Goal: Transaction & Acquisition: Purchase product/service

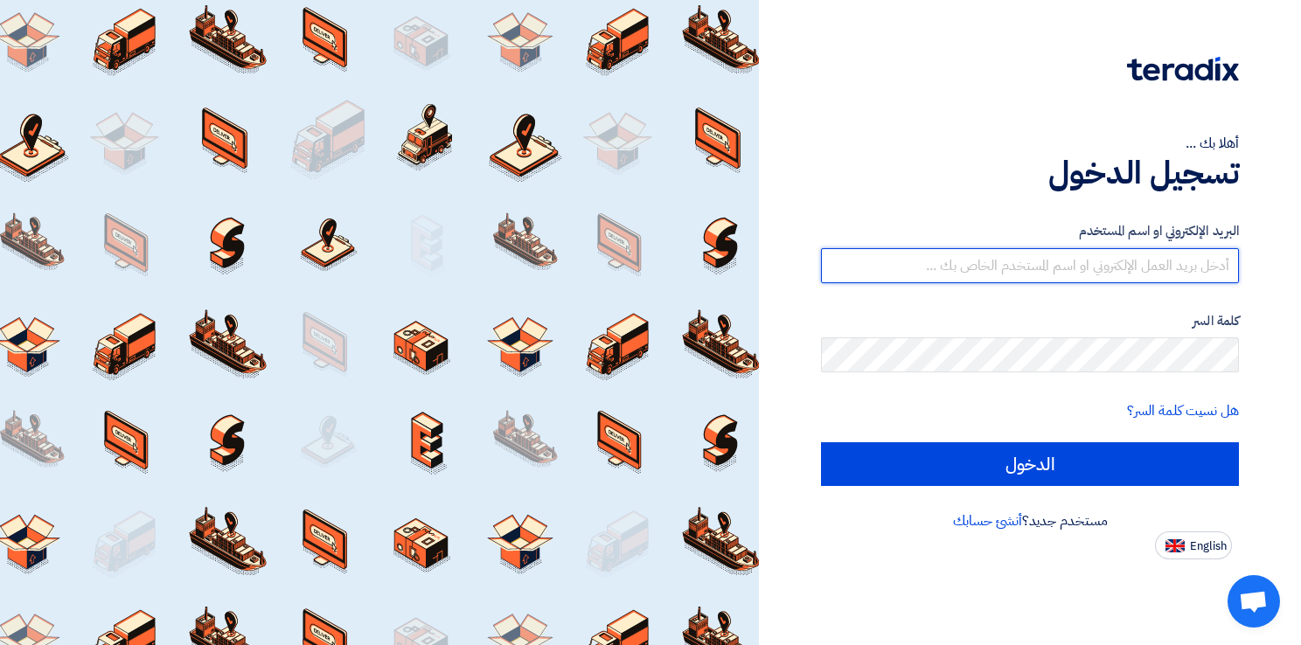
type input "[EMAIL_ADDRESS][DOMAIN_NAME]"
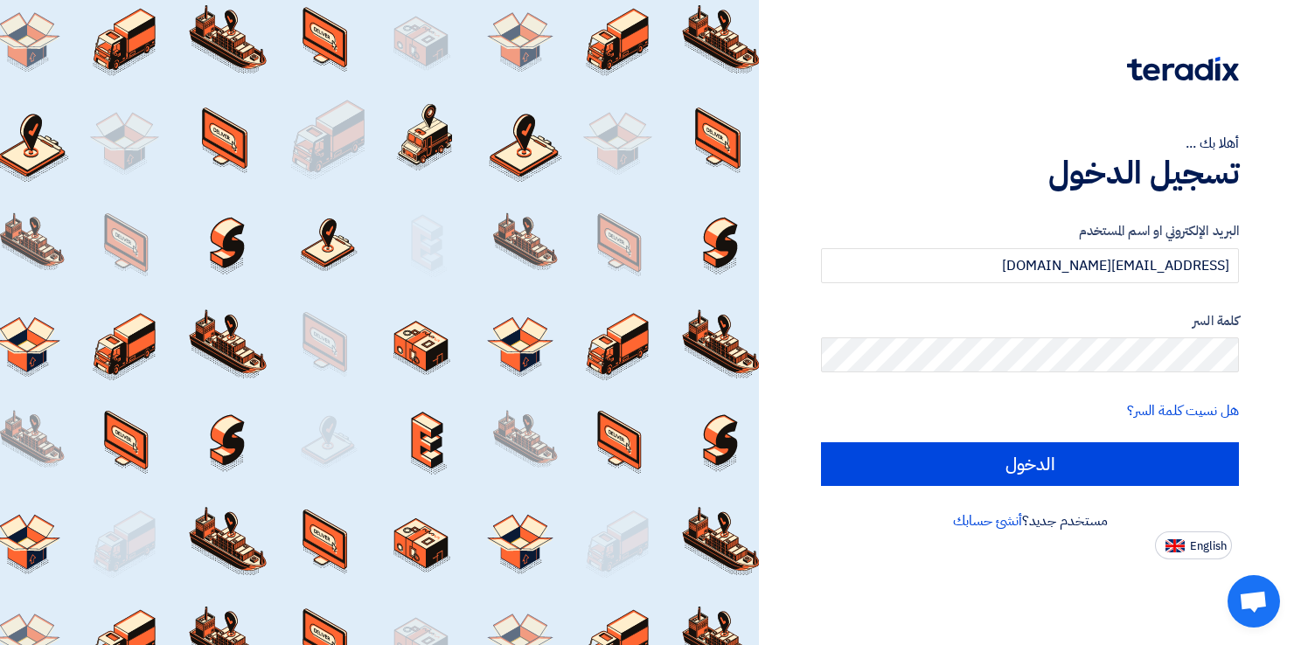
click at [833, 380] on form "البريد الإلكتروني او اسم المستخدم [EMAIL_ADDRESS][DOMAIN_NAME] كلمة السر هل نسي…" at bounding box center [1030, 353] width 418 height 265
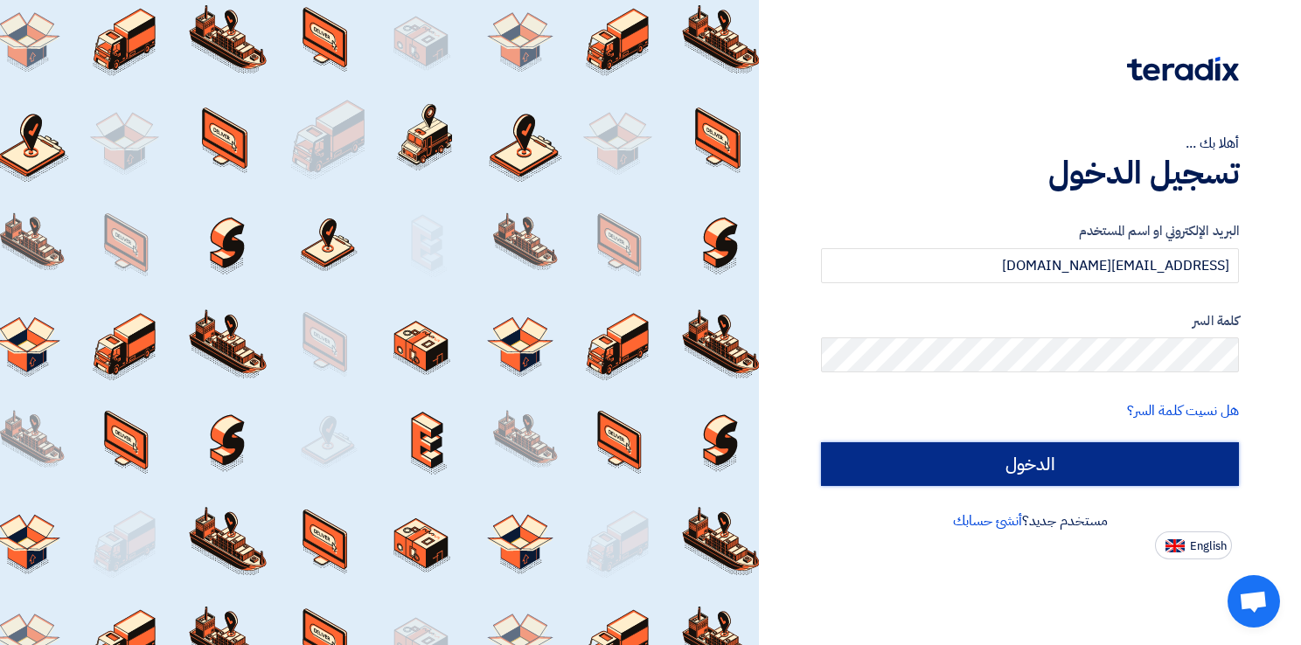
click at [1014, 463] on input "الدخول" at bounding box center [1030, 464] width 418 height 44
type input "Sign in"
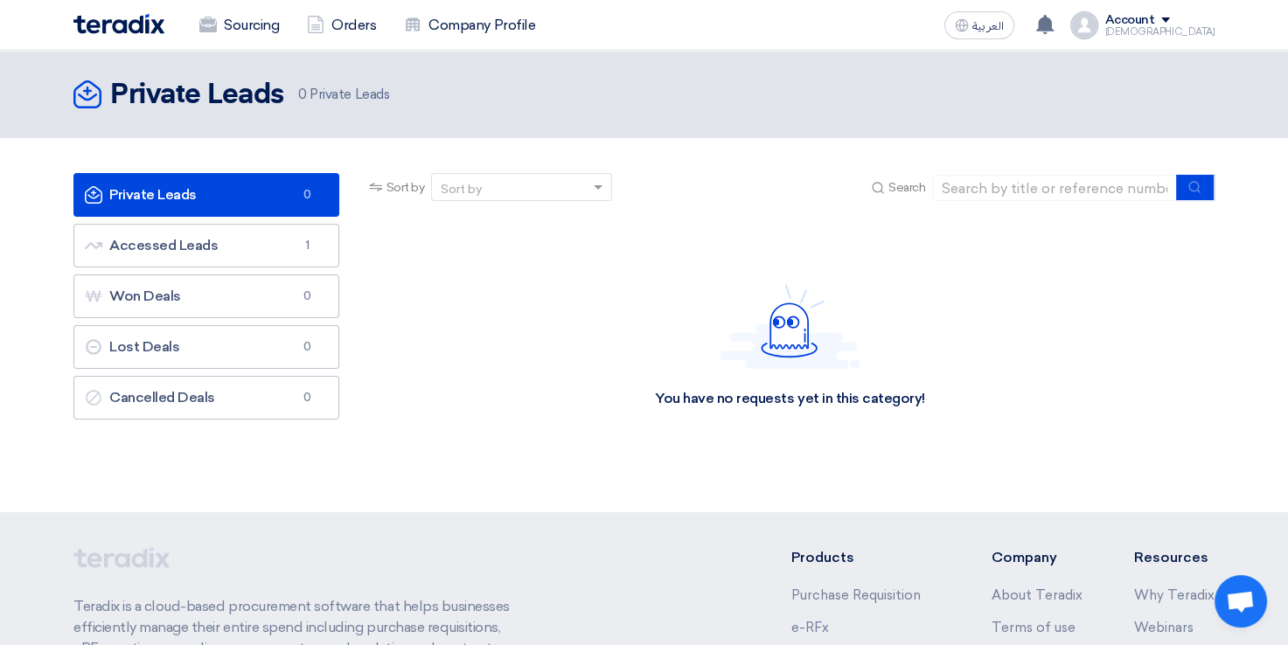
click at [491, 188] on div "Sort by" at bounding box center [510, 188] width 157 height 22
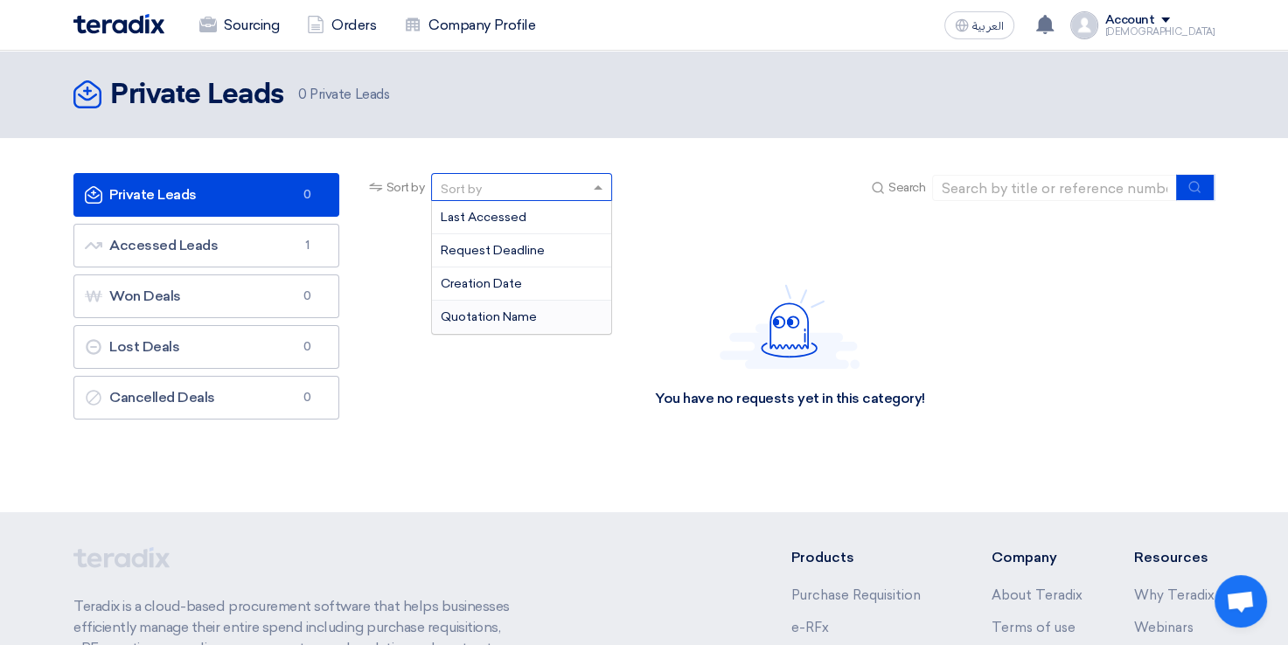
click at [563, 313] on div "Quotation Name" at bounding box center [521, 317] width 179 height 32
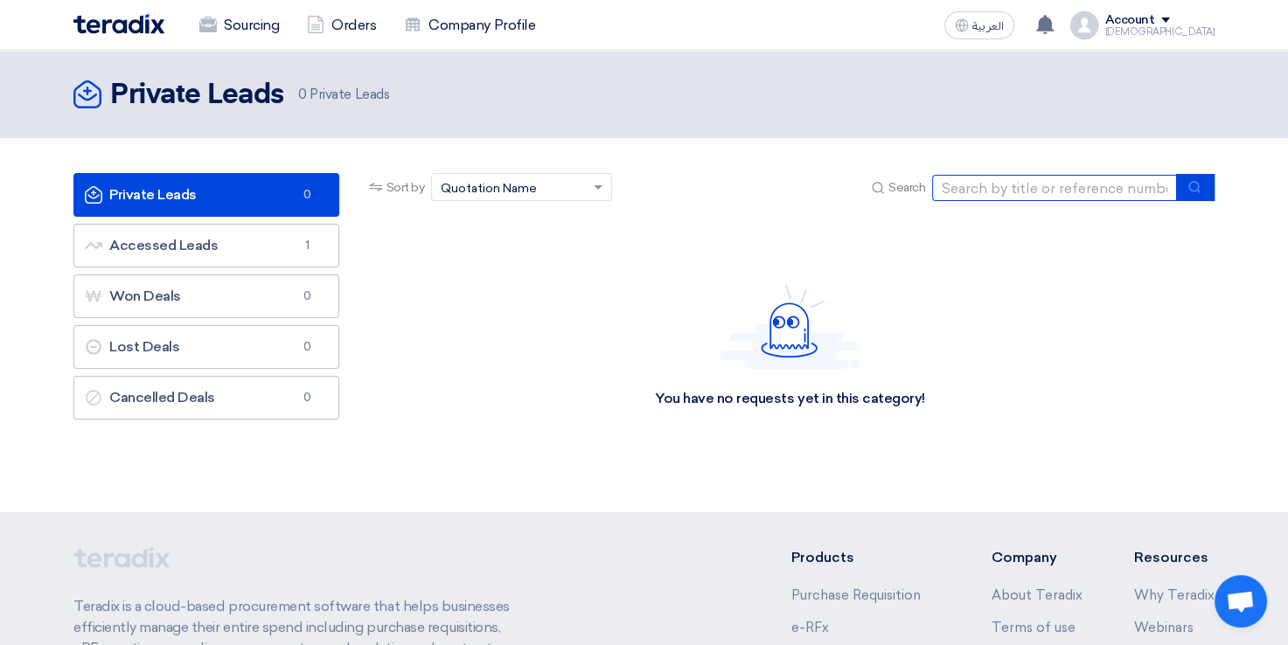
click at [1023, 188] on input at bounding box center [1054, 188] width 245 height 26
click at [717, 217] on div "You have no requests yet in this category!" at bounding box center [790, 346] width 849 height 262
click at [504, 37] on link "Company Profile" at bounding box center [469, 25] width 159 height 38
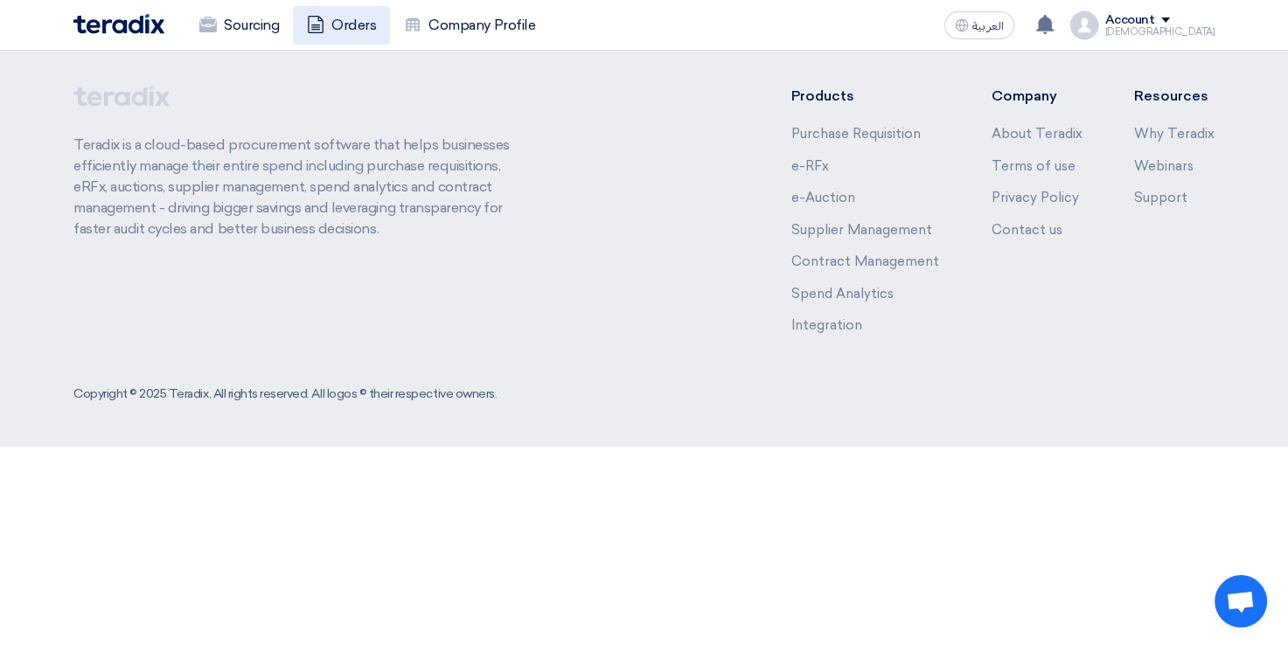
click at [360, 30] on link "Orders" at bounding box center [341, 25] width 97 height 38
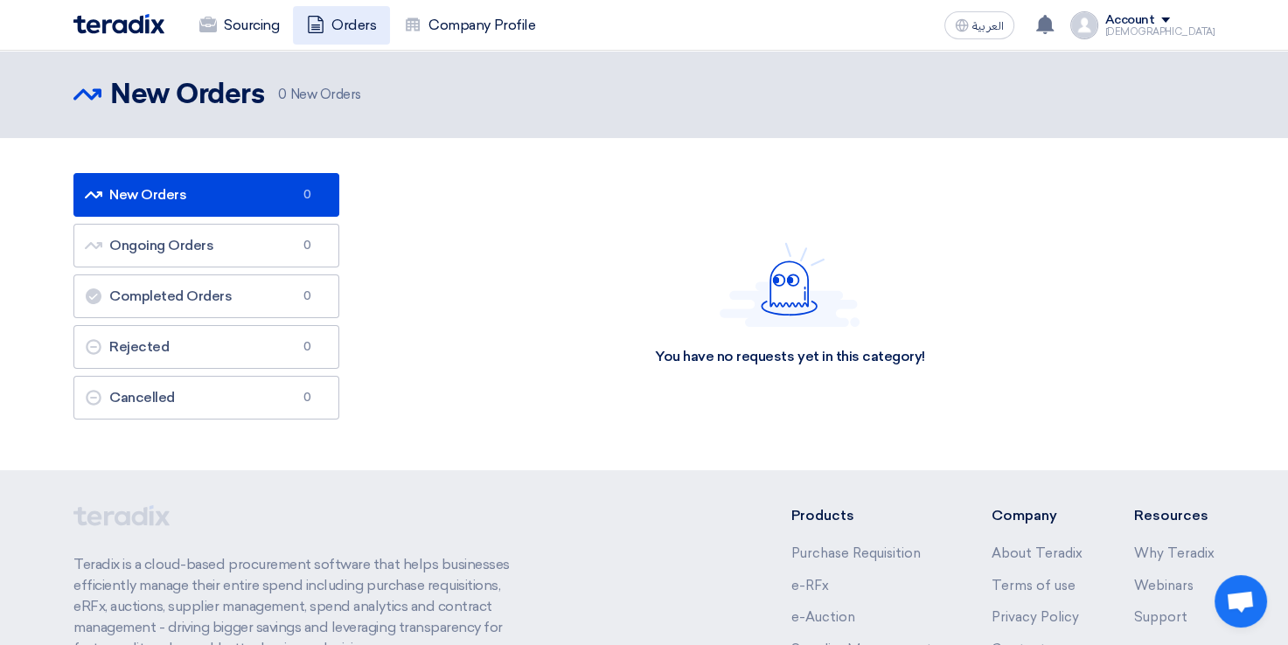
click at [327, 25] on link "Orders" at bounding box center [341, 25] width 97 height 38
click at [250, 28] on link "Sourcing" at bounding box center [239, 25] width 108 height 38
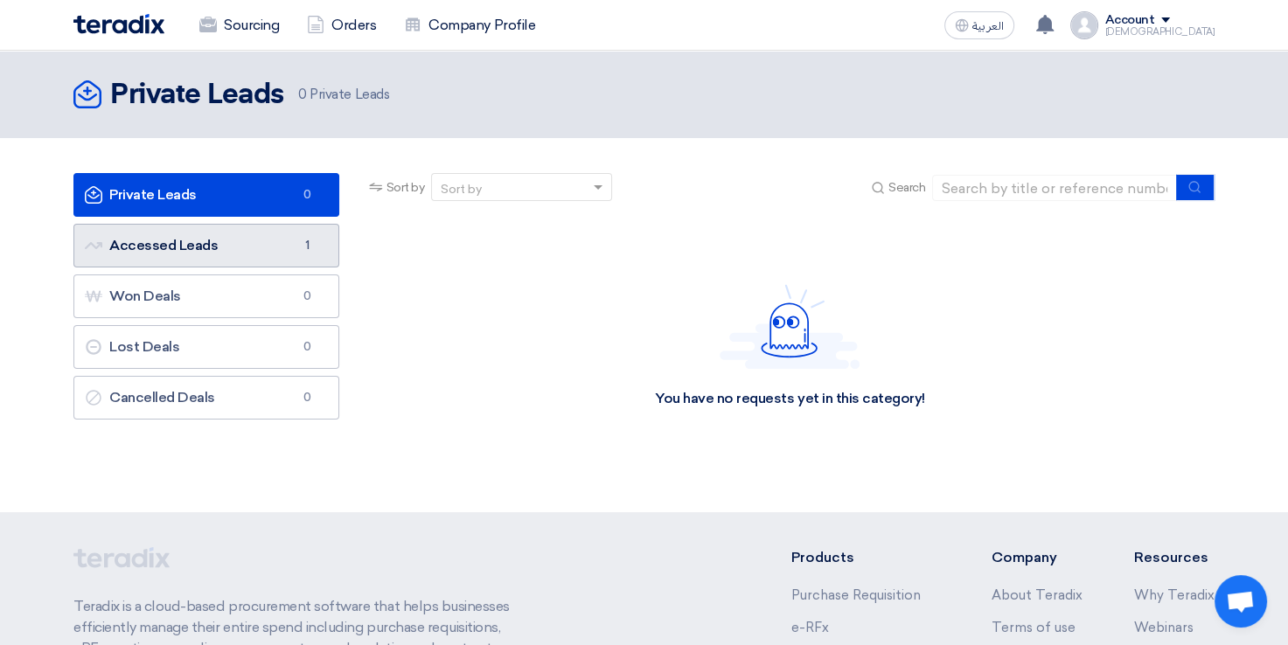
click at [276, 236] on link "Accessed Leads Accessed Leads 1" at bounding box center [206, 246] width 266 height 44
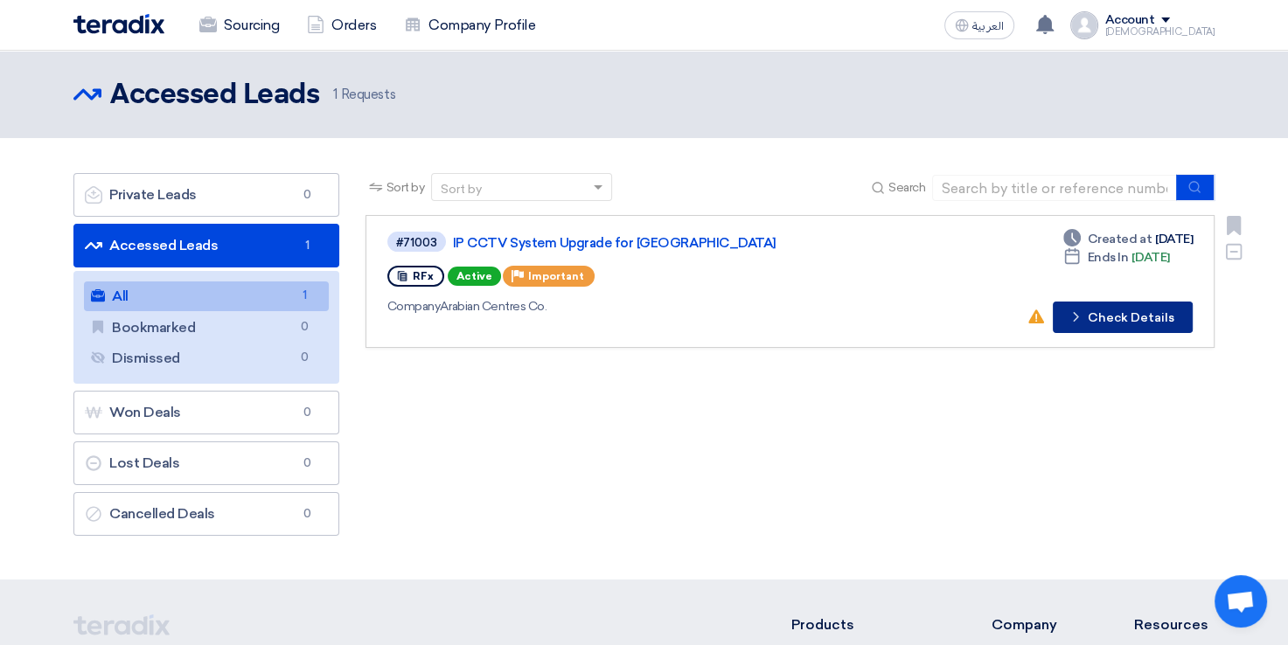
click at [1082, 320] on icon "Check details" at bounding box center [1076, 317] width 17 height 17
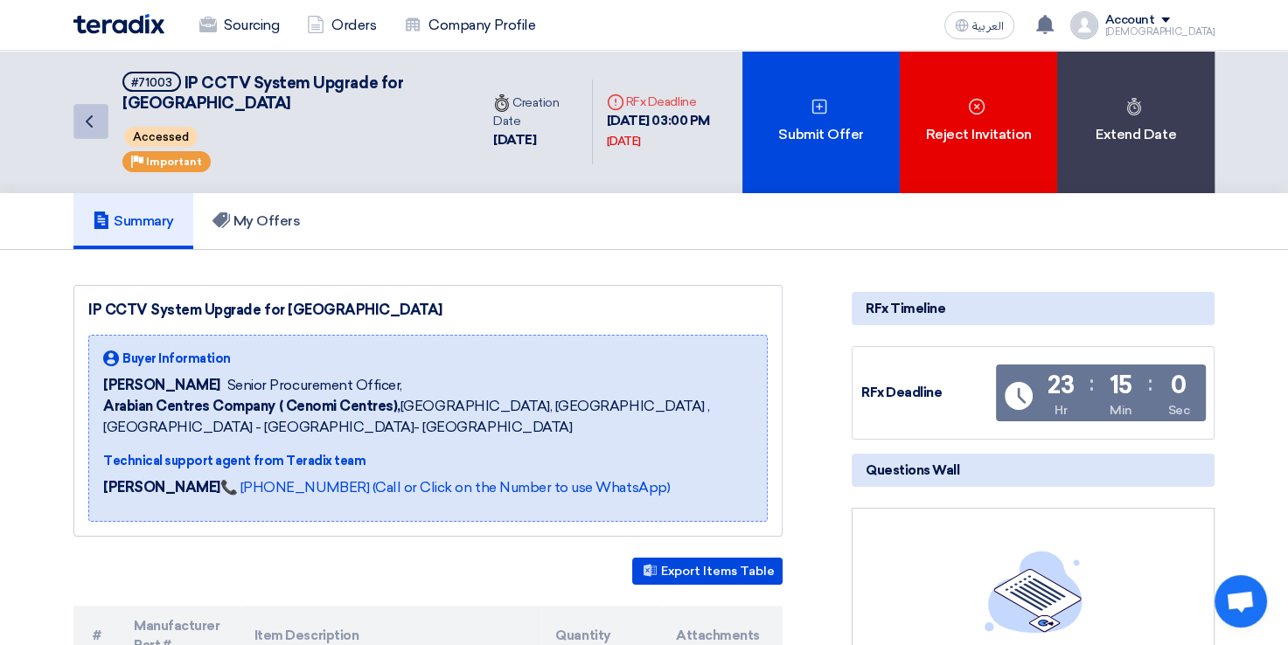
click at [84, 121] on icon "Back" at bounding box center [89, 121] width 21 height 21
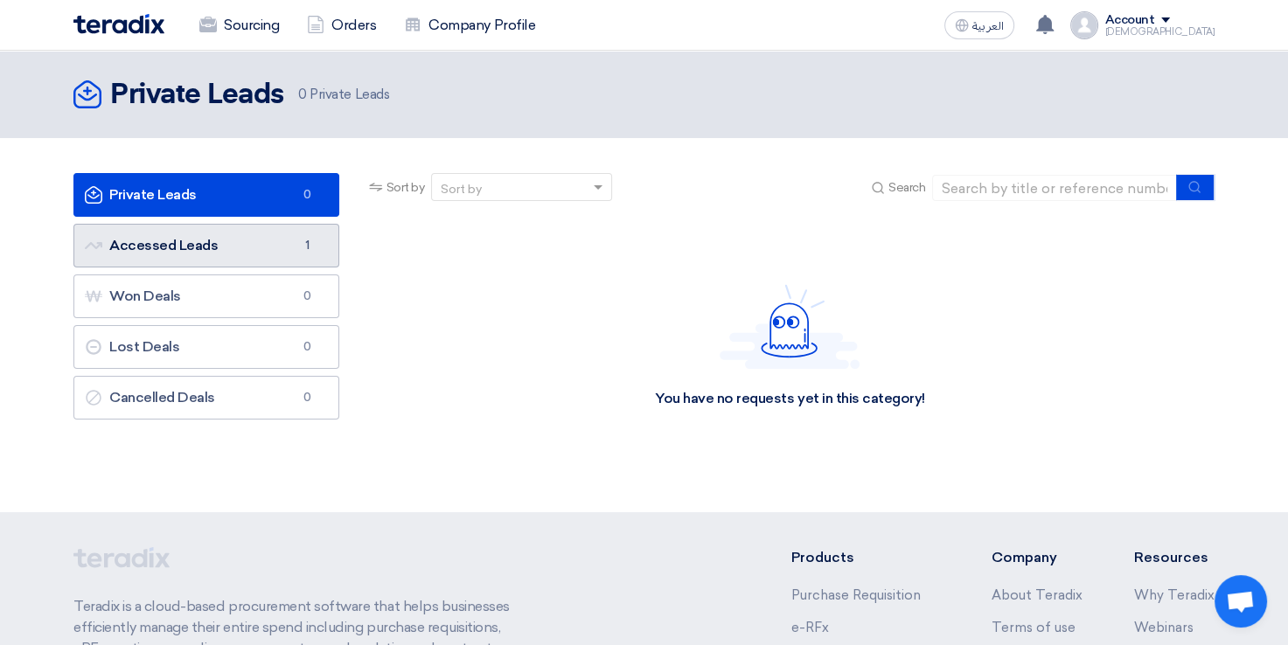
click at [255, 244] on link "Accessed Leads Accessed Leads 1" at bounding box center [206, 246] width 266 height 44
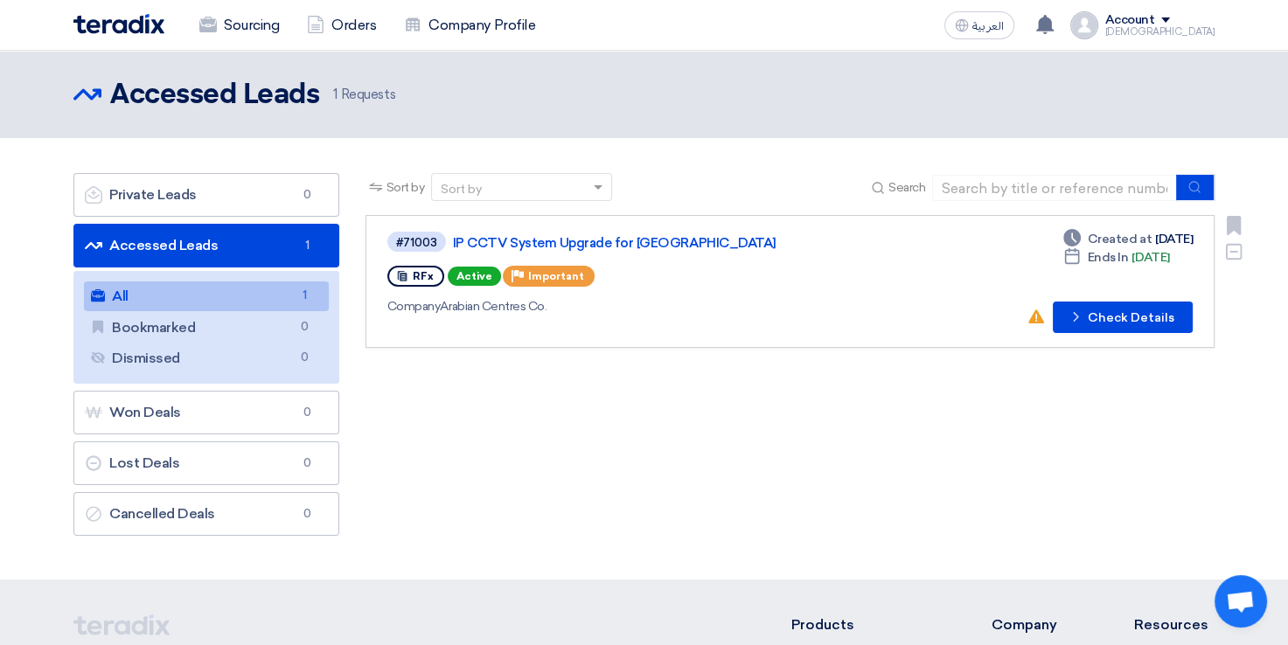
click at [437, 310] on span "Company" at bounding box center [413, 306] width 53 height 15
drag, startPoint x: 437, startPoint y: 310, endPoint x: 672, endPoint y: 310, distance: 234.4
click at [672, 310] on div "Company Arabian Centres Co." at bounding box center [640, 306] width 506 height 18
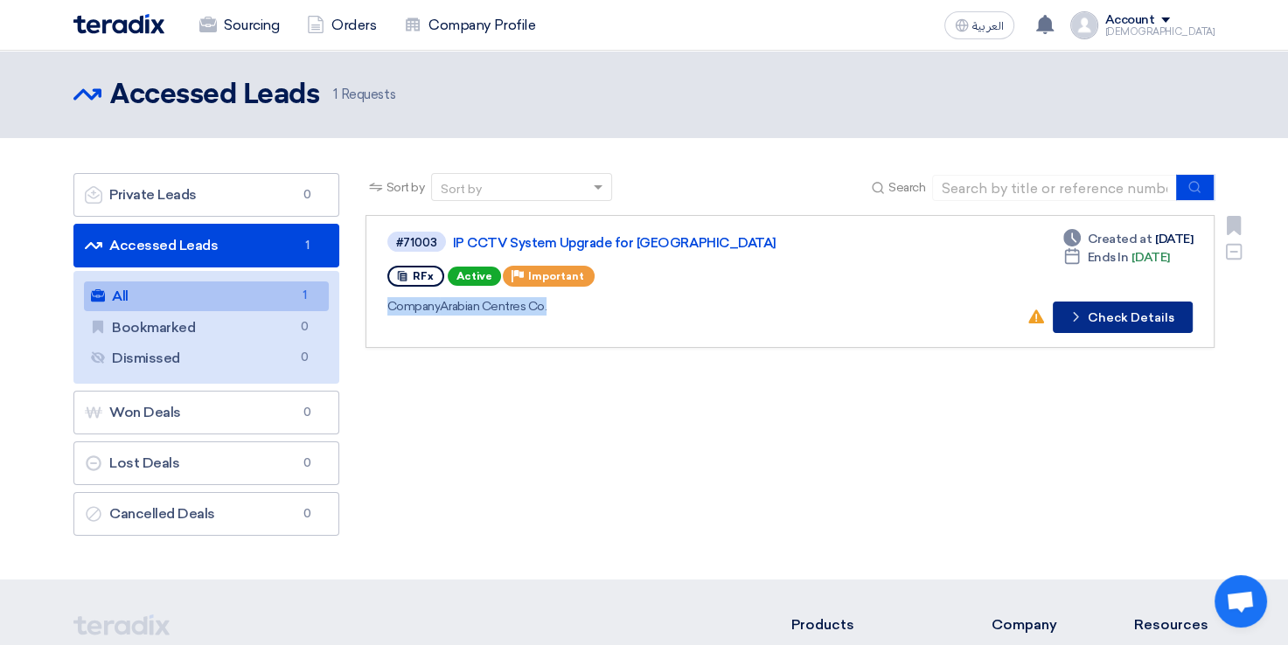
click at [1155, 321] on button "Check details Check Details" at bounding box center [1123, 317] width 140 height 31
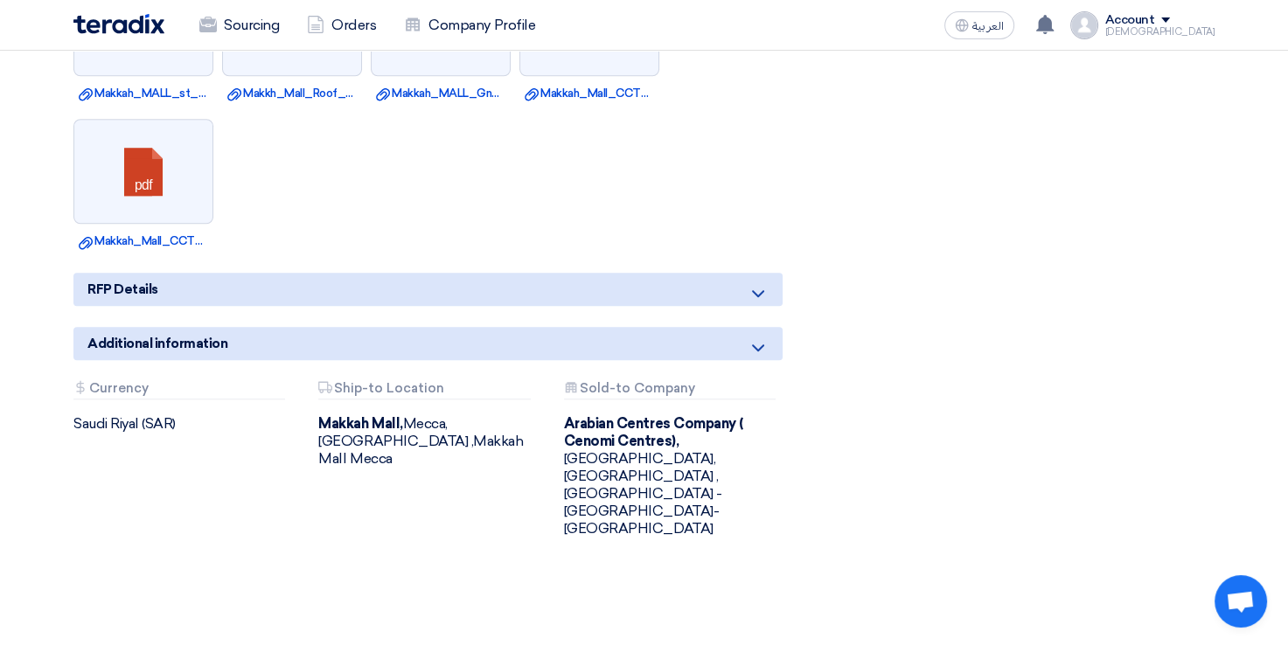
scroll to position [1399, 0]
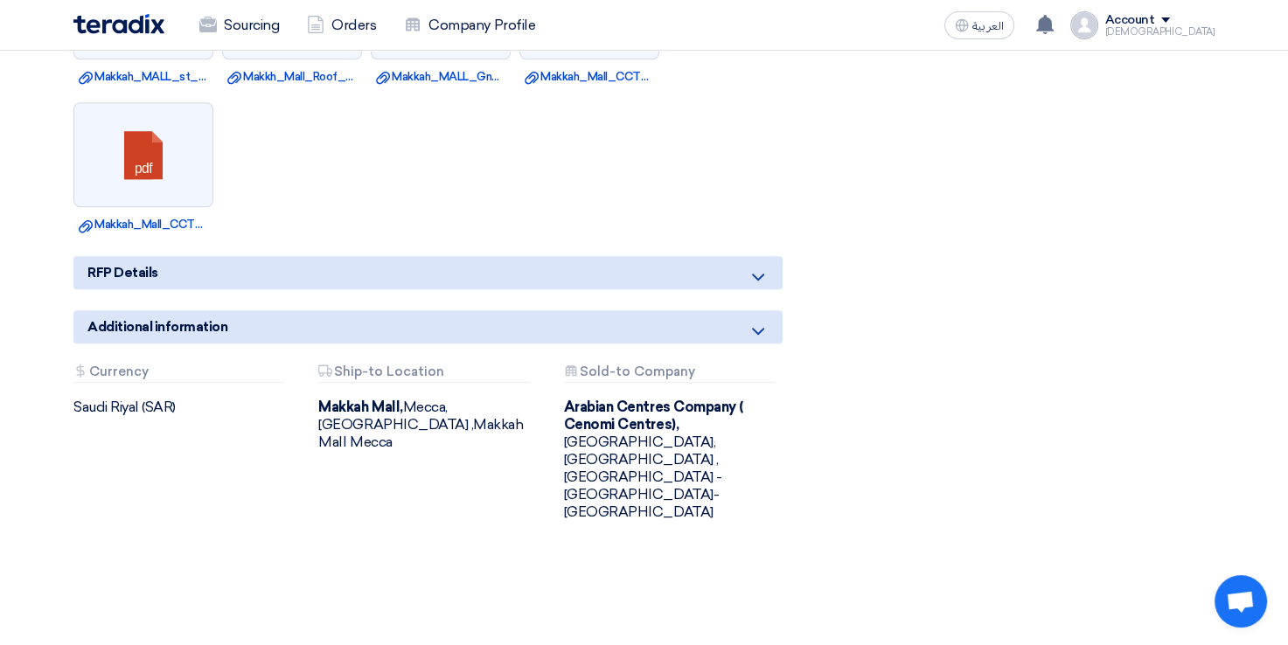
click at [185, 256] on div "RFP Details" at bounding box center [427, 272] width 709 height 33
click at [756, 267] on icon at bounding box center [758, 277] width 21 height 21
click at [759, 267] on icon at bounding box center [758, 277] width 21 height 21
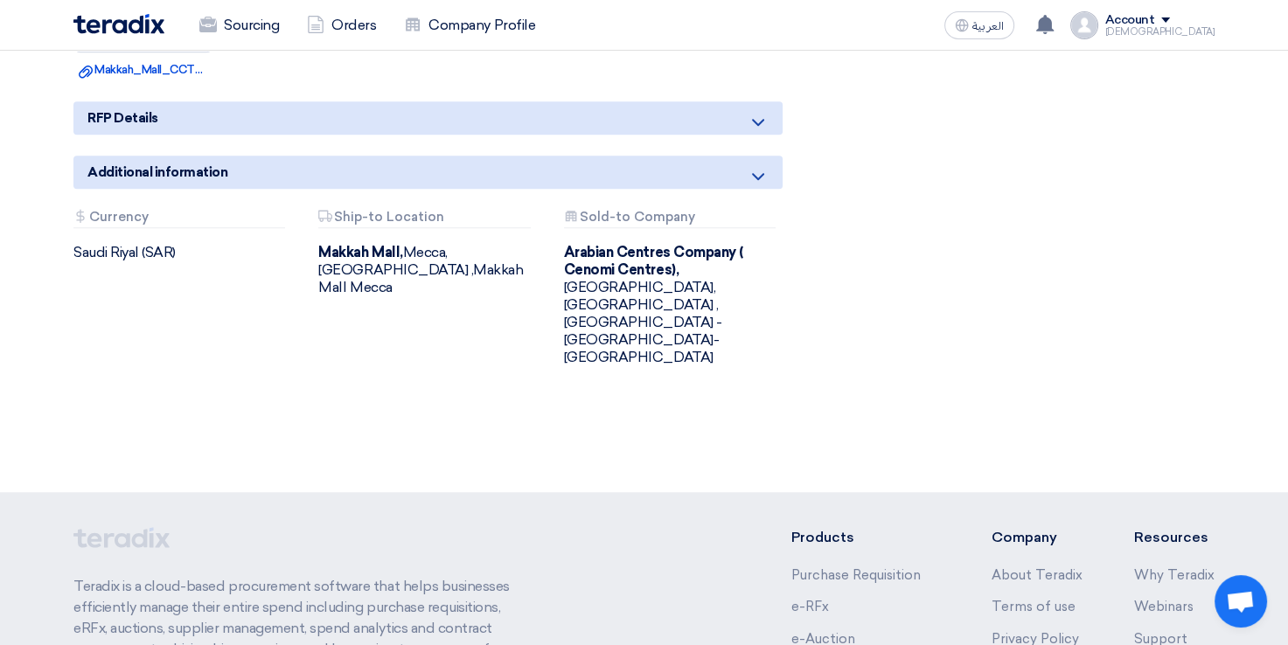
scroll to position [1574, 0]
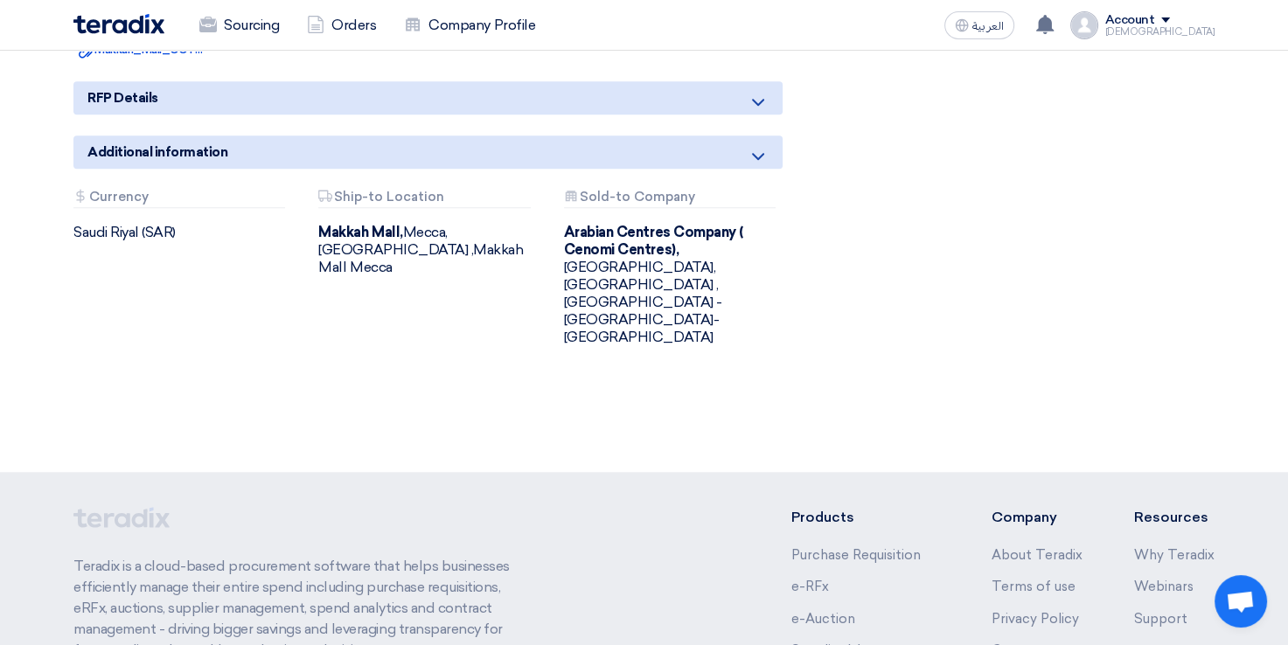
click at [388, 232] on div "[GEOGRAPHIC_DATA], [GEOGRAPHIC_DATA], [GEOGRAPHIC_DATA] ,[GEOGRAPHIC_DATA] Mecca" at bounding box center [427, 250] width 219 height 52
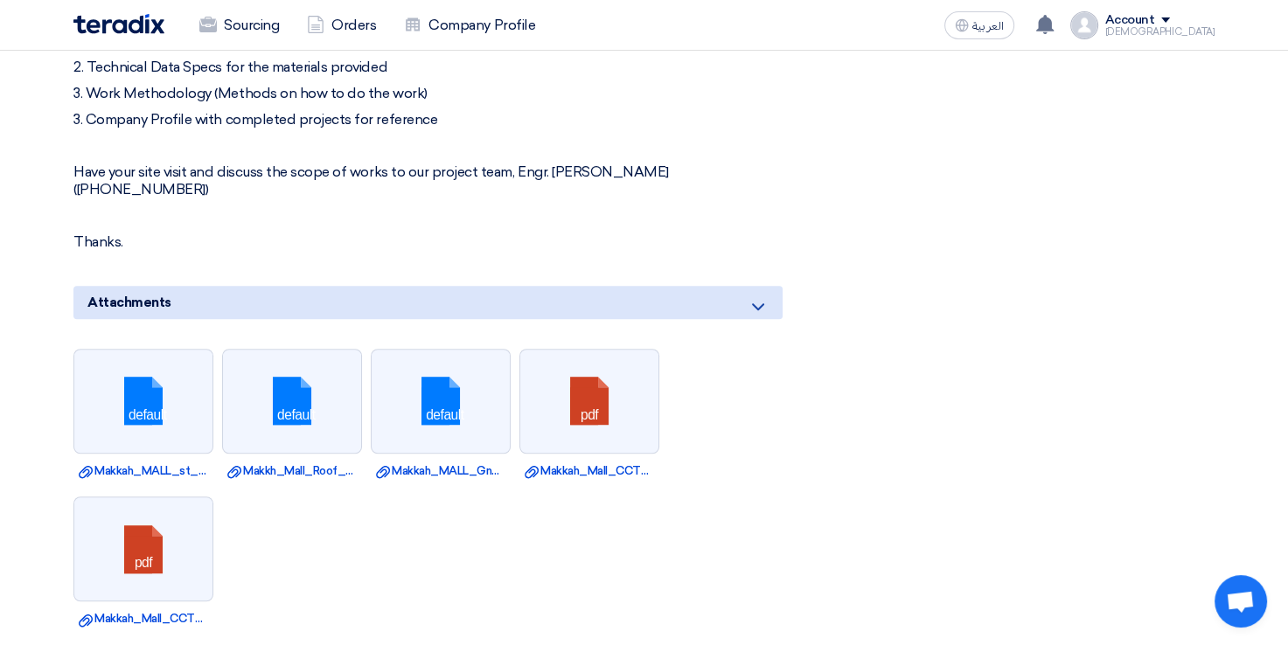
scroll to position [962, 0]
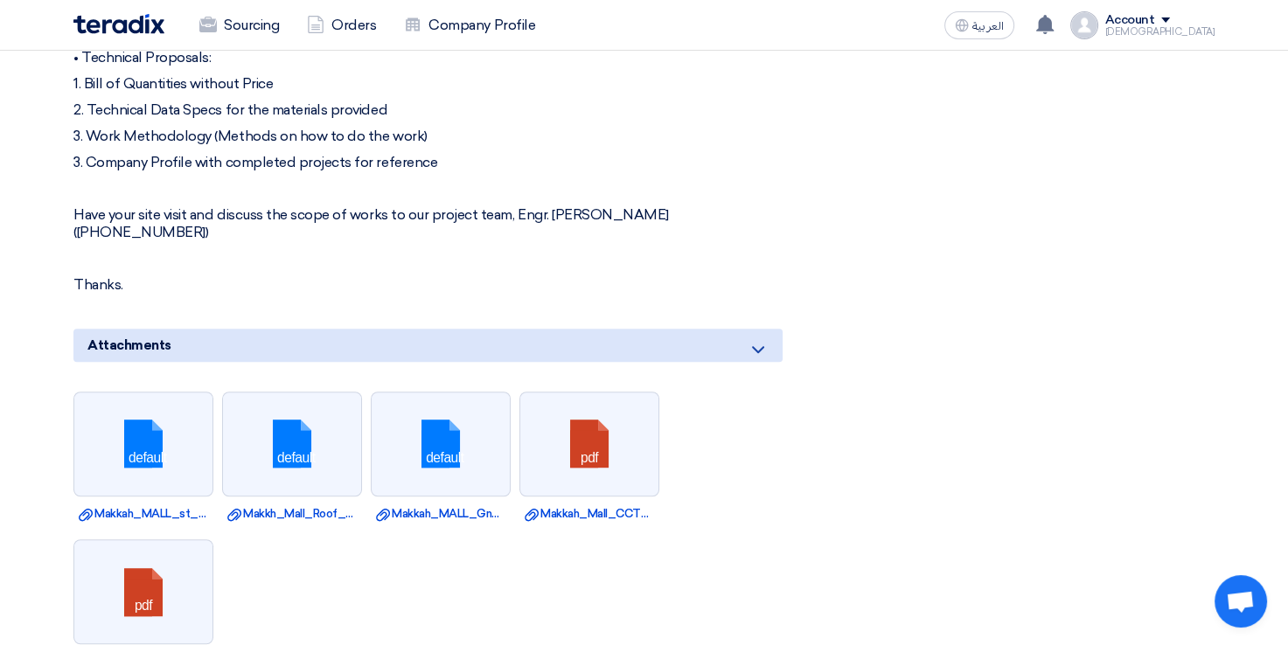
click at [761, 339] on icon at bounding box center [758, 349] width 21 height 21
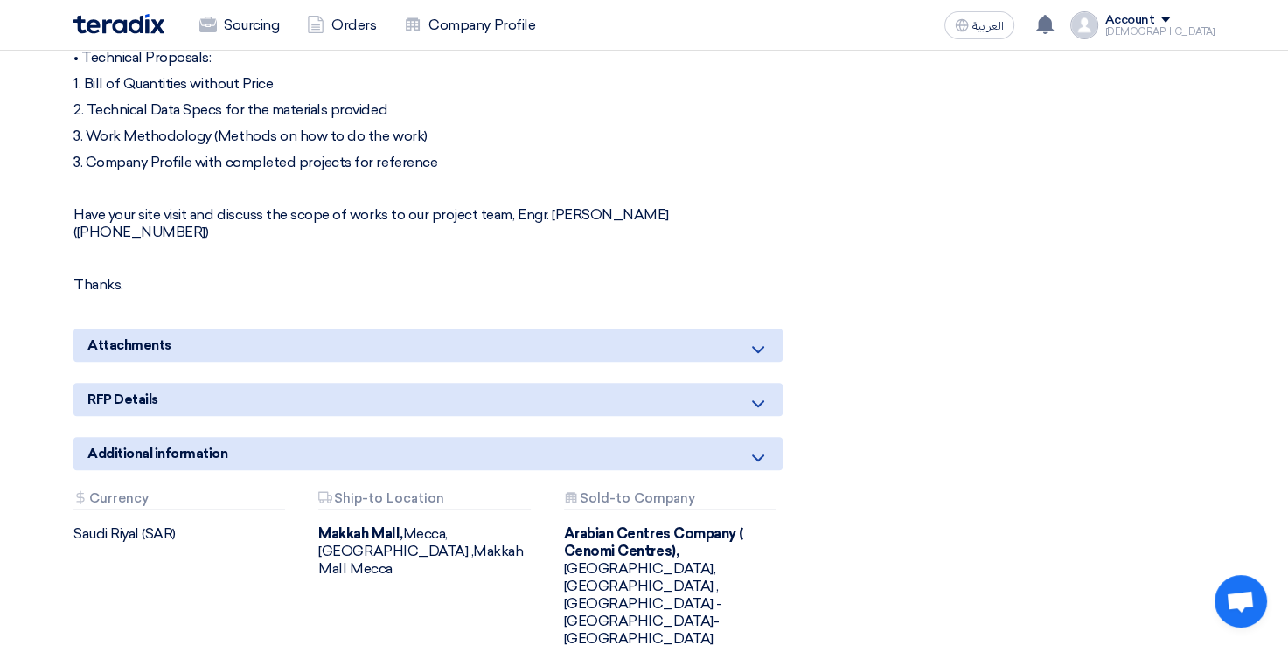
click at [758, 394] on icon at bounding box center [758, 404] width 21 height 21
click at [766, 448] on icon at bounding box center [758, 458] width 21 height 21
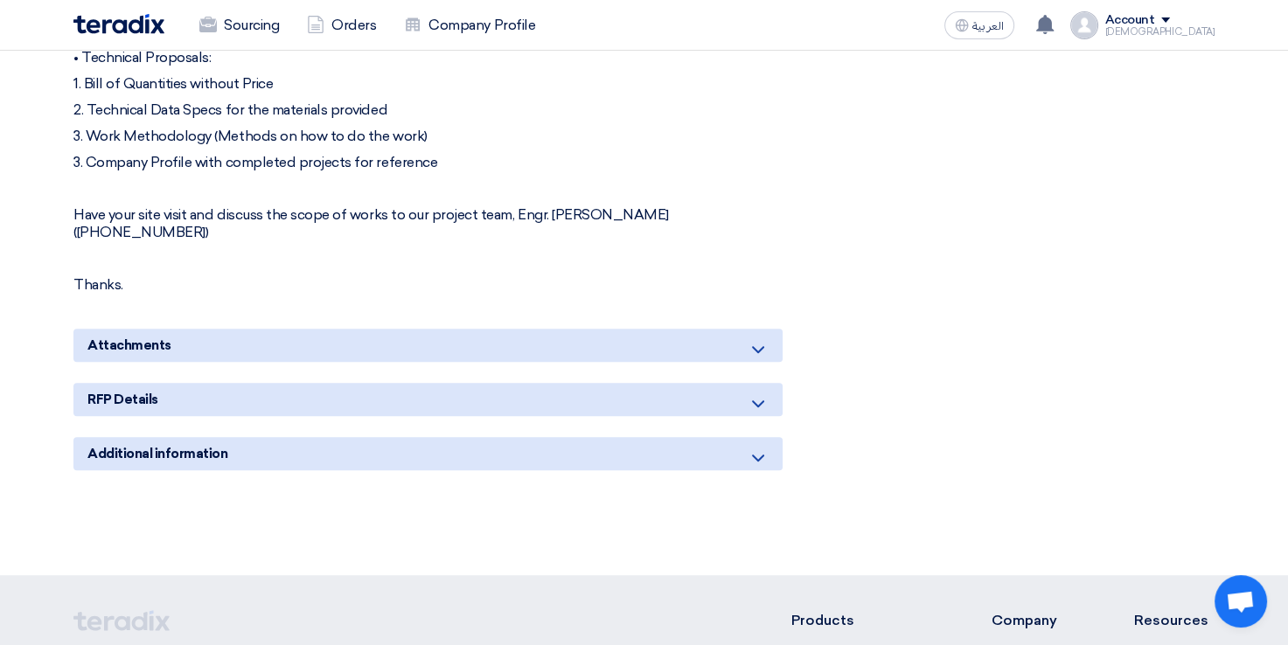
click at [758, 448] on icon at bounding box center [758, 458] width 21 height 21
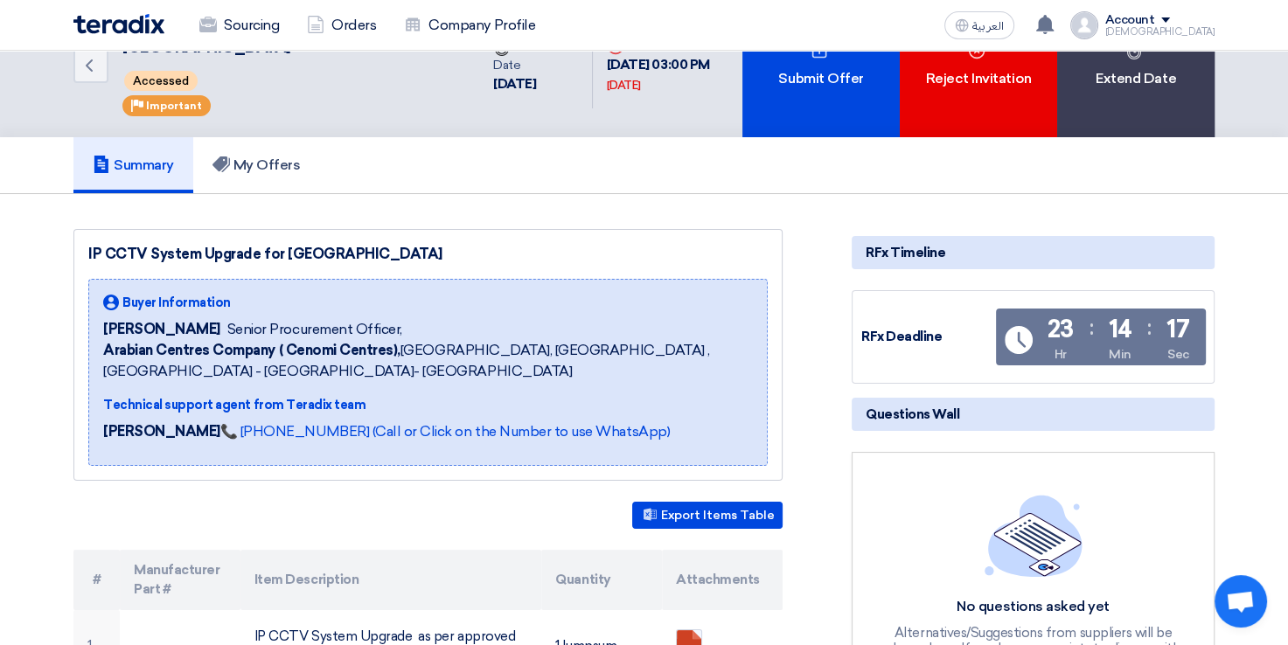
scroll to position [0, 0]
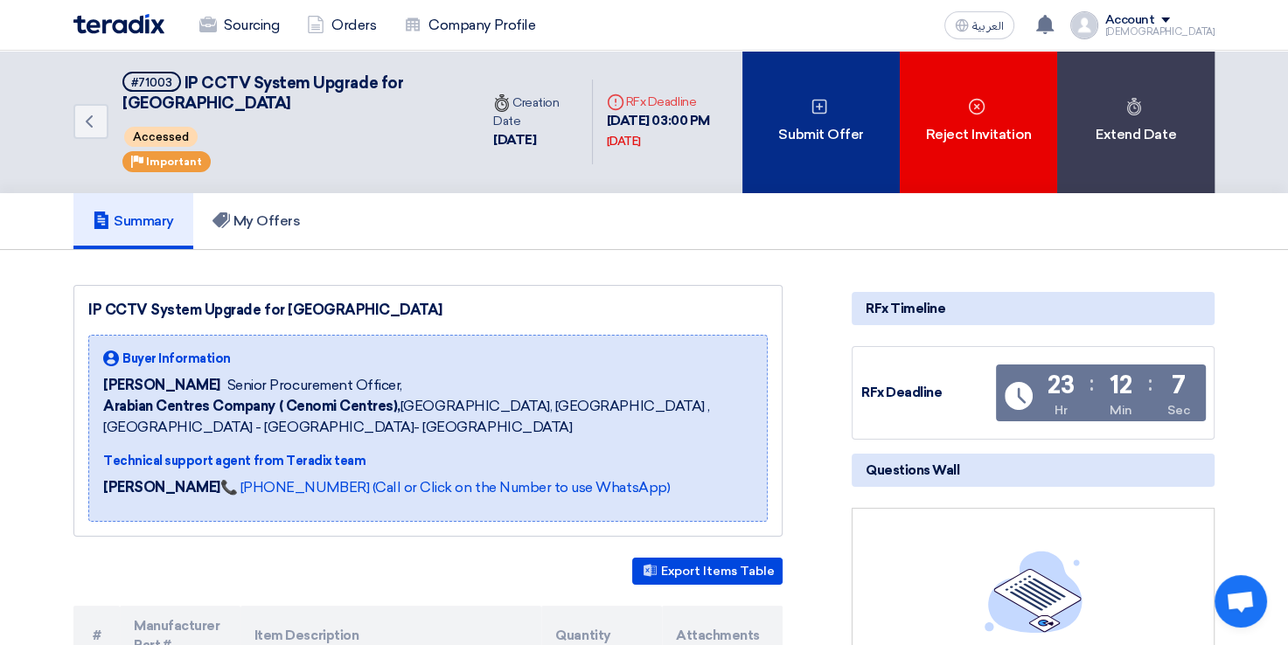
click at [830, 136] on div "Submit Offer" at bounding box center [820, 122] width 157 height 143
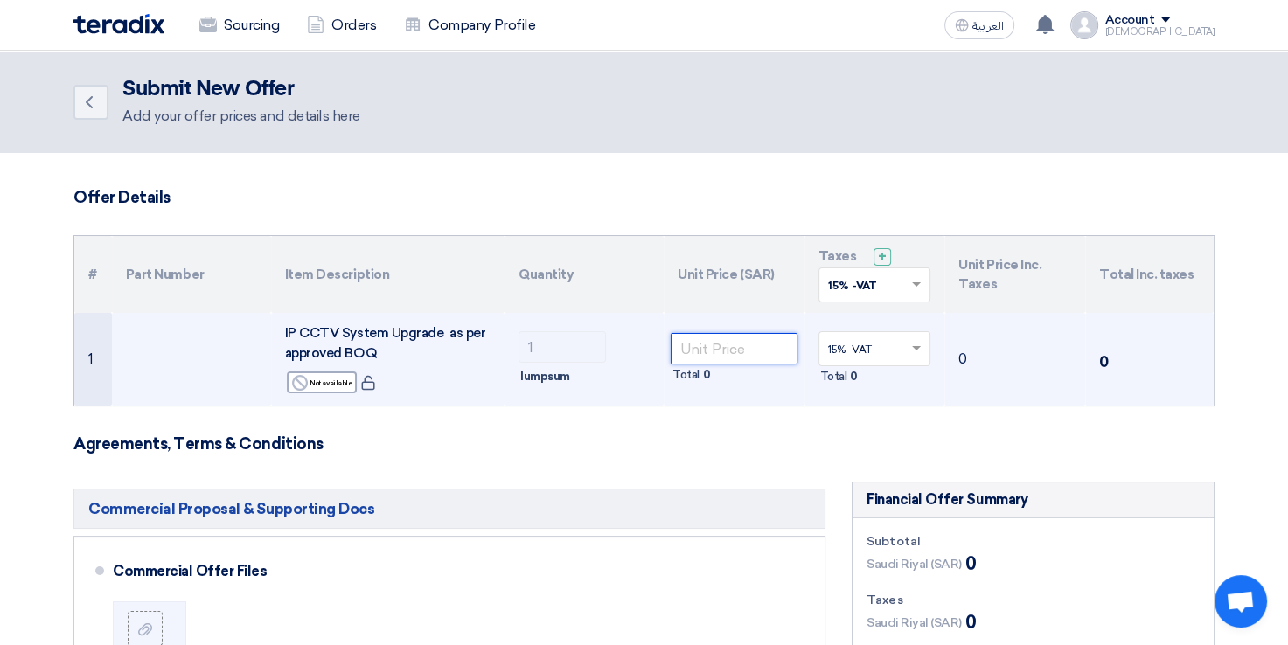
click at [737, 348] on input "number" at bounding box center [734, 348] width 127 height 31
click at [732, 394] on td "Total 0" at bounding box center [734, 359] width 141 height 93
click at [728, 347] on input "number" at bounding box center [734, 348] width 127 height 31
paste input "2491706.00"
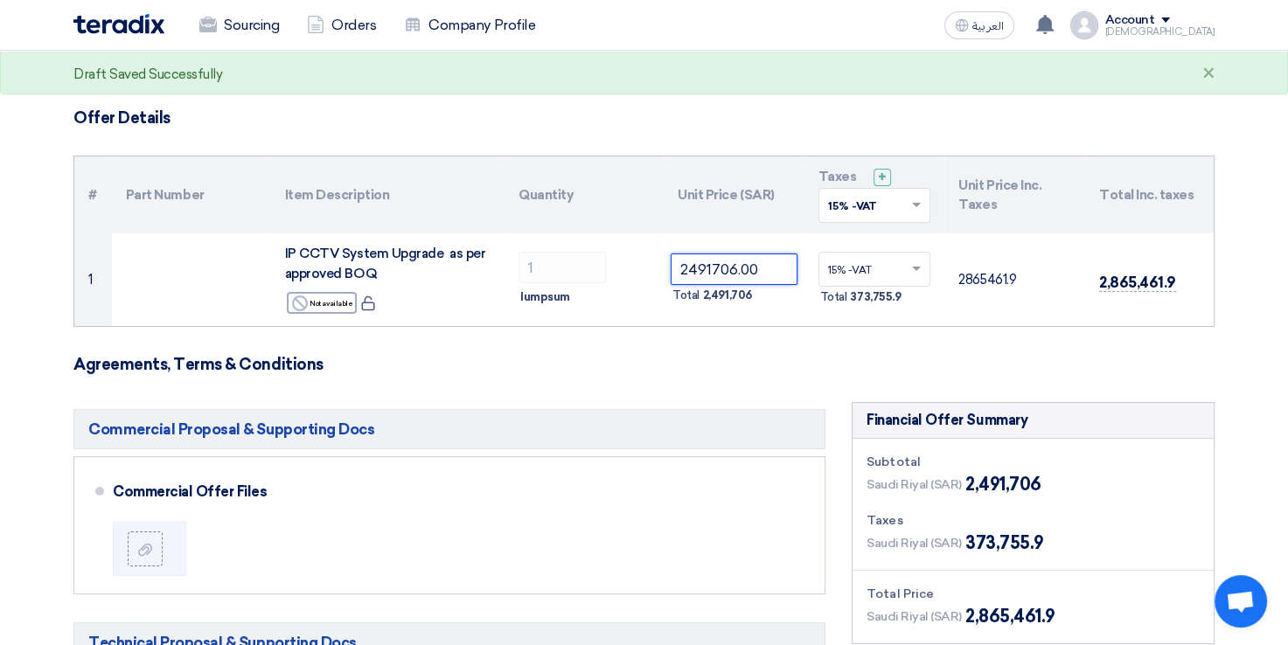
scroll to position [175, 0]
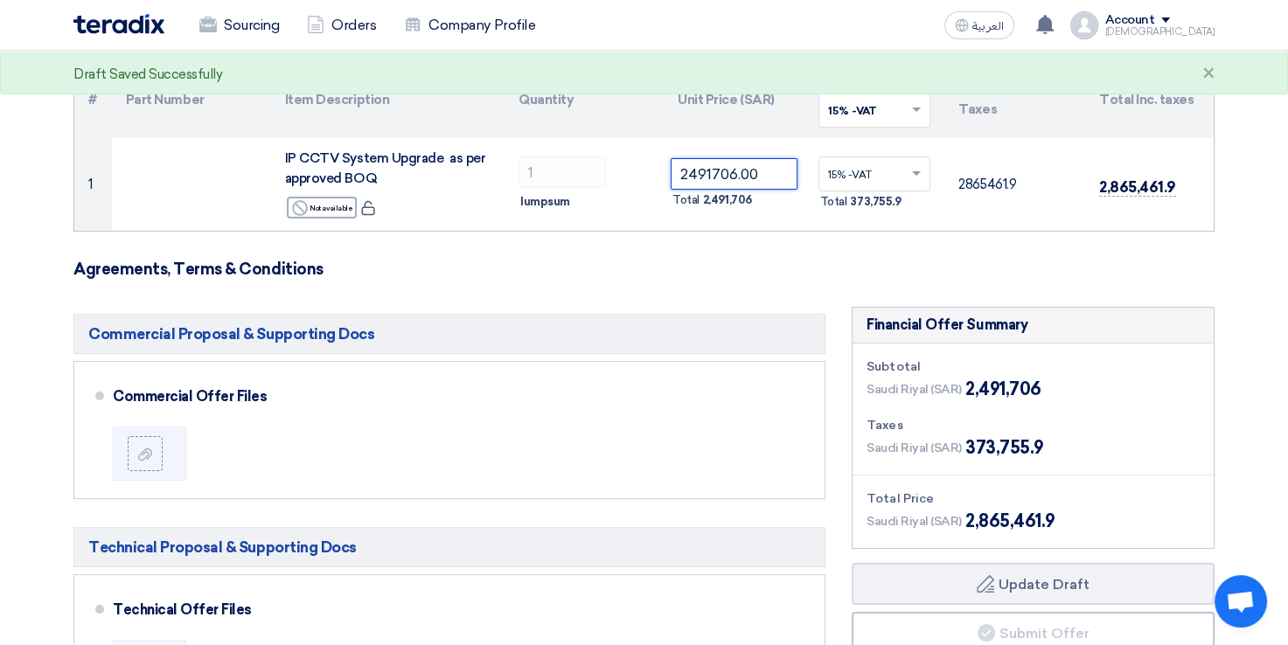
type input "2491706.00"
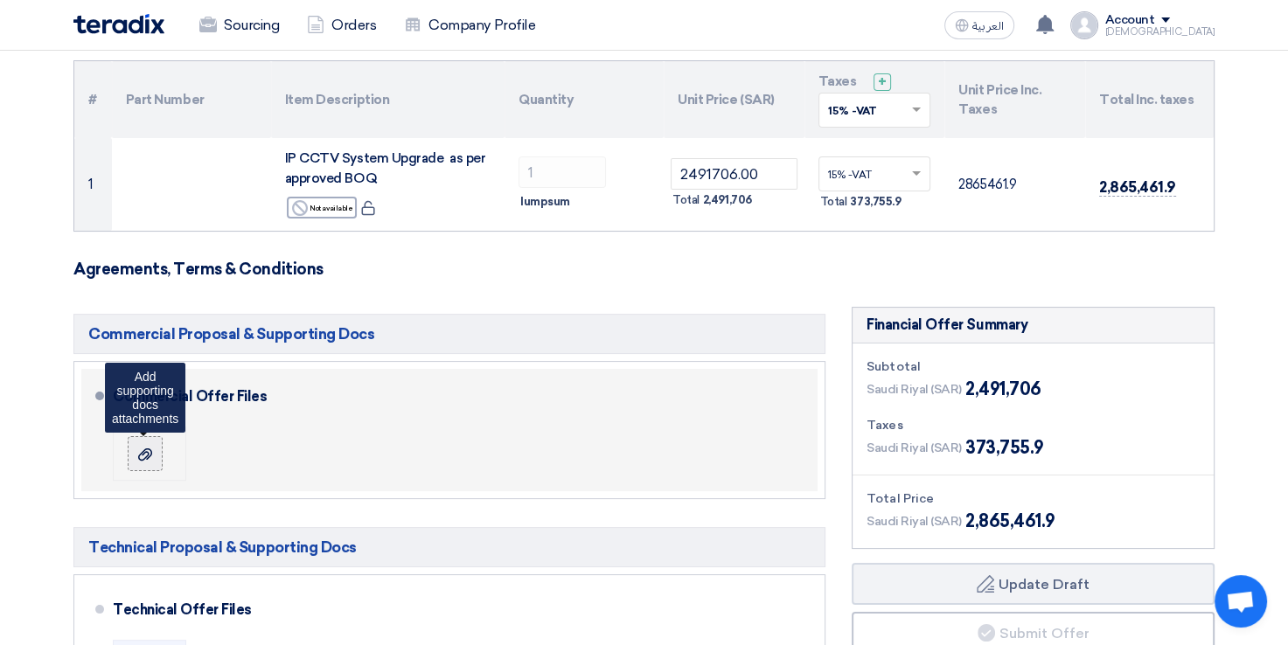
click at [150, 456] on icon at bounding box center [145, 455] width 14 height 14
click at [0, 0] on input "file" at bounding box center [0, 0] width 0 height 0
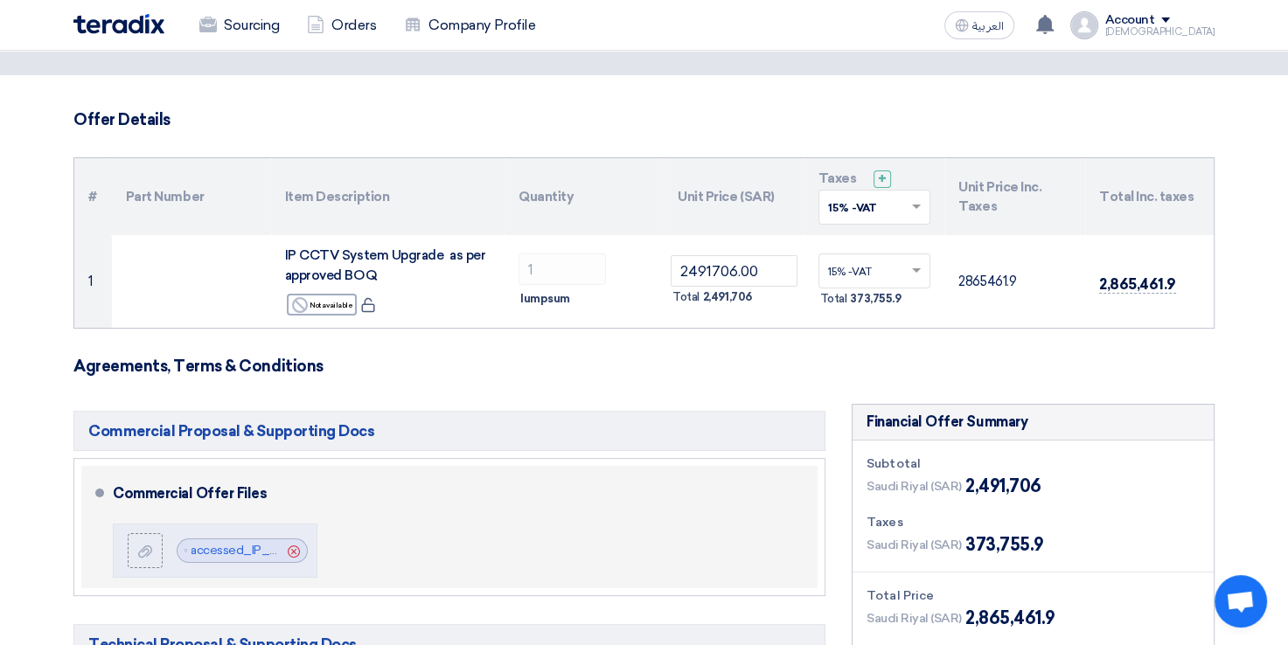
scroll to position [437, 0]
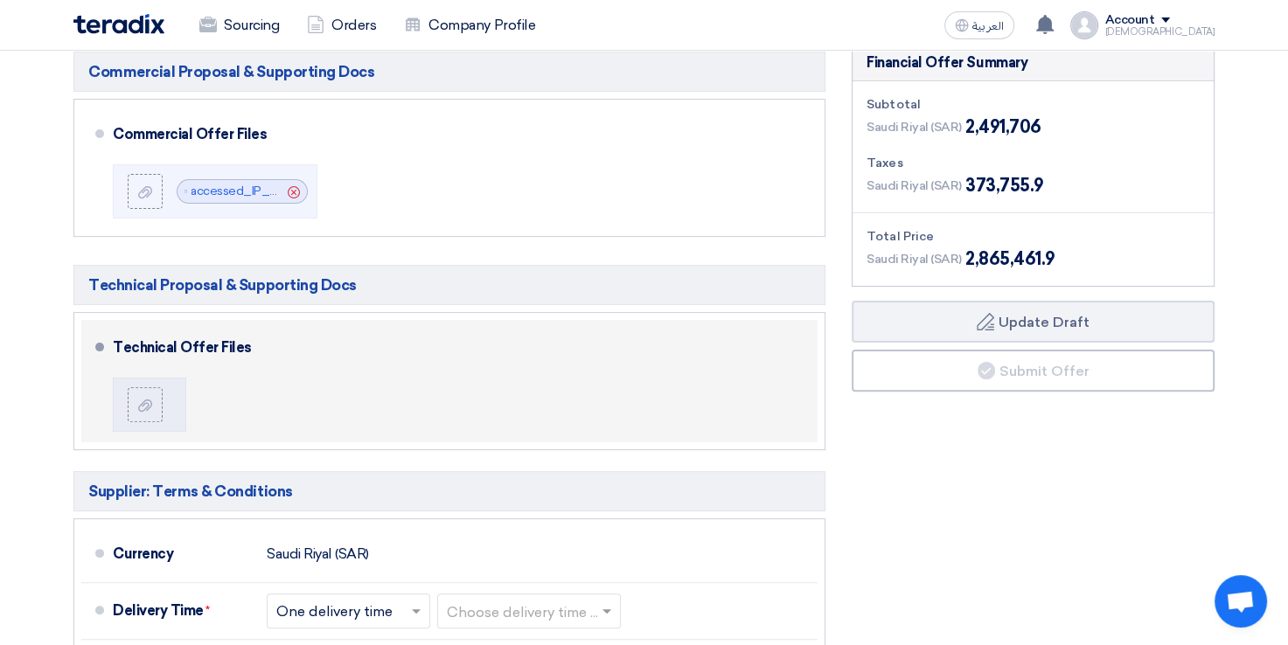
click at [303, 367] on div "Technical Offer Files" at bounding box center [462, 381] width 698 height 108
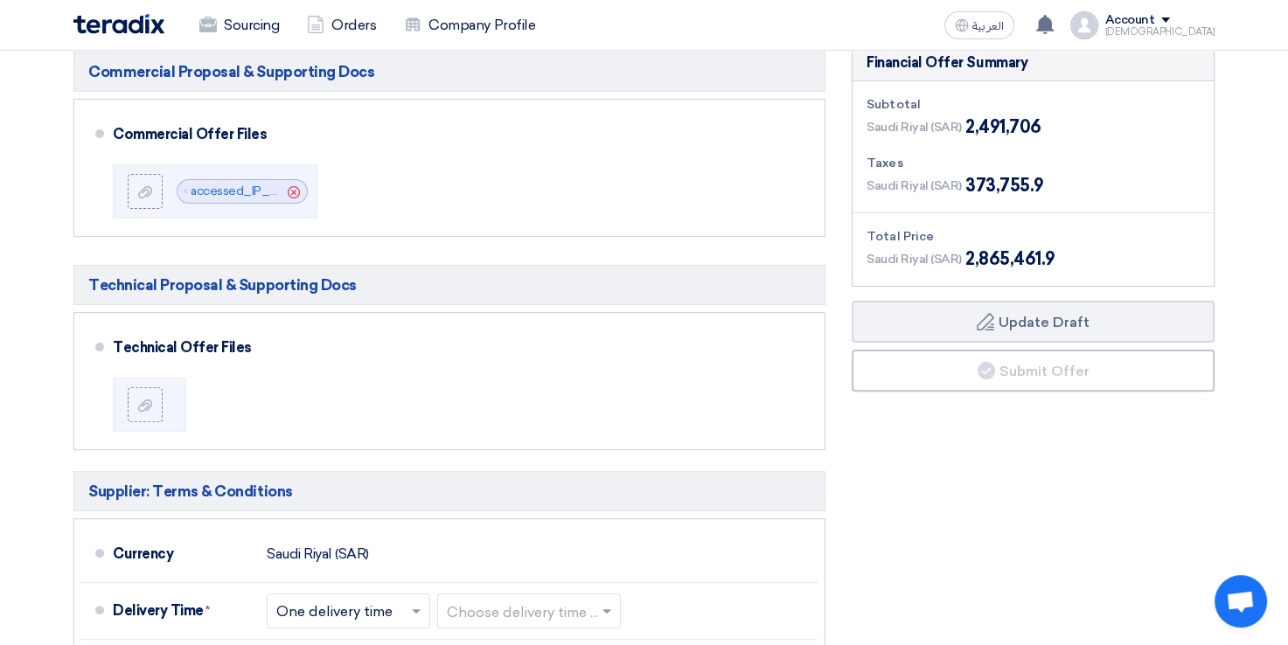
scroll to position [700, 0]
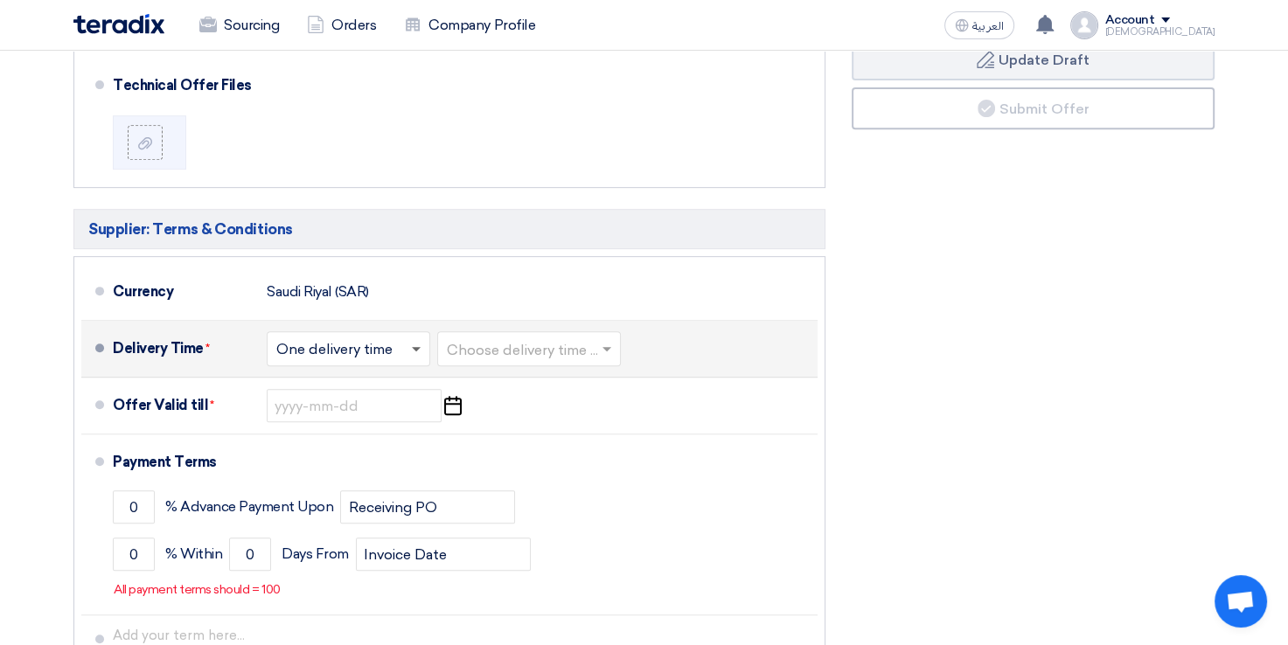
click at [415, 347] on span at bounding box center [416, 350] width 9 height 6
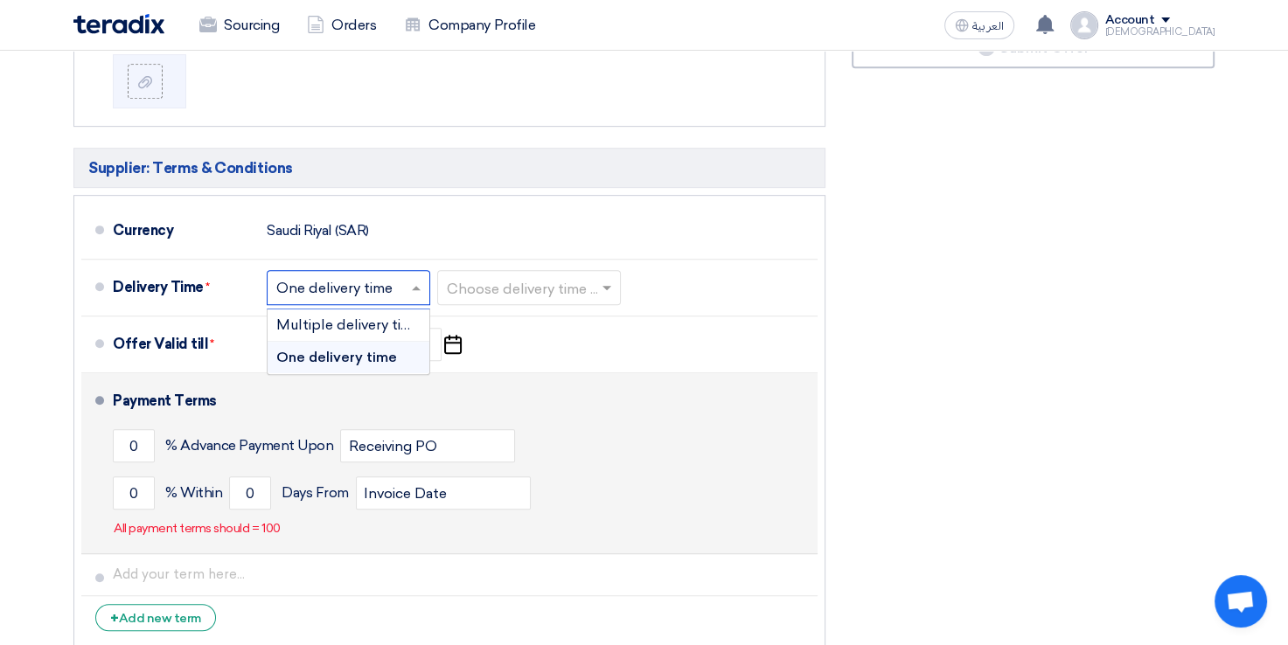
scroll to position [787, 0]
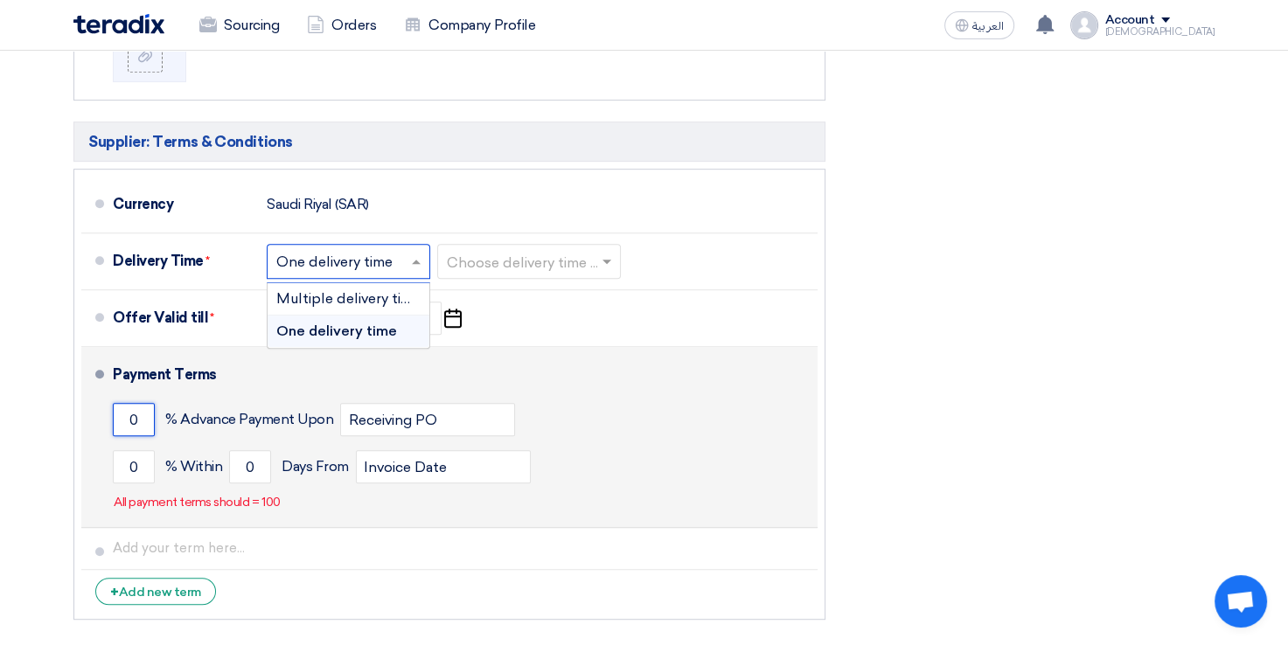
click at [143, 418] on input "0" at bounding box center [134, 419] width 42 height 33
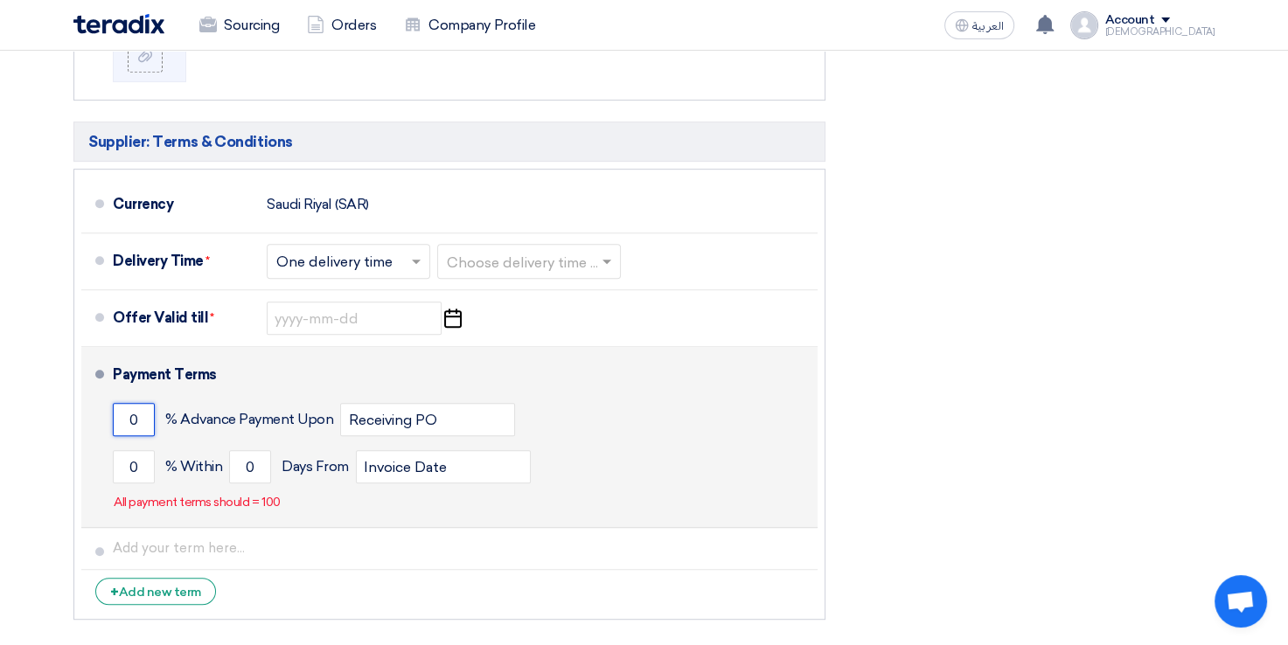
drag, startPoint x: 143, startPoint y: 411, endPoint x: 115, endPoint y: 415, distance: 28.2
click at [115, 415] on input "0" at bounding box center [134, 419] width 42 height 33
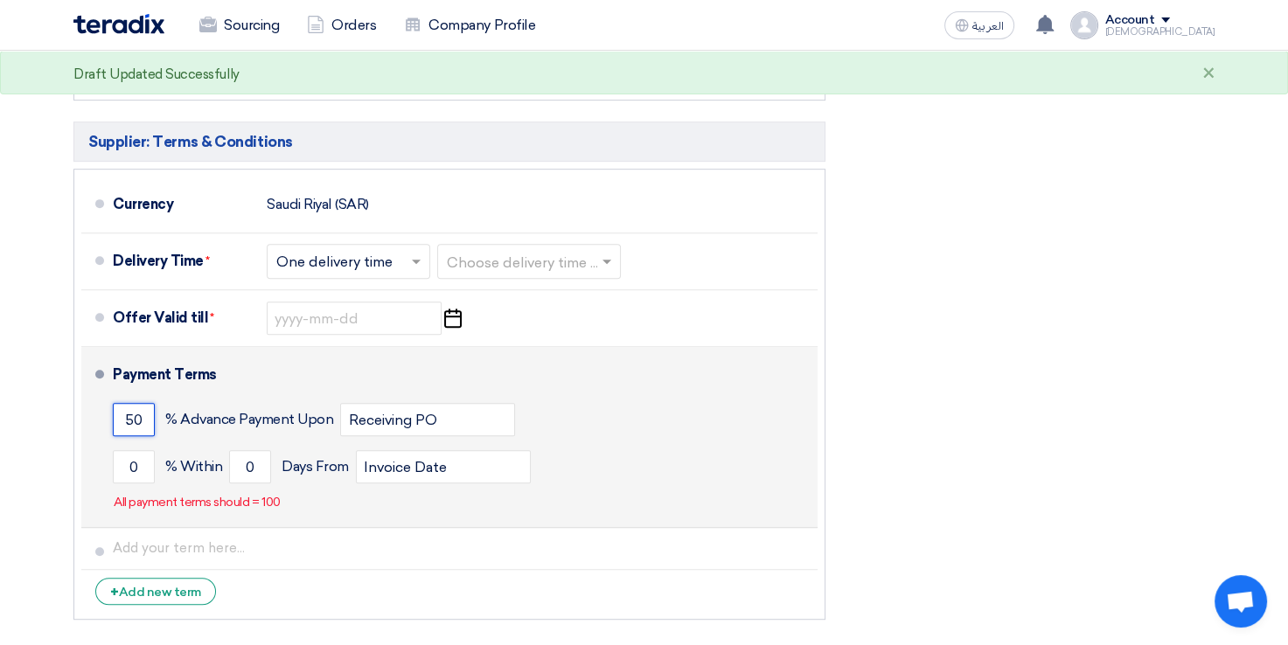
type input "50"
click at [608, 432] on div "50 % Advance Payment Upon Receiving PO" at bounding box center [462, 419] width 698 height 47
click at [477, 419] on input "Receiving PO" at bounding box center [427, 419] width 175 height 33
click at [129, 467] on input "0" at bounding box center [134, 466] width 42 height 33
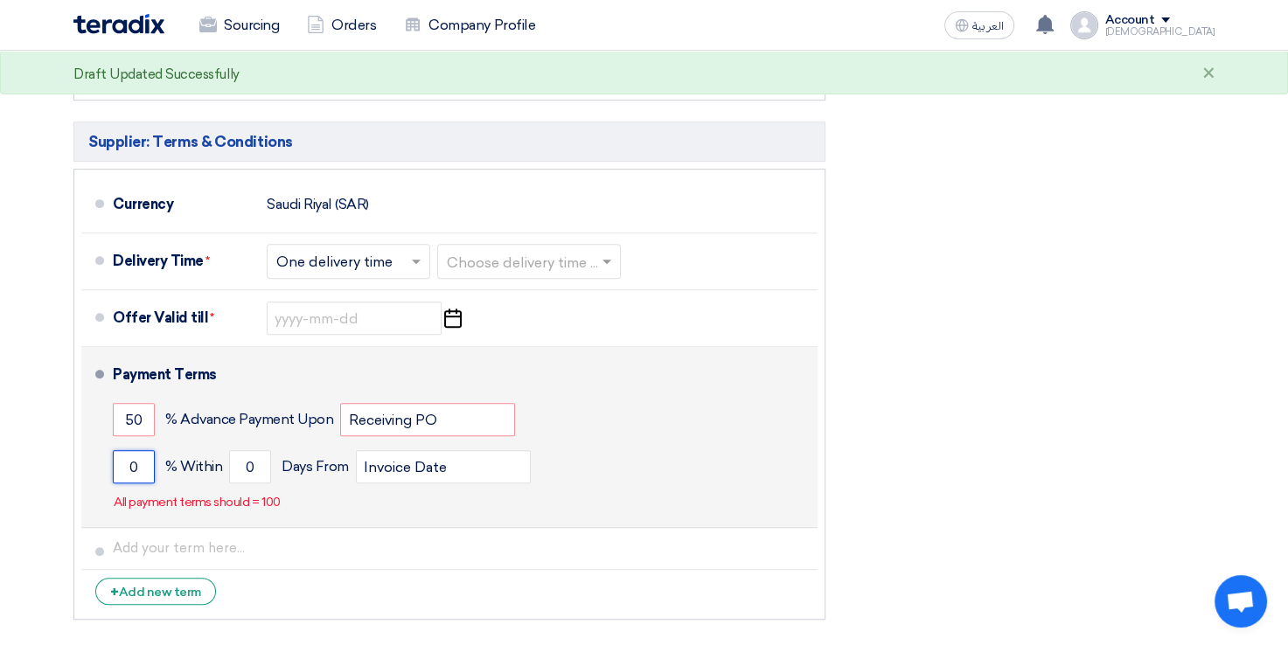
click at [129, 467] on input "0" at bounding box center [134, 466] width 42 height 33
type input "50"
click at [609, 468] on div "50 % [DATE] From Invoice Date" at bounding box center [462, 466] width 698 height 47
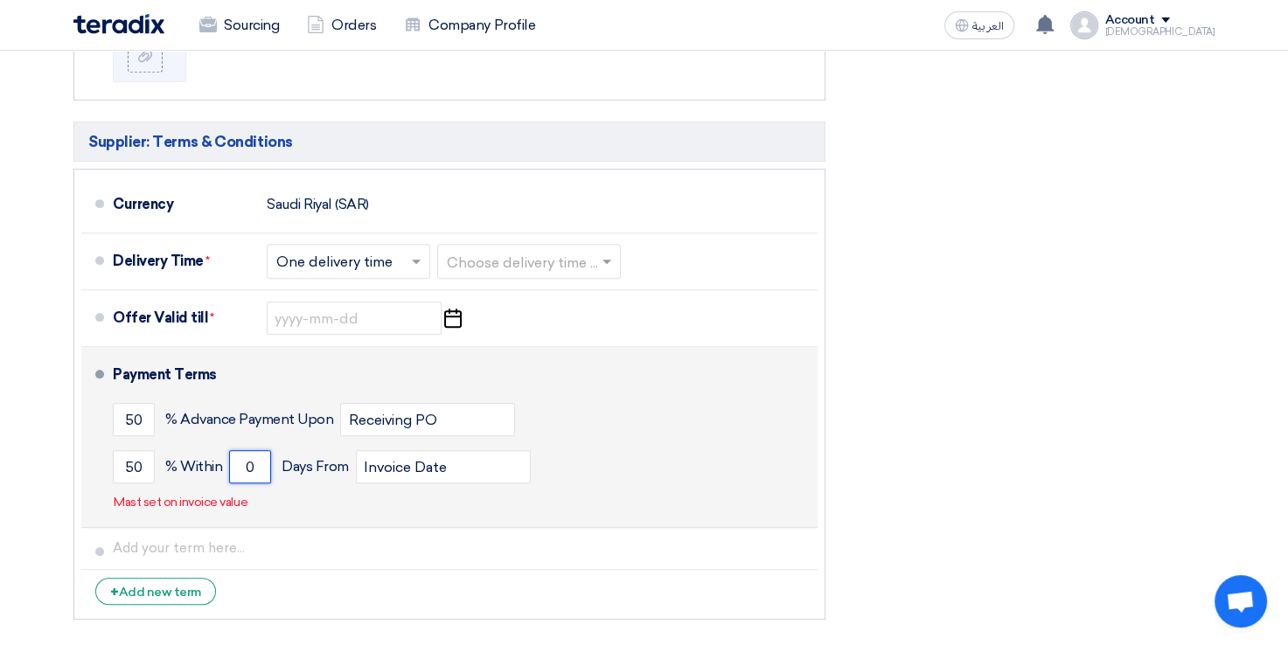
click at [246, 461] on input "0" at bounding box center [250, 466] width 42 height 33
click at [627, 518] on li "Payment Terms 50 % Advance Payment Upon Receiving PO 50 % Within 0" at bounding box center [449, 437] width 736 height 181
drag, startPoint x: 254, startPoint y: 462, endPoint x: 240, endPoint y: 458, distance: 15.3
click at [240, 458] on input "0" at bounding box center [250, 466] width 42 height 33
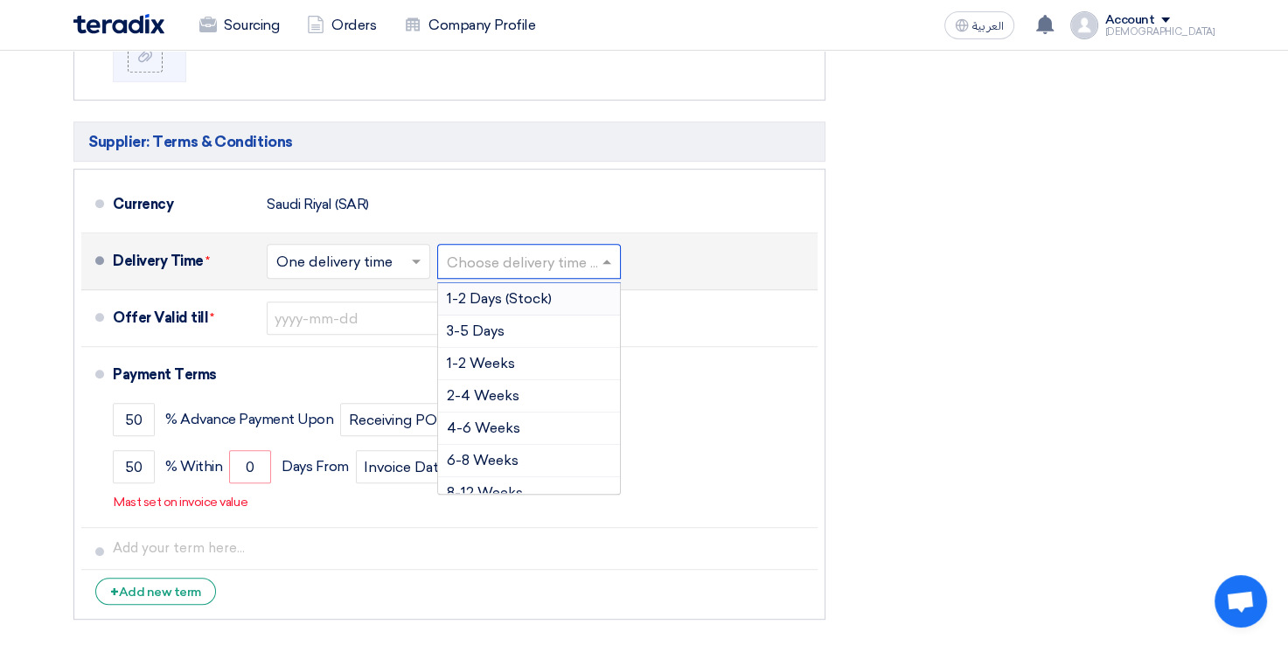
click at [519, 258] on input "text" at bounding box center [530, 263] width 166 height 25
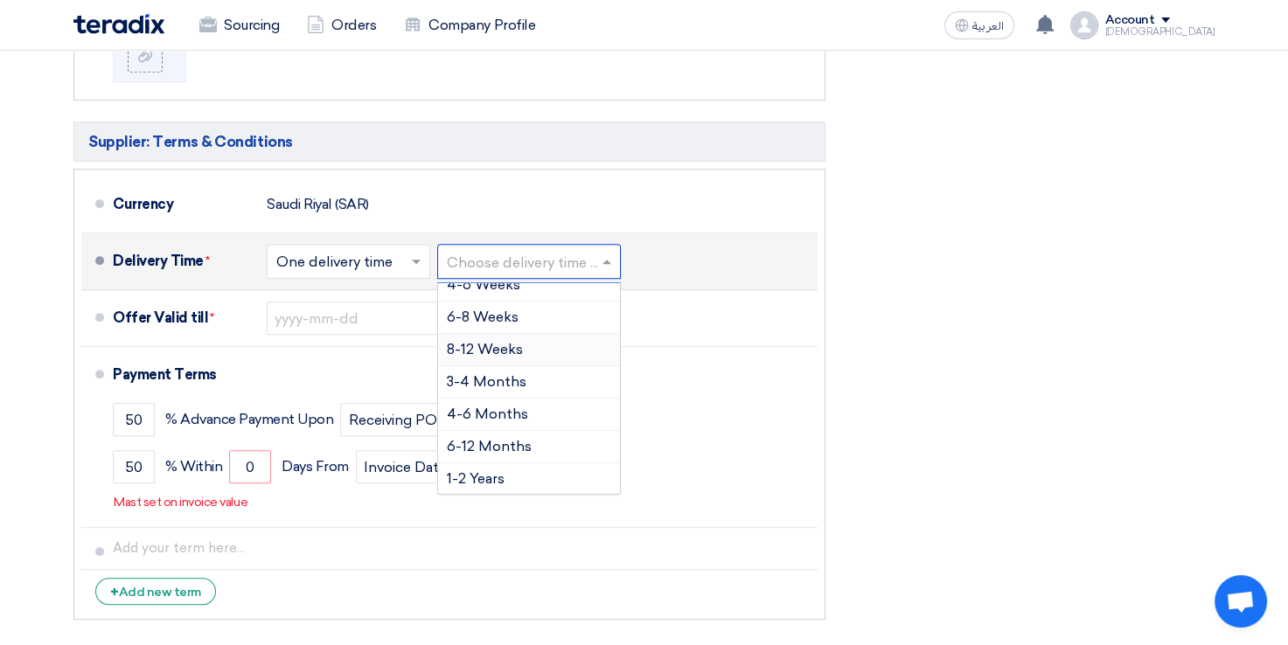
click at [495, 342] on span "8-12 Weeks" at bounding box center [485, 349] width 76 height 17
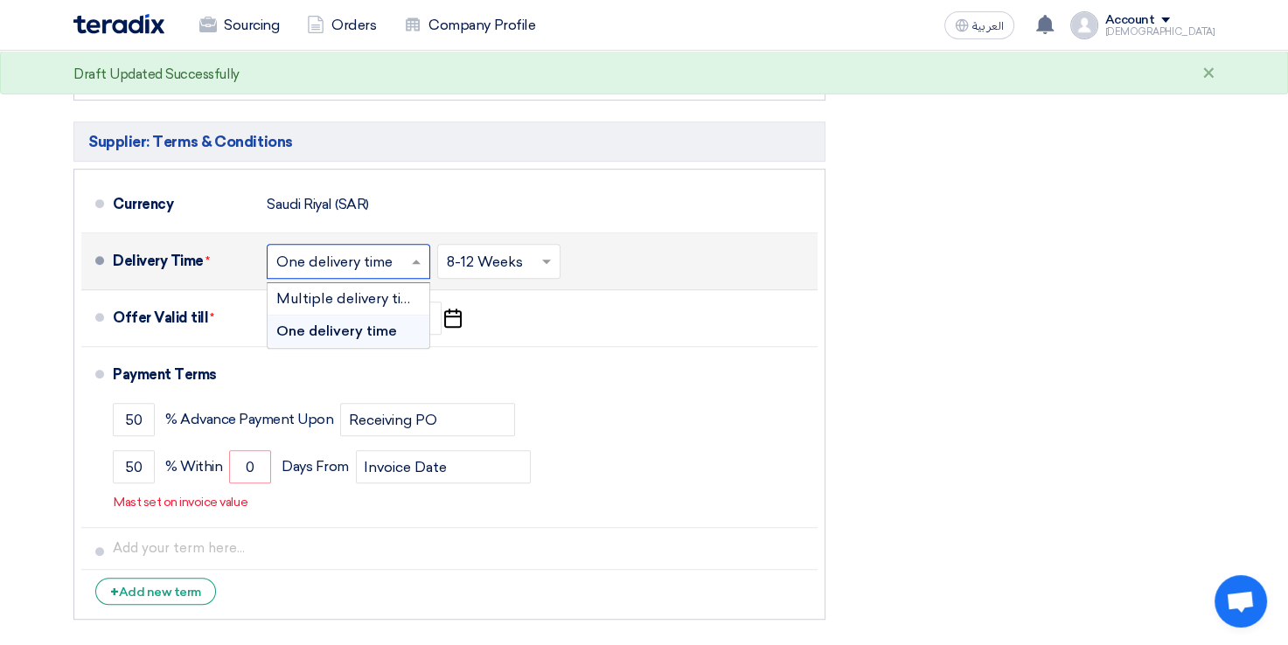
click at [423, 259] on span at bounding box center [419, 261] width 22 height 17
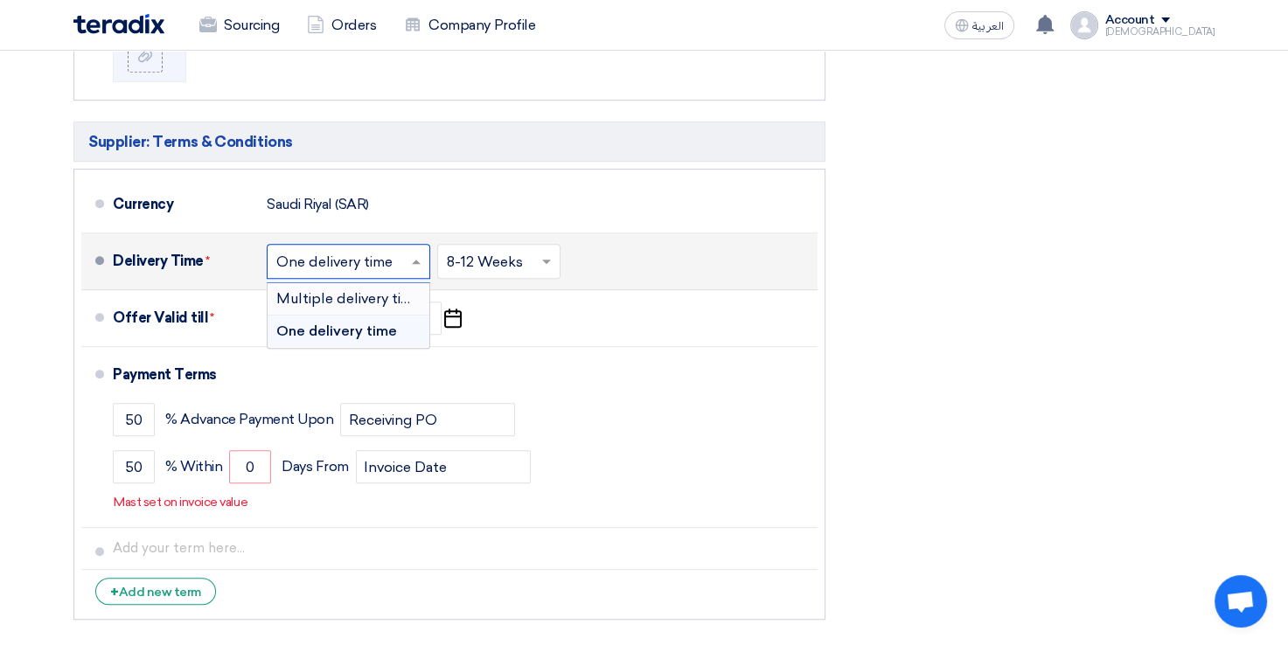
click at [401, 296] on span "Multiple delivery times" at bounding box center [351, 298] width 151 height 17
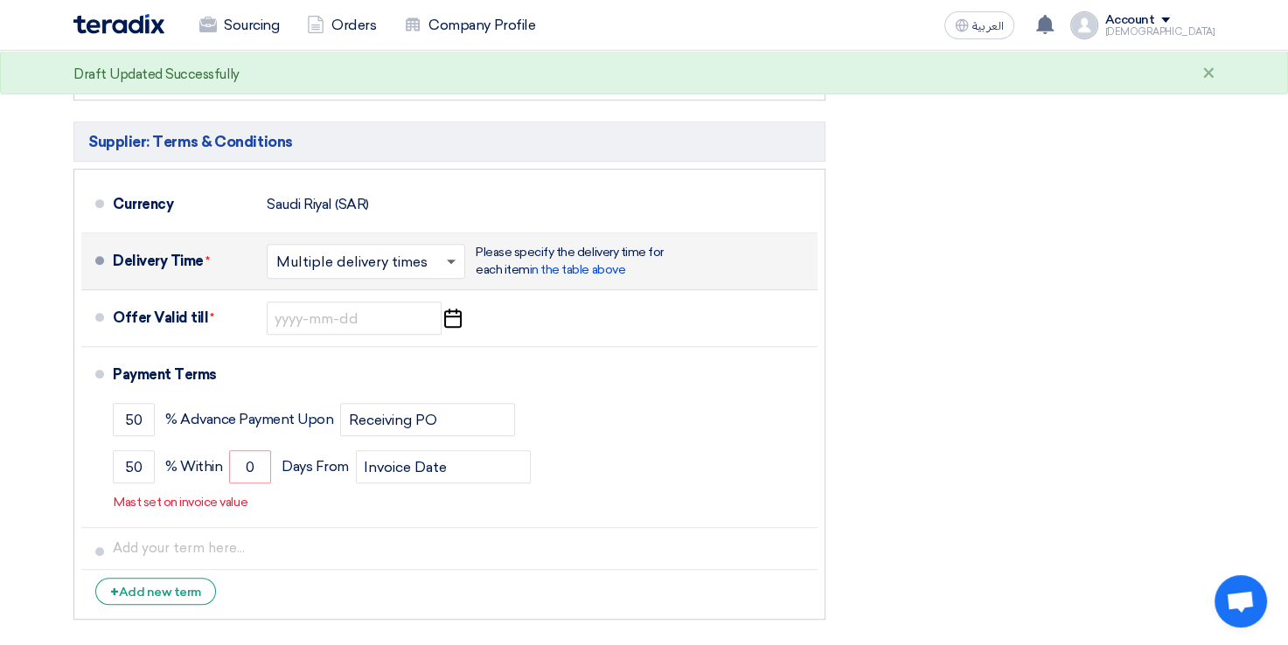
click at [452, 260] on span at bounding box center [451, 263] width 9 height 6
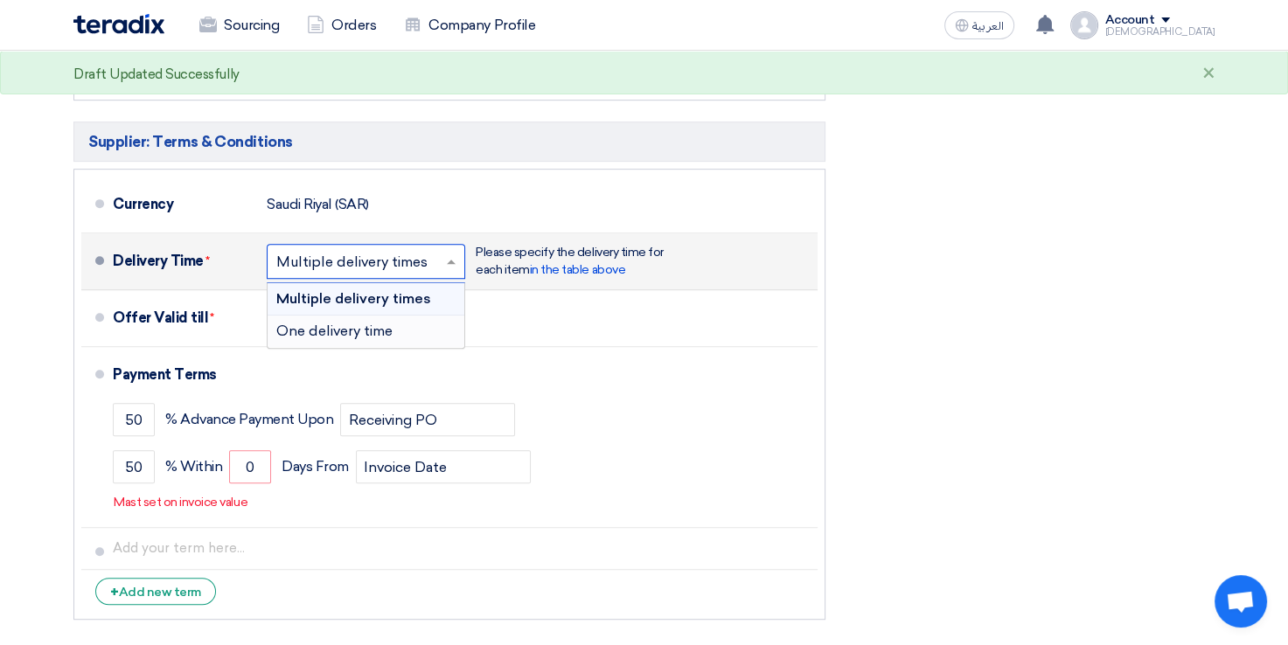
click at [415, 323] on div "One delivery time" at bounding box center [366, 331] width 197 height 31
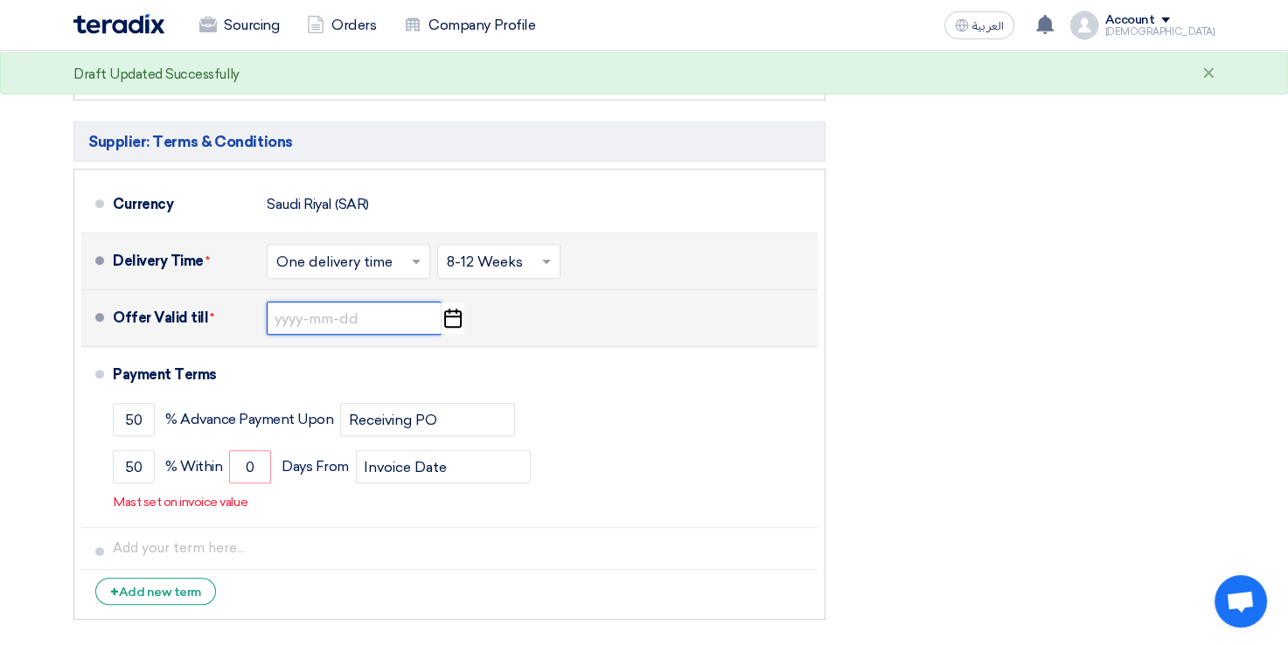
click at [422, 320] on input at bounding box center [354, 318] width 175 height 33
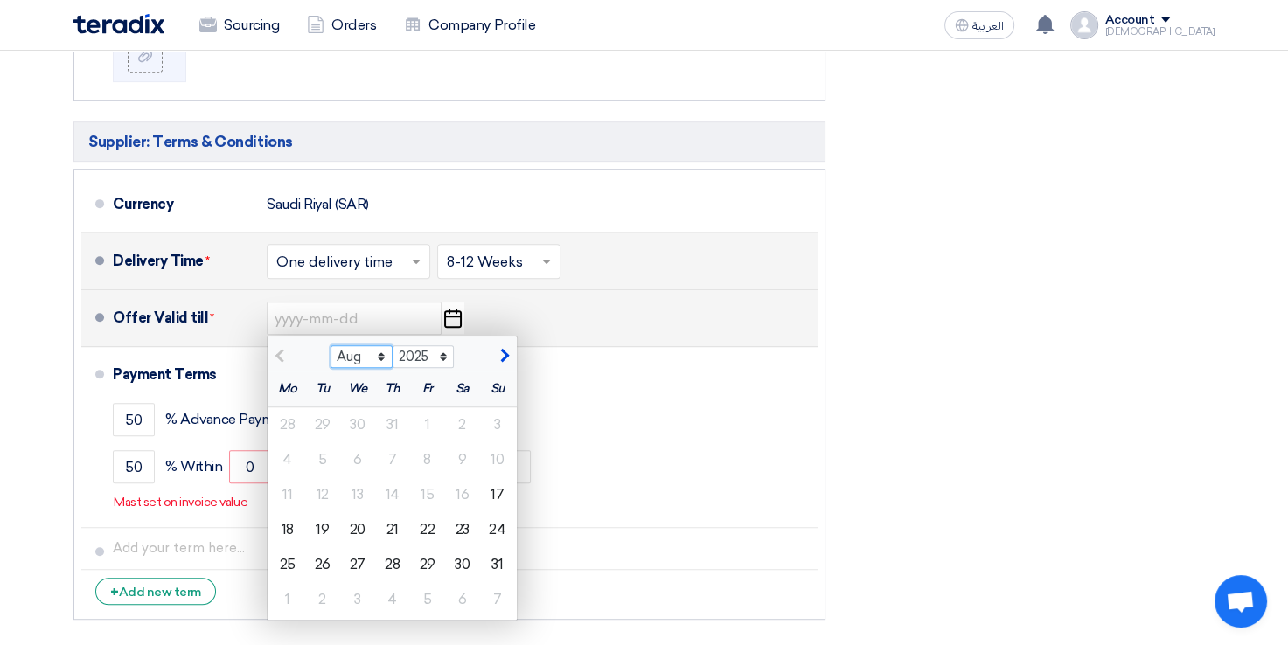
click at [379, 348] on select "Aug Sep Oct Nov Dec" at bounding box center [362, 356] width 62 height 23
select select "9"
click at [331, 345] on select "Aug Sep Oct Nov Dec" at bounding box center [362, 356] width 62 height 23
click at [349, 492] on div "17" at bounding box center [357, 494] width 35 height 35
type input "[DATE]"
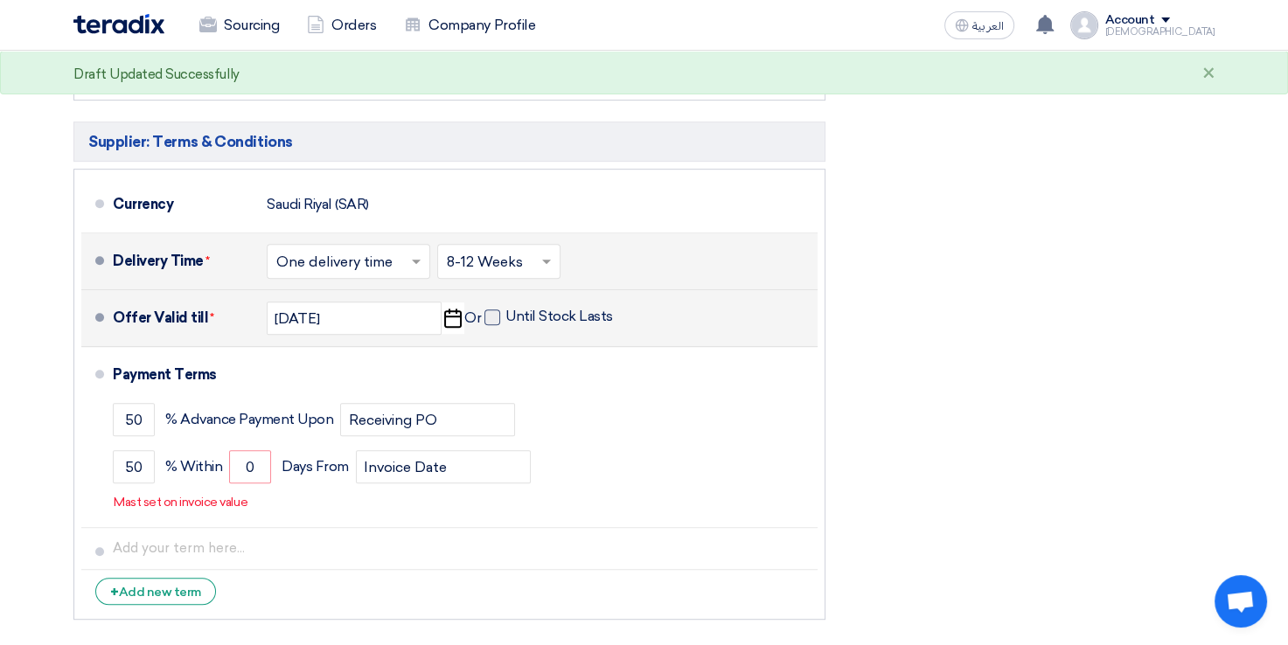
click at [492, 317] on span at bounding box center [492, 318] width 16 height 16
click at [505, 317] on input "Until Stock Lasts" at bounding box center [560, 324] width 111 height 33
click at [492, 317] on span at bounding box center [492, 318] width 16 height 16
click at [505, 317] on input "Until Stock Lasts" at bounding box center [560, 324] width 111 height 33
checkbox input "false"
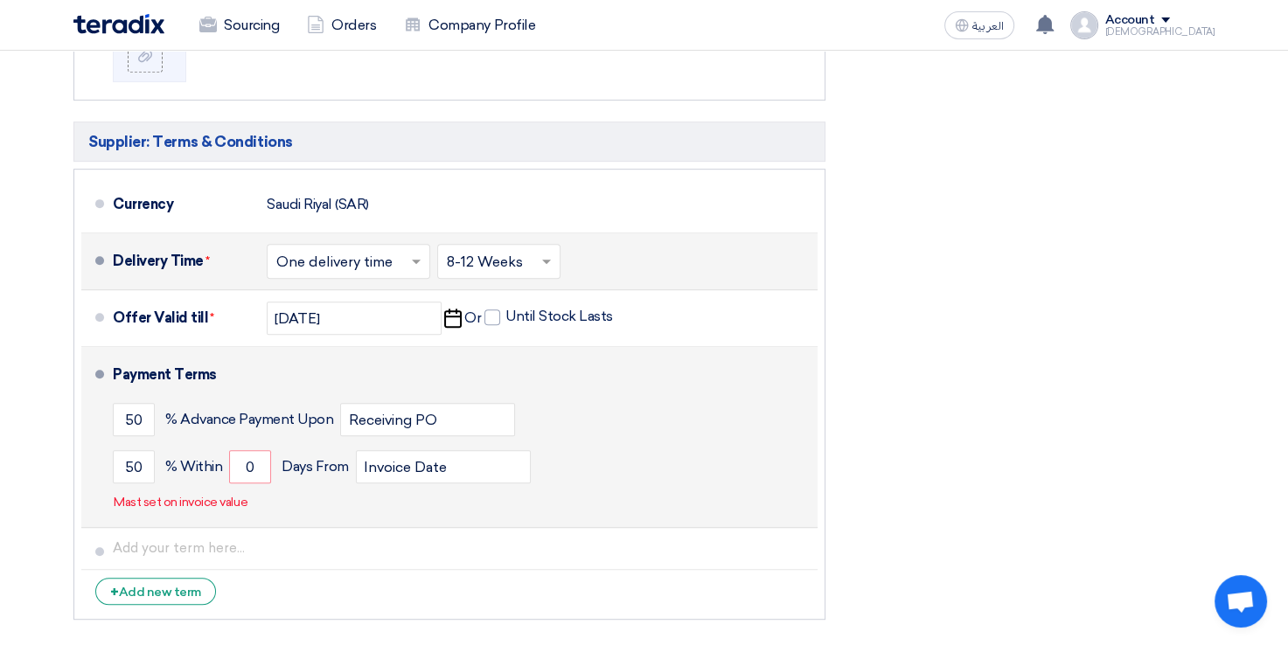
click at [490, 486] on div "50 % [DATE] From Invoice Date" at bounding box center [462, 466] width 698 height 47
drag, startPoint x: 257, startPoint y: 461, endPoint x: 243, endPoint y: 463, distance: 14.2
click at [243, 463] on input "0" at bounding box center [250, 466] width 42 height 33
click at [483, 469] on input "Invoice Date" at bounding box center [443, 466] width 175 height 33
click at [503, 460] on input "Invoice Date" at bounding box center [443, 466] width 175 height 33
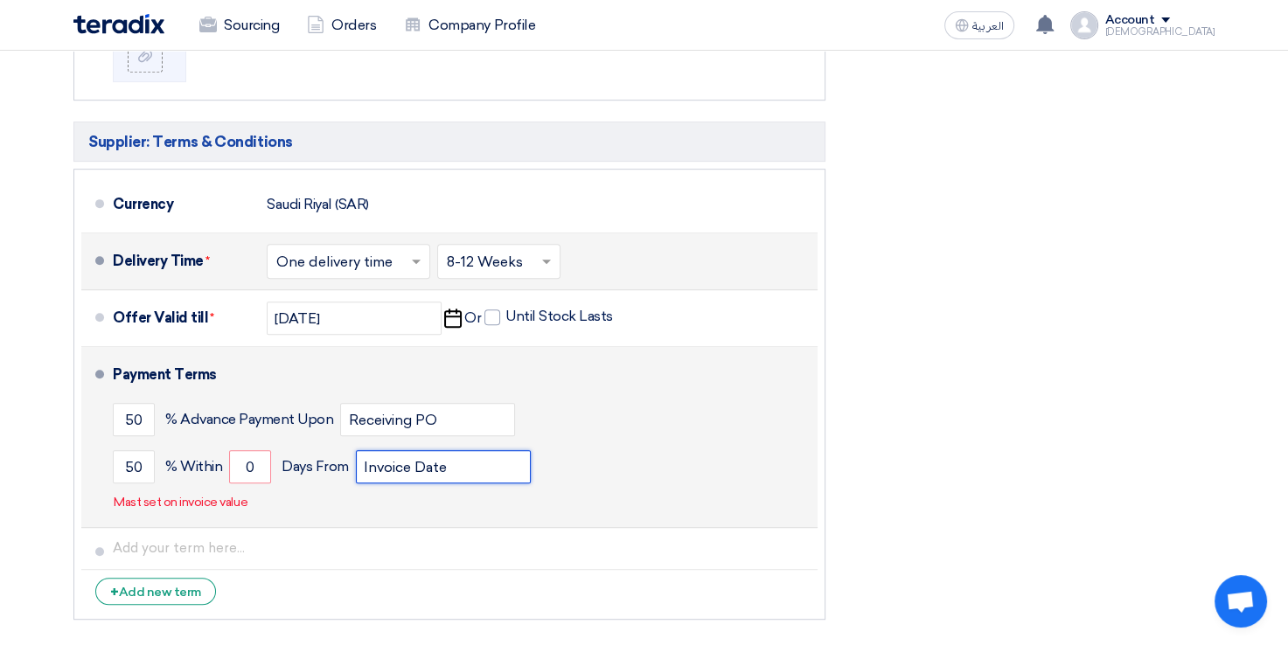
click at [503, 460] on input "Invoice Date" at bounding box center [443, 466] width 175 height 33
click at [490, 498] on div "Payment Terms 50 % Advance Payment Upon Receiving PO 50 % Within 0" at bounding box center [462, 437] width 698 height 166
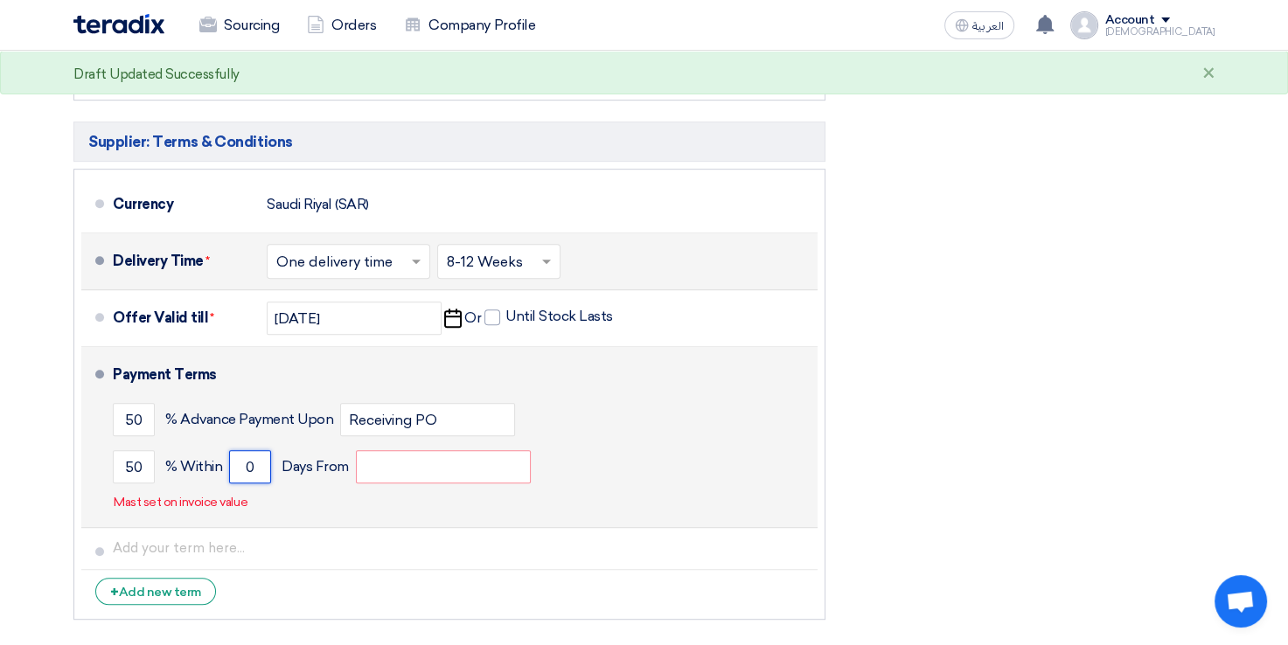
click at [266, 461] on input "0" at bounding box center [250, 466] width 42 height 33
click at [366, 491] on div "Payment Terms 50 % Advance Payment Upon Receiving PO 50 % Within" at bounding box center [462, 437] width 698 height 166
click at [255, 463] on input "number" at bounding box center [250, 466] width 42 height 33
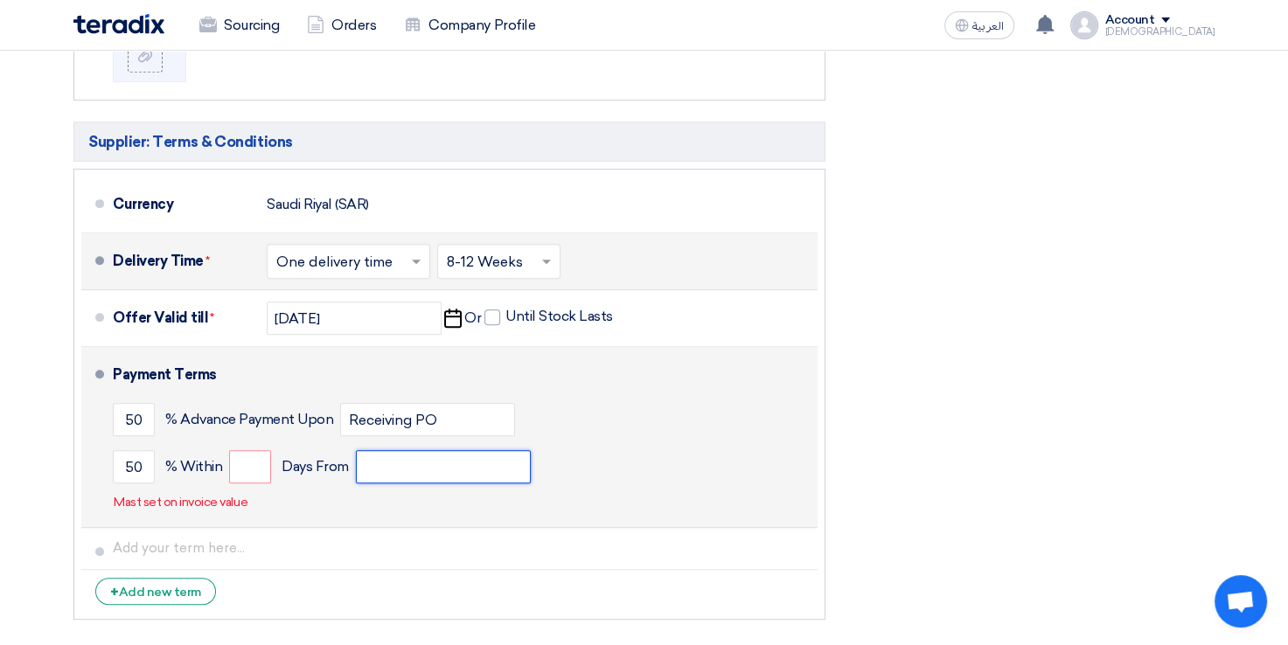
click at [395, 471] on input "text" at bounding box center [443, 466] width 175 height 33
paste input "after delivery"
click at [377, 461] on input "after delivery" at bounding box center [443, 466] width 175 height 33
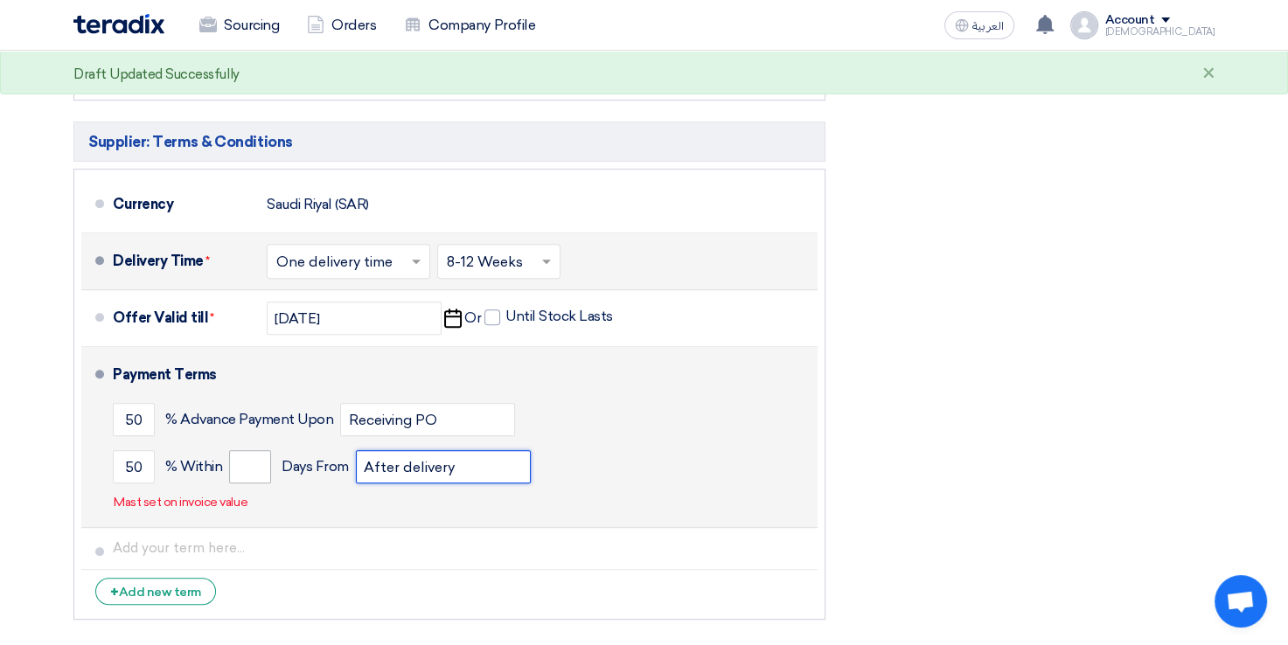
type input "After delivery"
click at [266, 471] on input "number" at bounding box center [250, 466] width 42 height 33
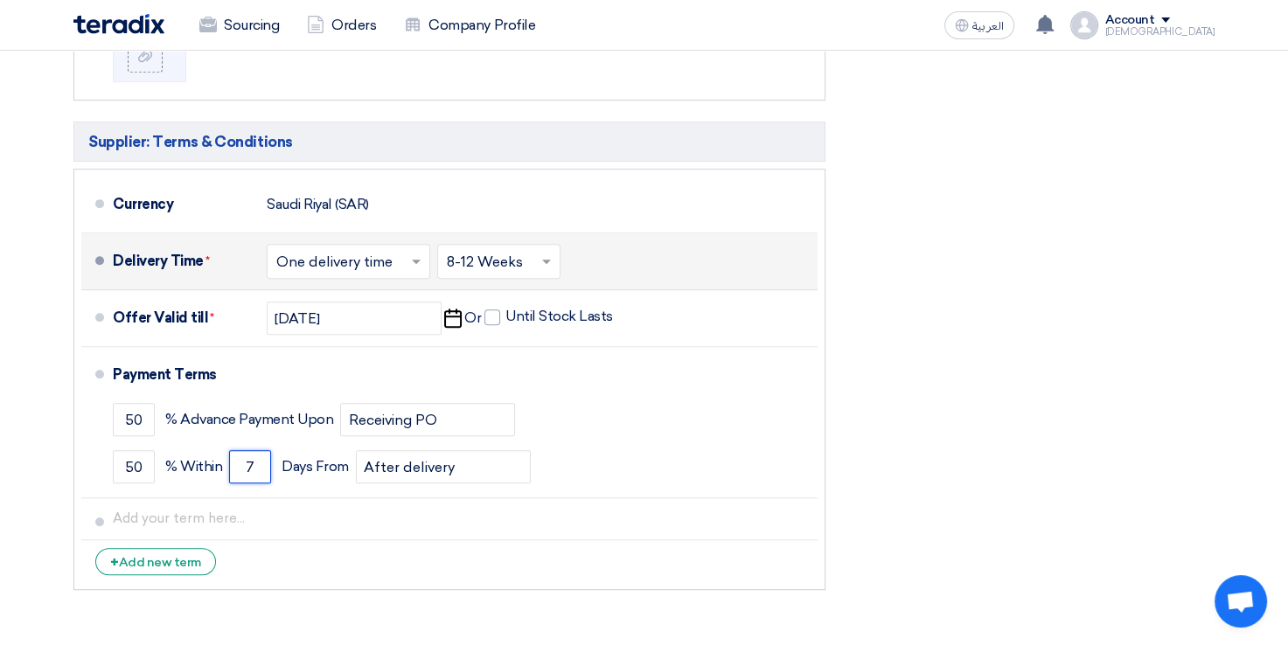
type input "7"
click at [880, 418] on div "Financial Offer Summary Subtotal [GEOGRAPHIC_DATA] (SAR) 2,491,706 Taxes Draft" at bounding box center [1033, 147] width 389 height 904
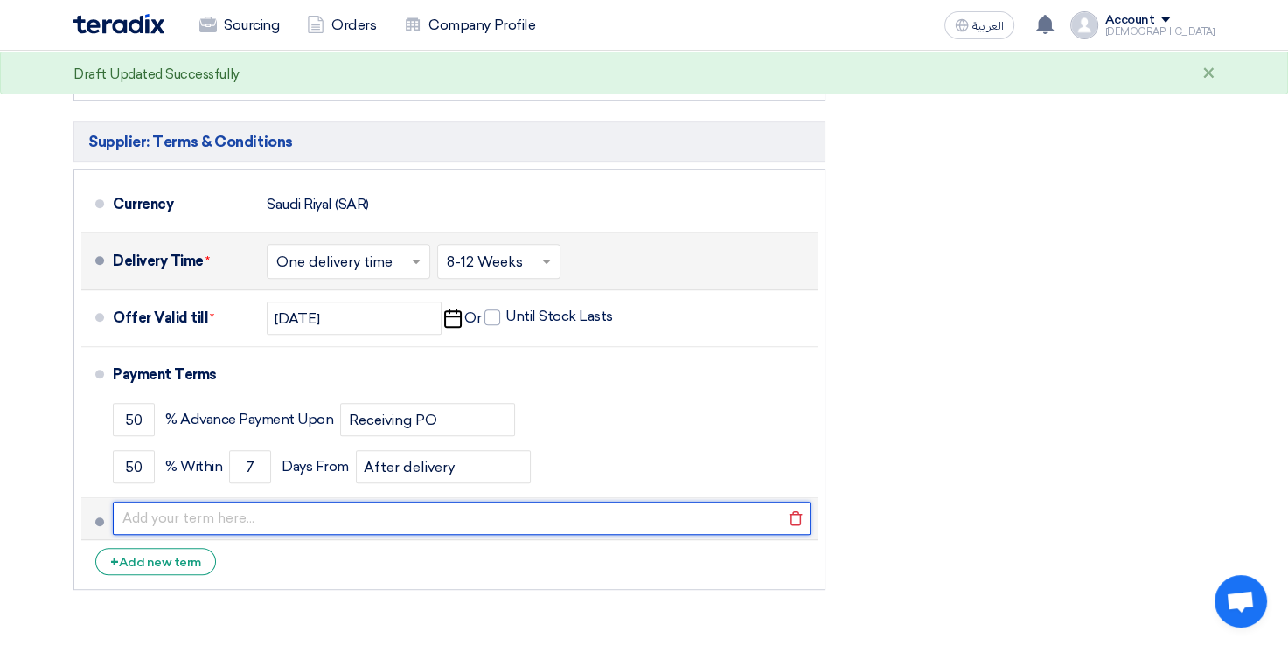
click at [385, 517] on input "text" at bounding box center [462, 518] width 698 height 33
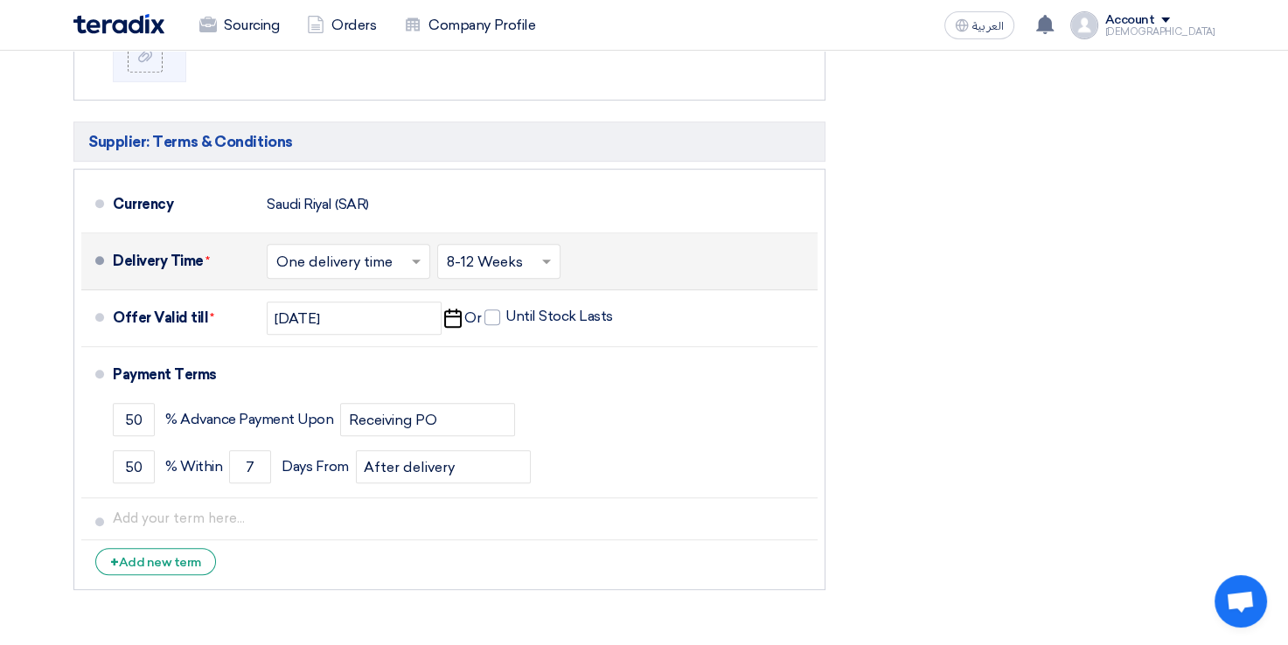
click at [1000, 387] on div "Financial Offer Summary Subtotal [GEOGRAPHIC_DATA] (SAR) 2,491,706 Taxes Draft" at bounding box center [1033, 147] width 389 height 904
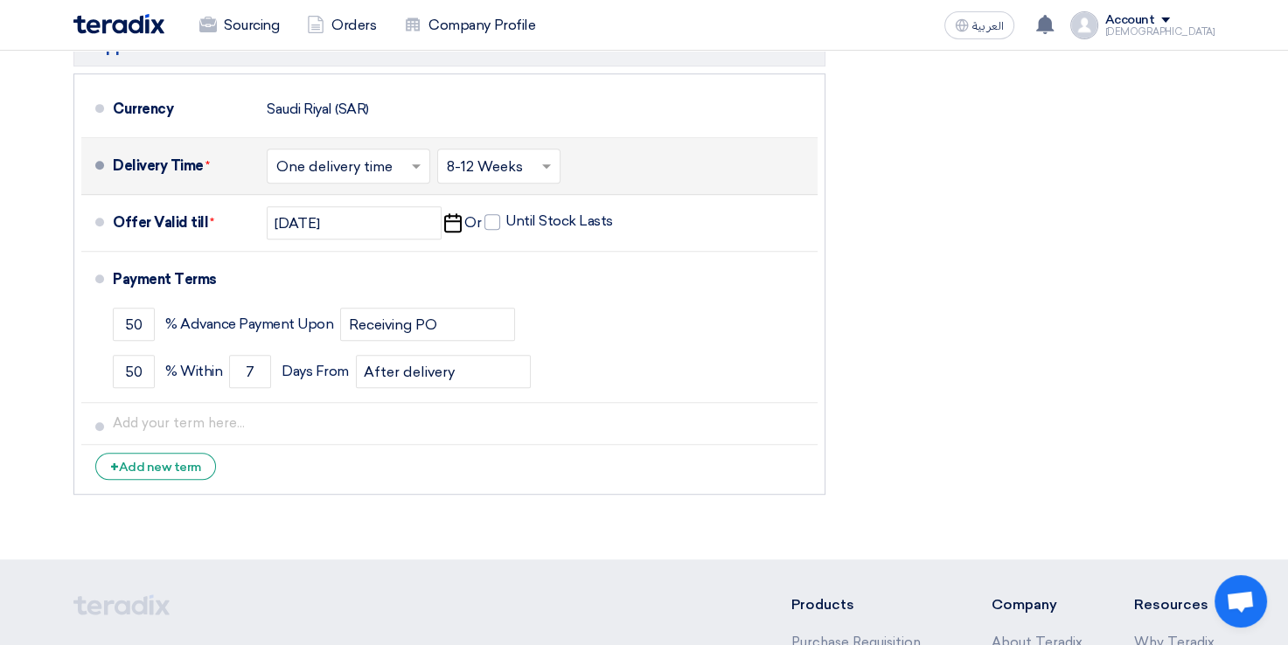
scroll to position [962, 0]
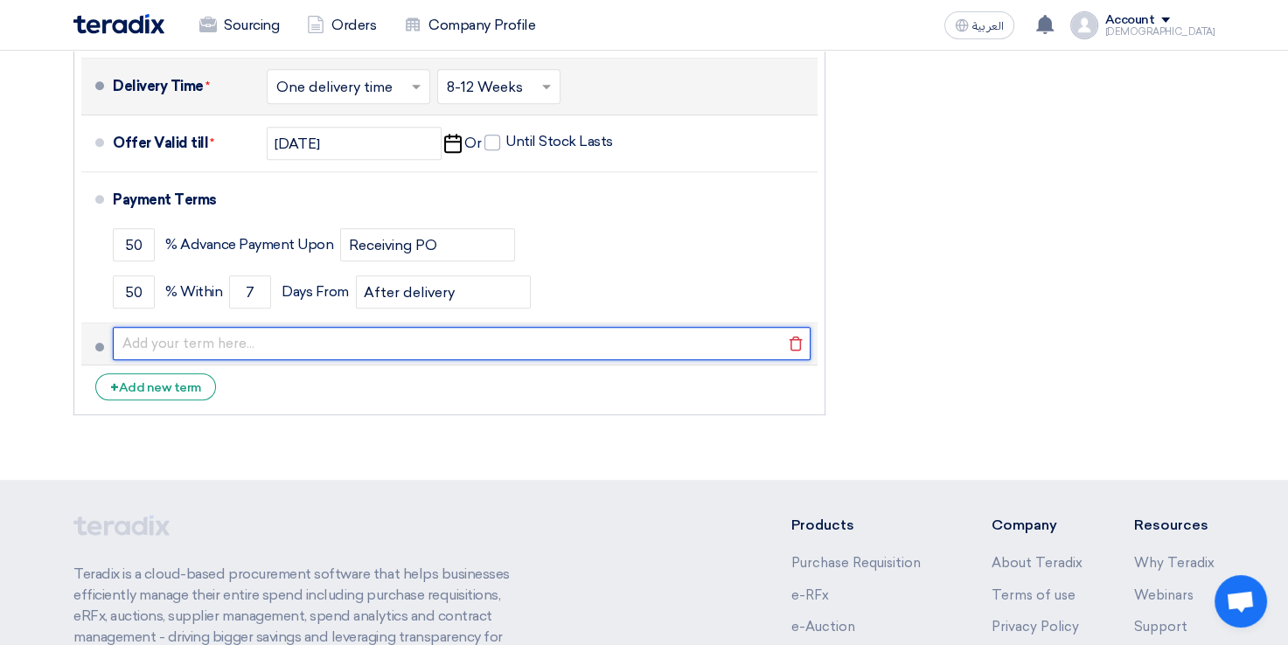
click at [247, 338] on input "text" at bounding box center [462, 343] width 698 height 33
paste input "Orders once placed with Dynamic Systems Solutions cannot be cancelled."
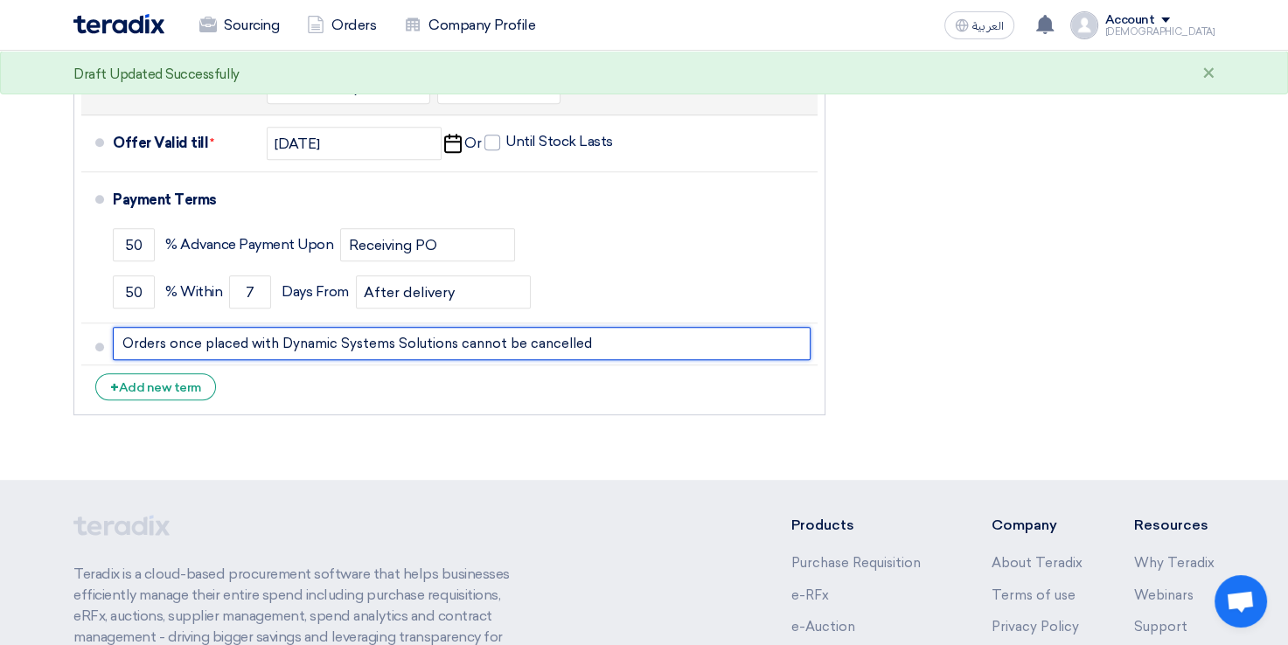
type input "Orders once placed with Dynamic Systems Solutions cannot be cancelled"
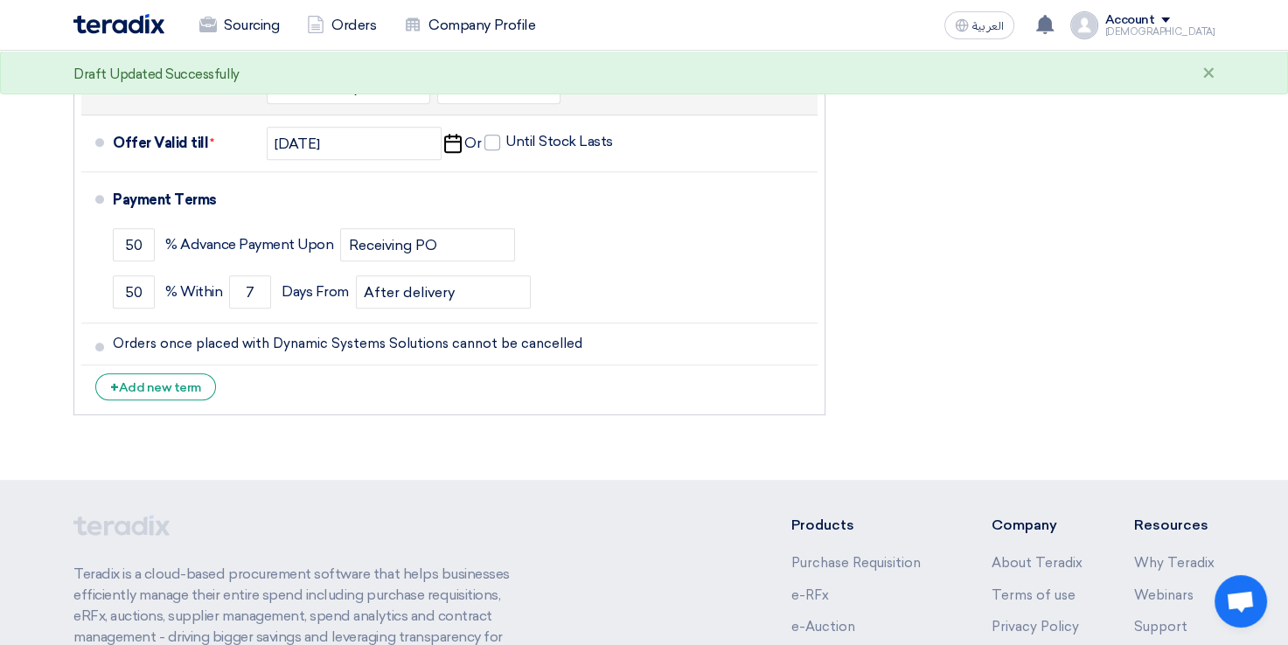
click at [554, 394] on li "+ Add new term" at bounding box center [449, 387] width 736 height 42
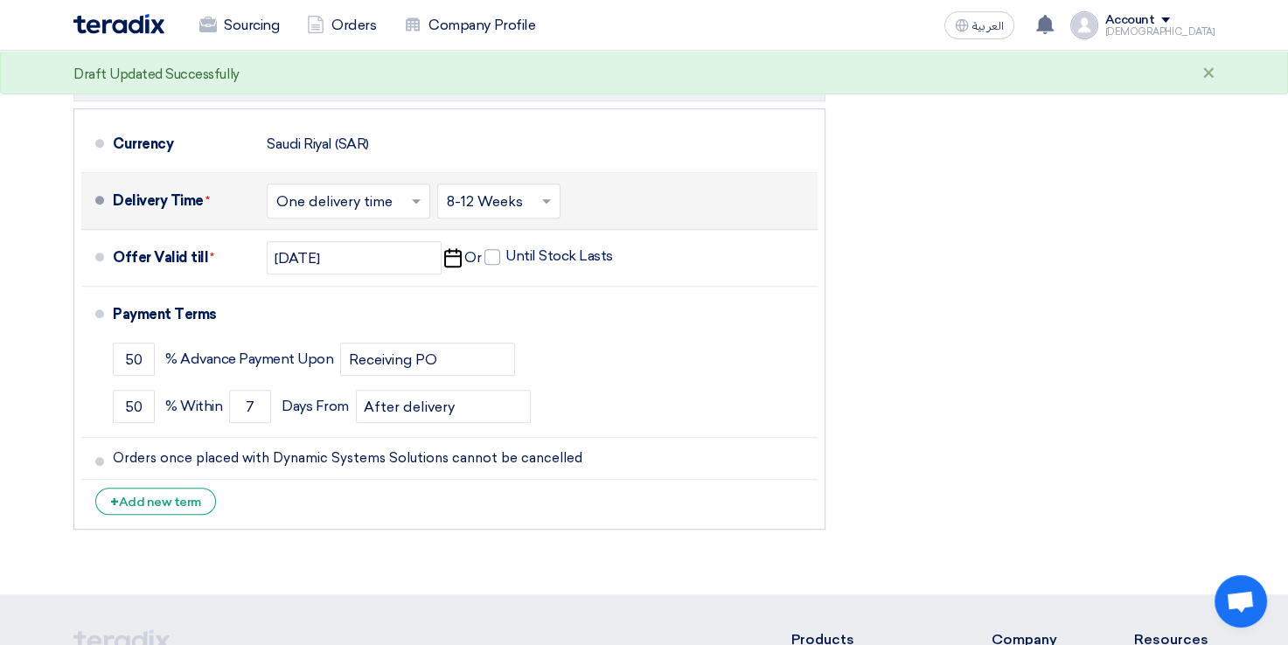
scroll to position [700, 0]
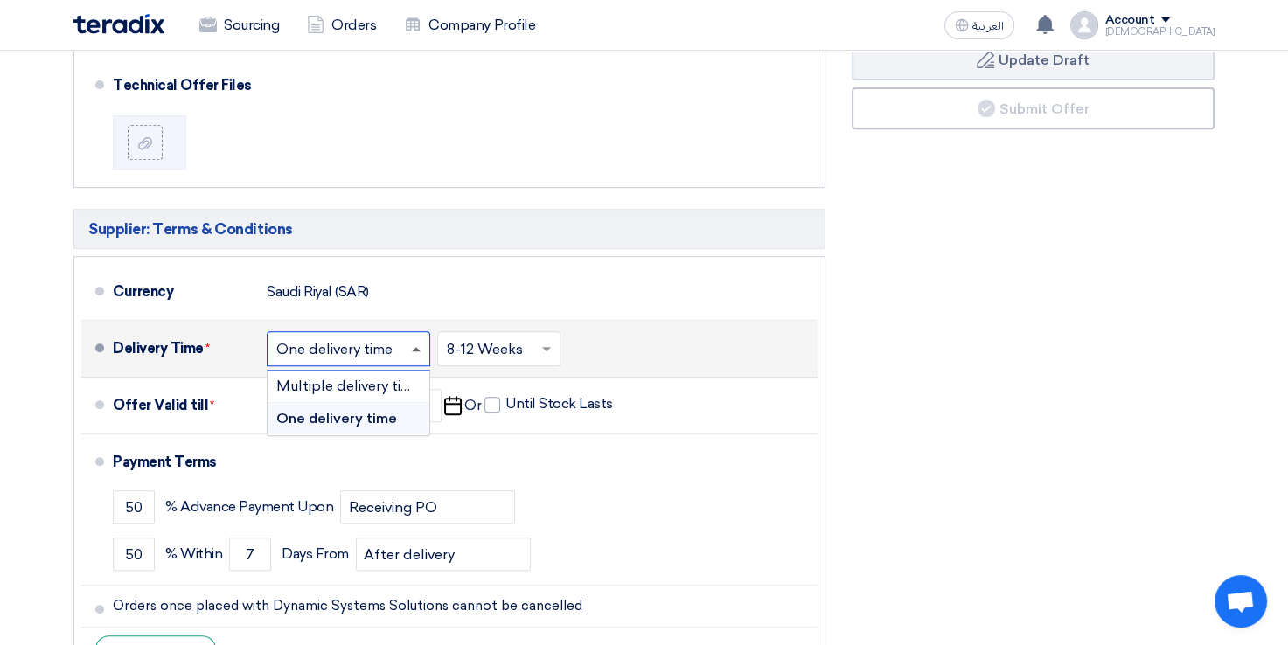
click at [413, 347] on span at bounding box center [416, 349] width 9 height 4
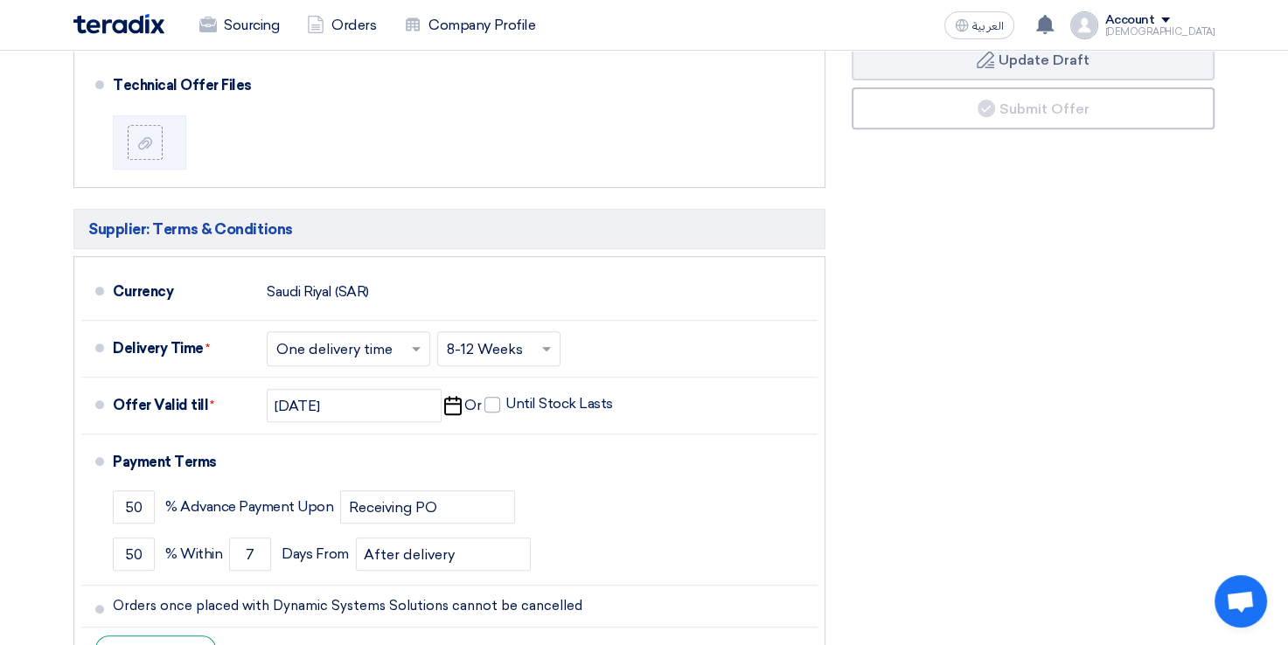
click at [1037, 375] on div "Financial Offer Summary Subtotal [GEOGRAPHIC_DATA] (SAR) 2,491,706 Taxes Draft" at bounding box center [1033, 234] width 389 height 904
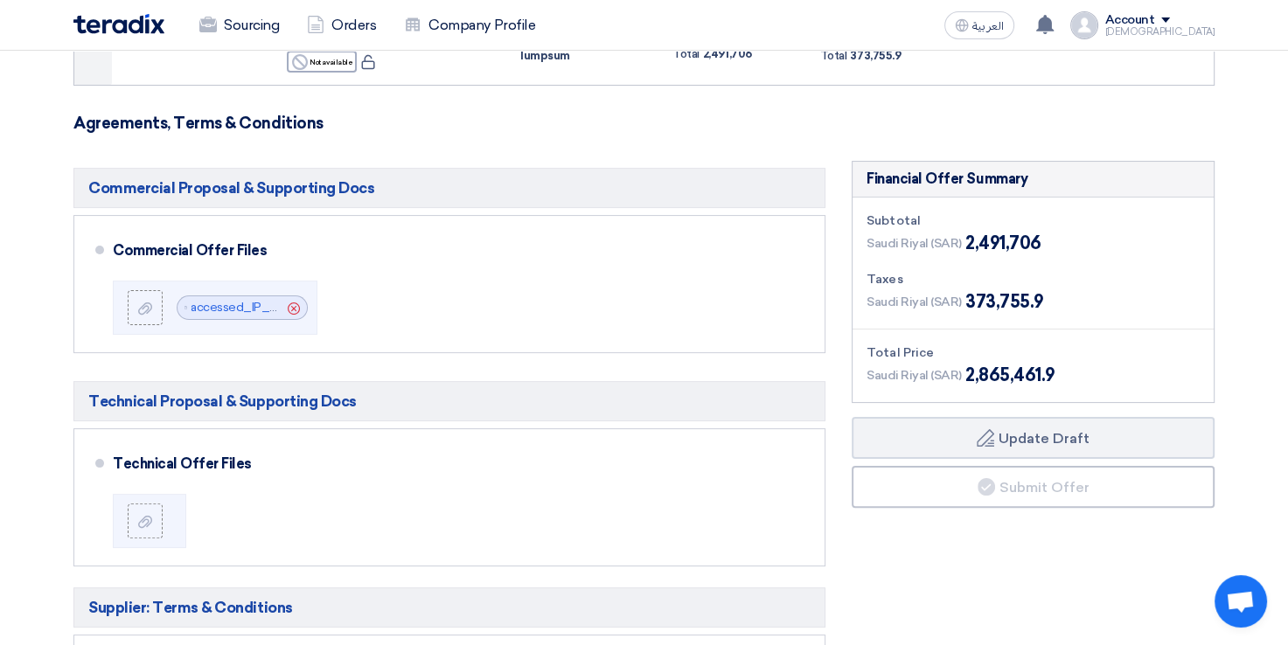
scroll to position [87, 0]
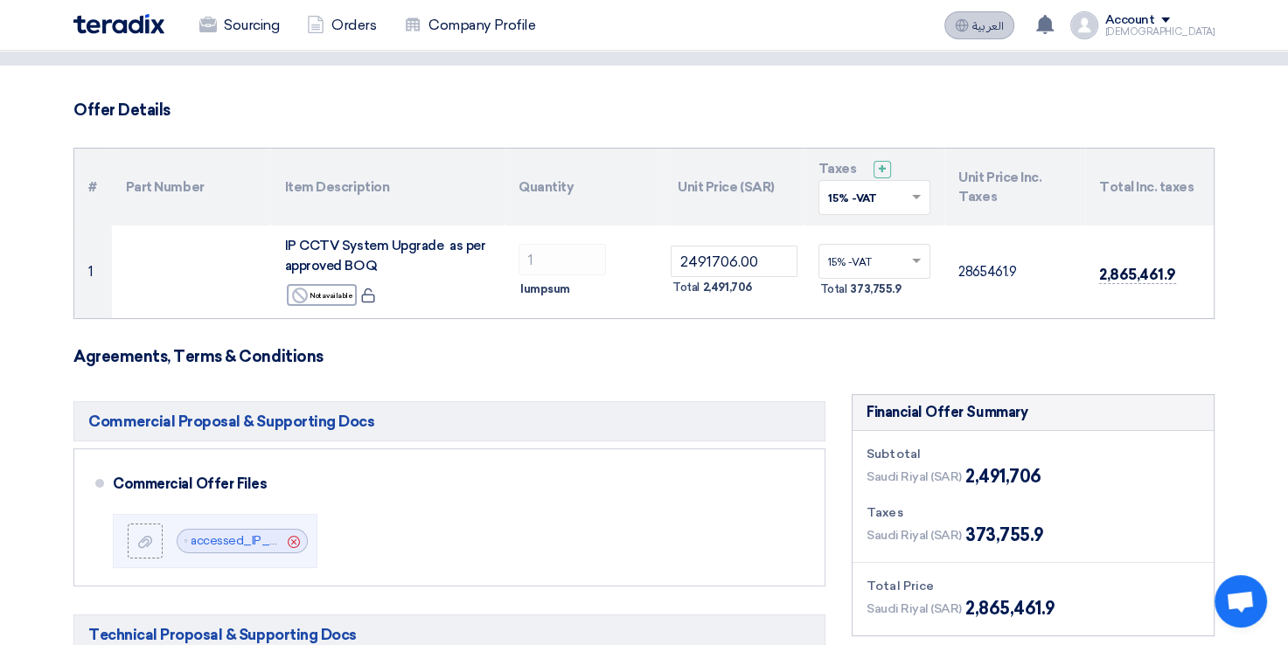
click at [1004, 20] on span "العربية" at bounding box center [987, 26] width 31 height 12
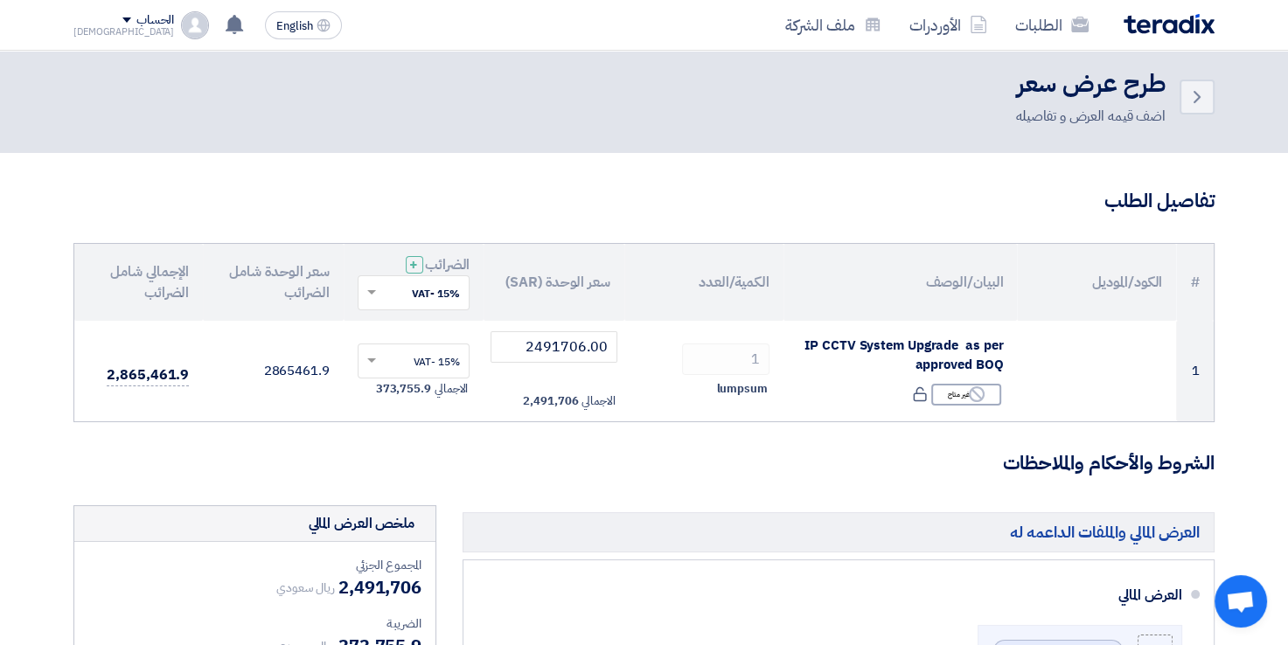
scroll to position [0, 0]
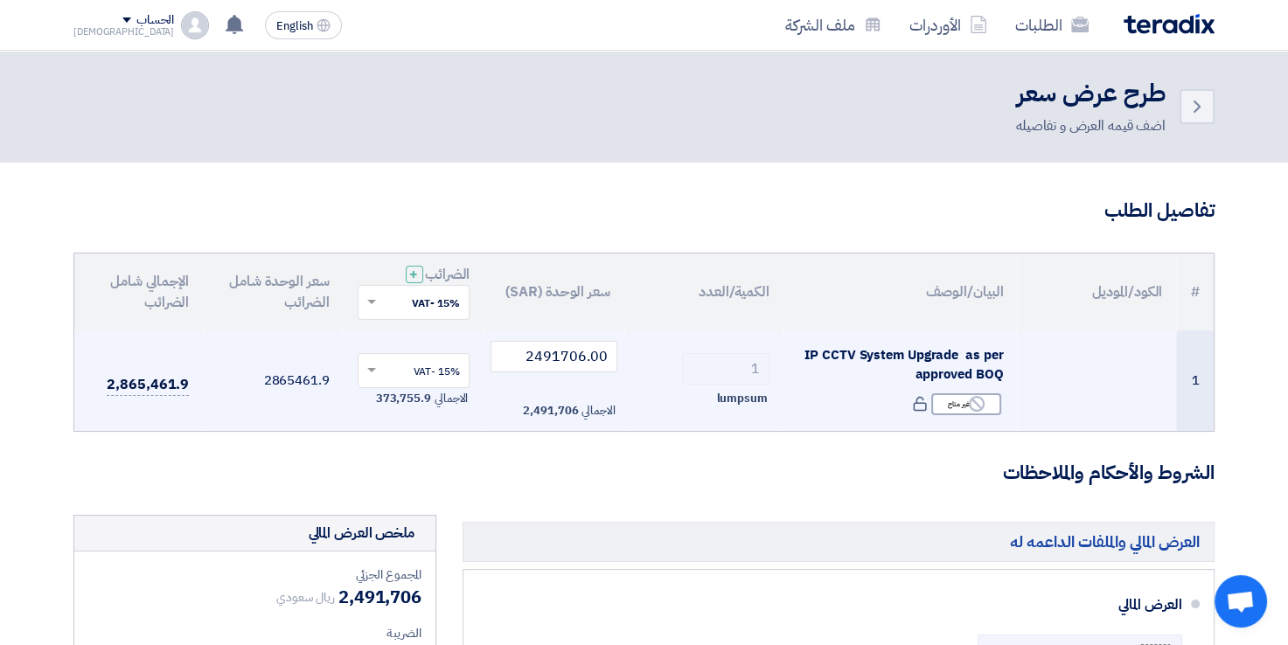
click at [732, 393] on span "lumpsum" at bounding box center [741, 398] width 51 height 17
click at [733, 393] on span "lumpsum" at bounding box center [741, 398] width 51 height 17
drag, startPoint x: 733, startPoint y: 393, endPoint x: 801, endPoint y: 395, distance: 68.3
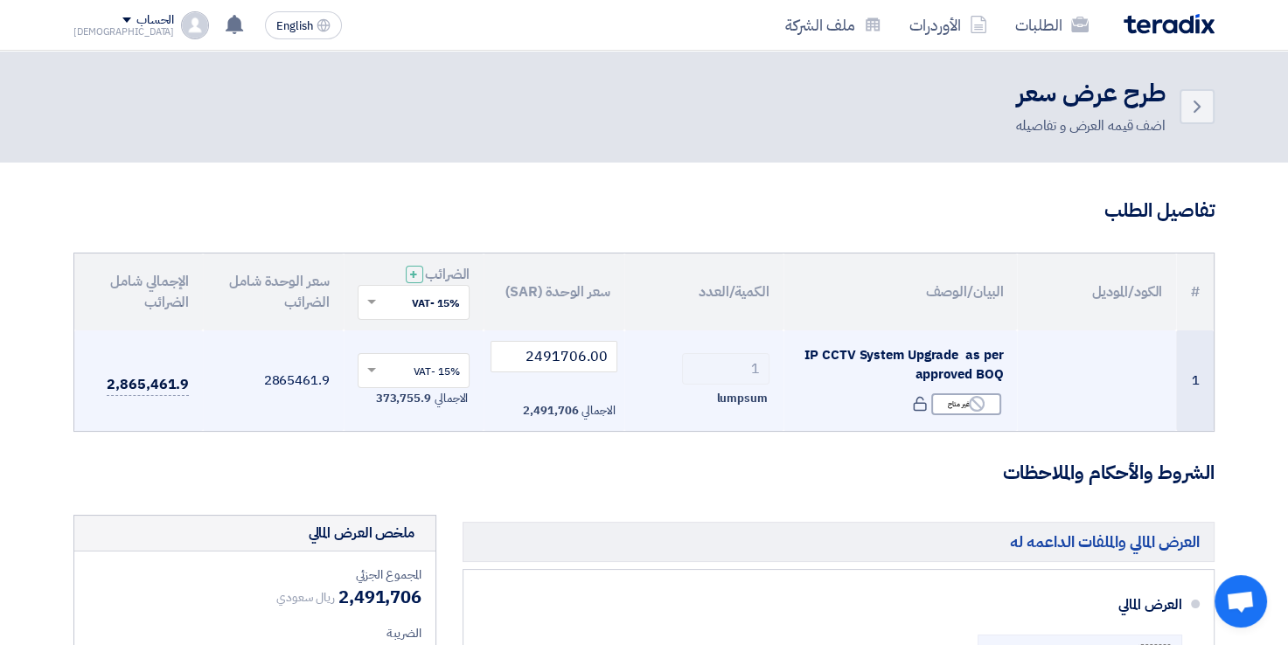
click at [801, 395] on div "Reject غير متاح" at bounding box center [901, 404] width 206 height 25
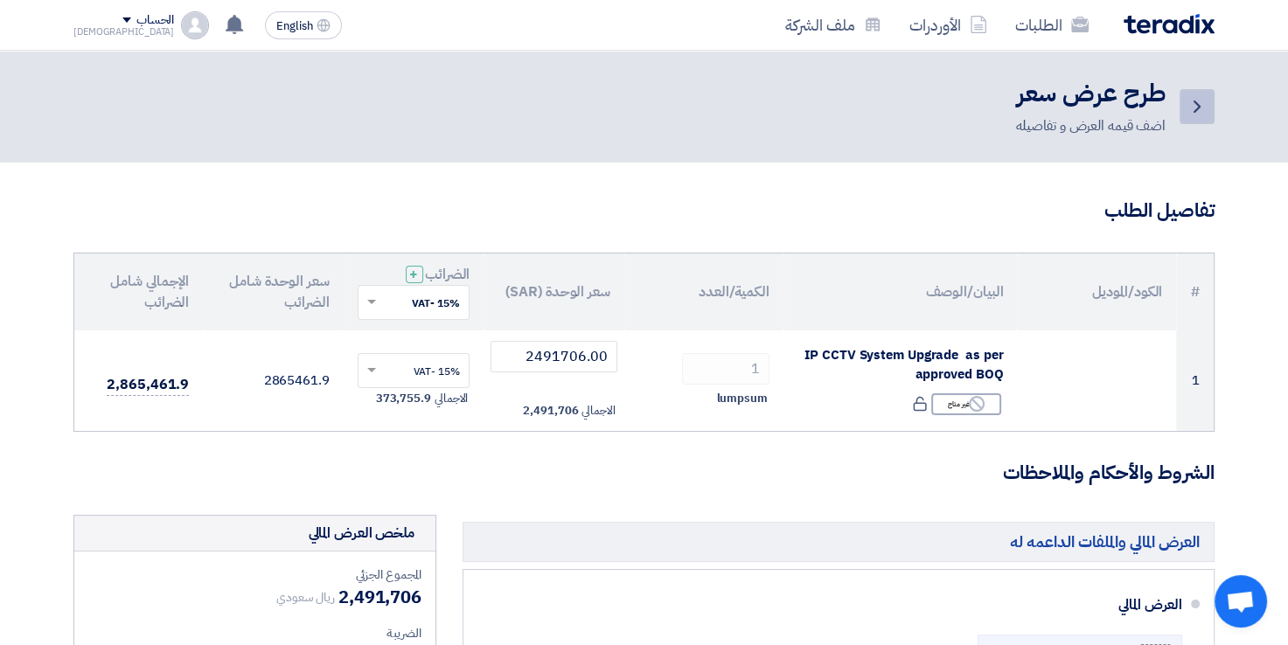
click at [1203, 115] on icon "Back" at bounding box center [1197, 106] width 21 height 21
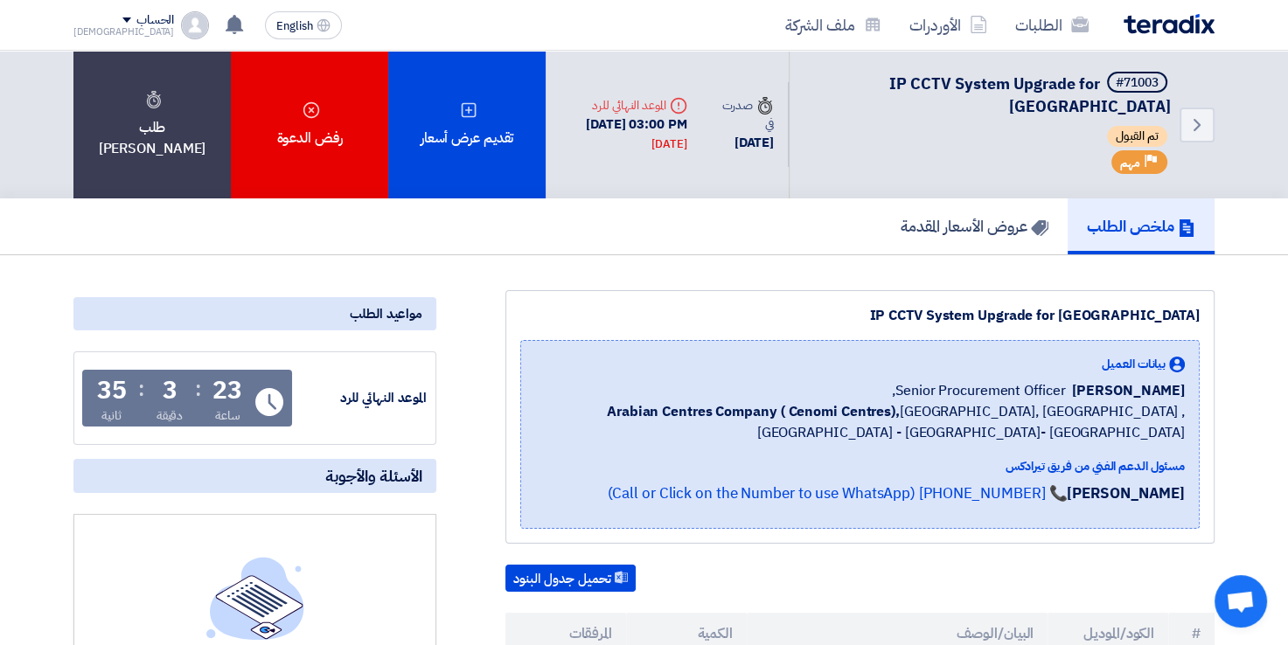
click at [632, 108] on div "Deadline الموعد النهائي للرد" at bounding box center [624, 105] width 128 height 18
click at [685, 127] on div "[DATE] 03:00 PM [DATE]" at bounding box center [624, 134] width 128 height 39
click at [681, 100] on div "Deadline الموعد النهائي للرد" at bounding box center [624, 105] width 128 height 18
click at [687, 101] on icon "Deadline" at bounding box center [678, 105] width 17 height 17
click at [672, 104] on div "Deadline الموعد النهائي للرد" at bounding box center [624, 105] width 128 height 18
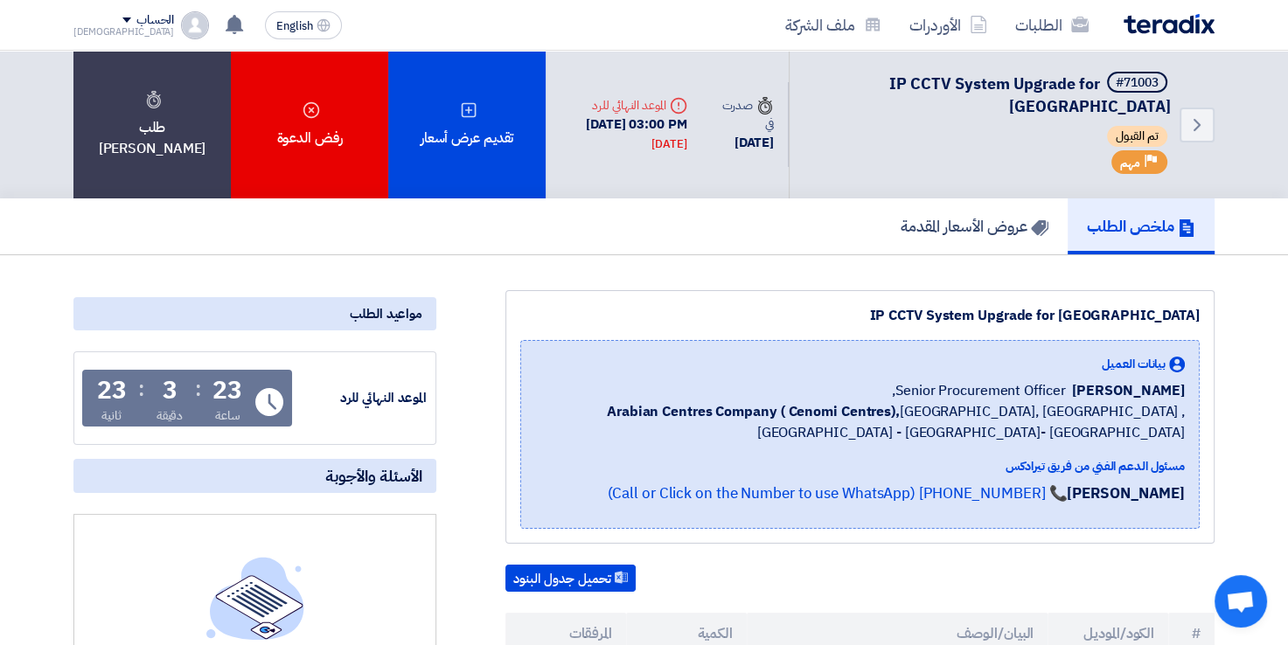
click at [672, 104] on div "Deadline الموعد النهائي للرد" at bounding box center [624, 105] width 128 height 18
click at [1053, 21] on link "الطلبات" at bounding box center [1051, 24] width 101 height 41
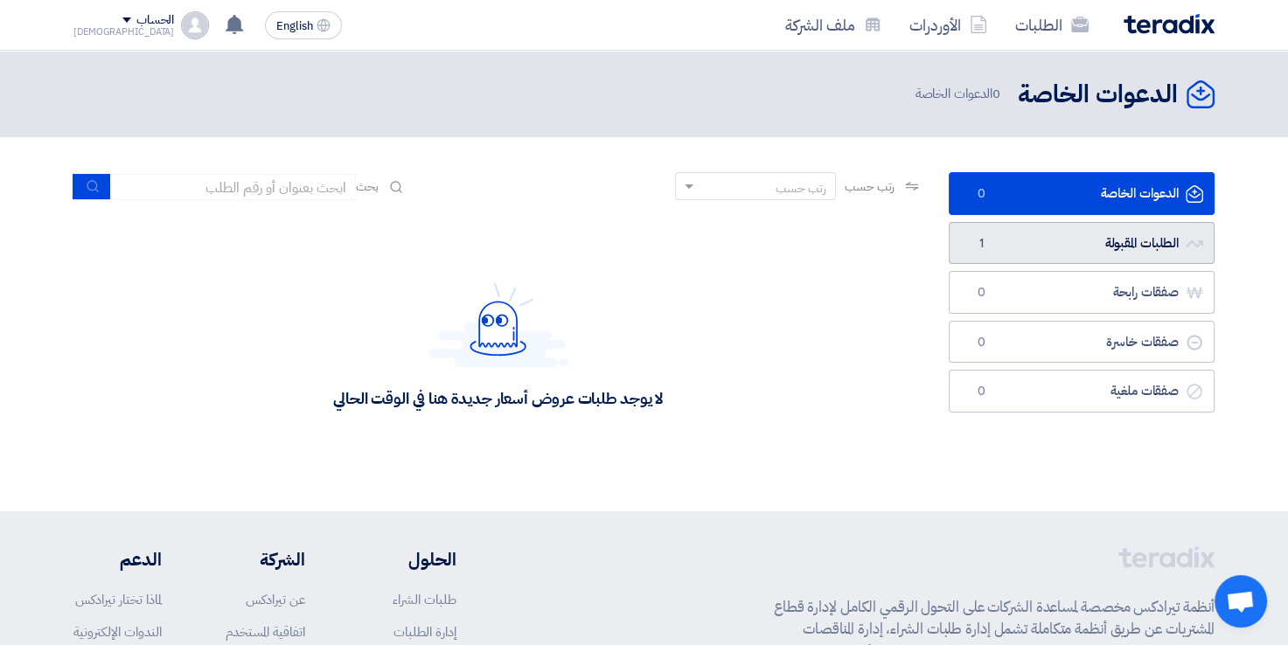
click at [1025, 240] on link "الطلبات المقبولة الطلبات المقبولة 1" at bounding box center [1082, 243] width 266 height 43
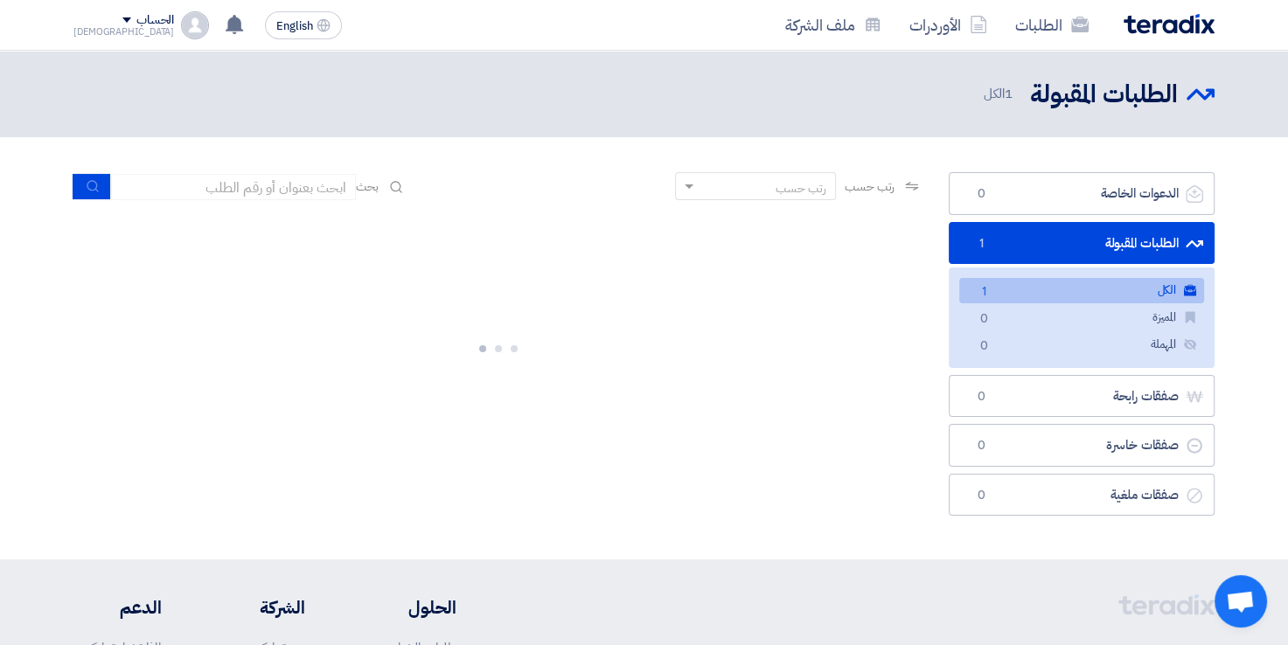
click at [1088, 290] on link "الكل الكل 1" at bounding box center [1081, 290] width 245 height 25
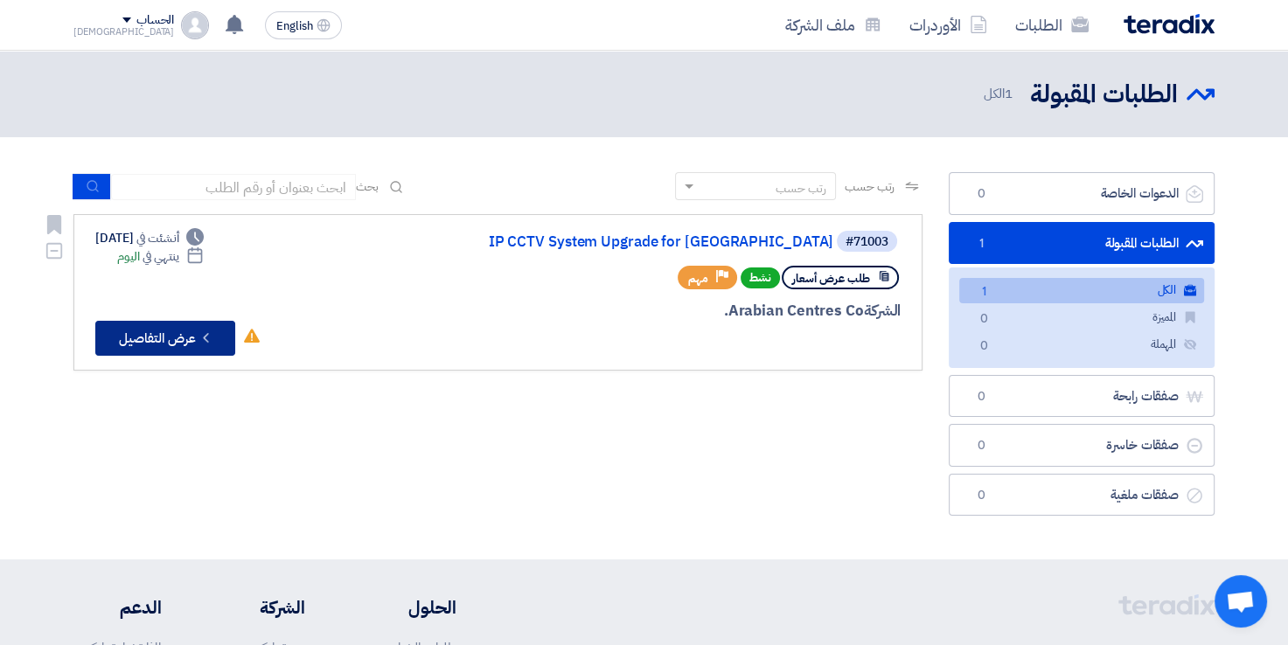
click at [199, 337] on icon "Check details" at bounding box center [206, 338] width 17 height 17
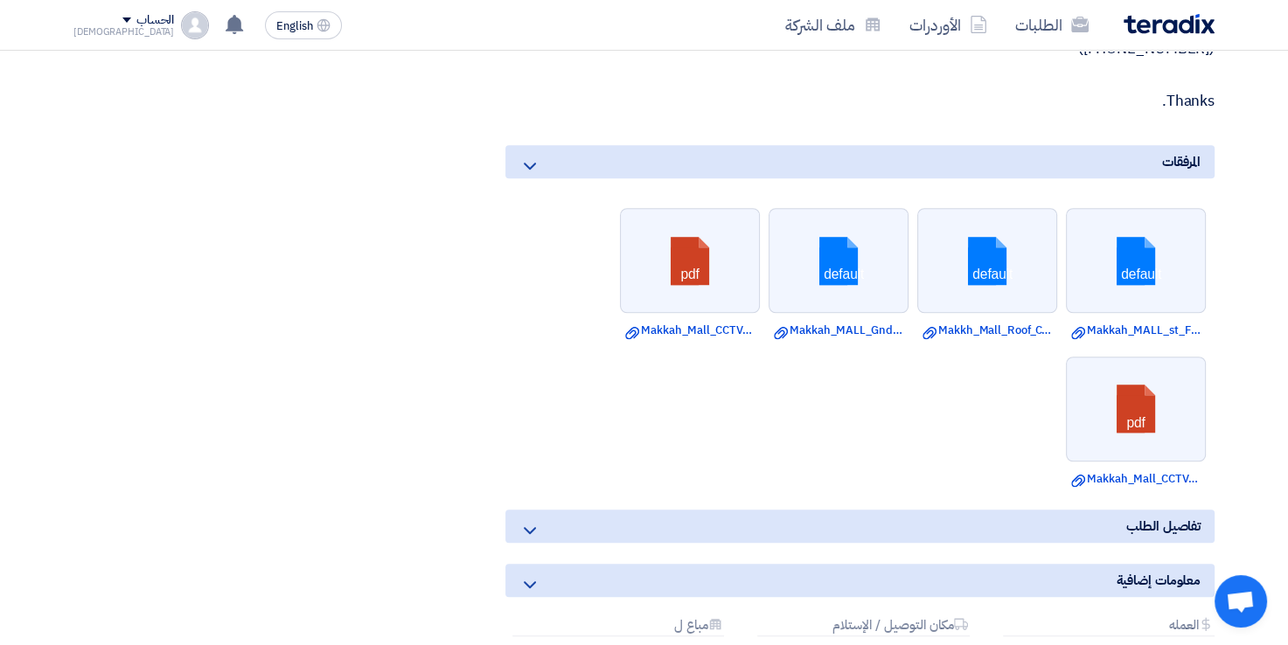
scroll to position [1137, 0]
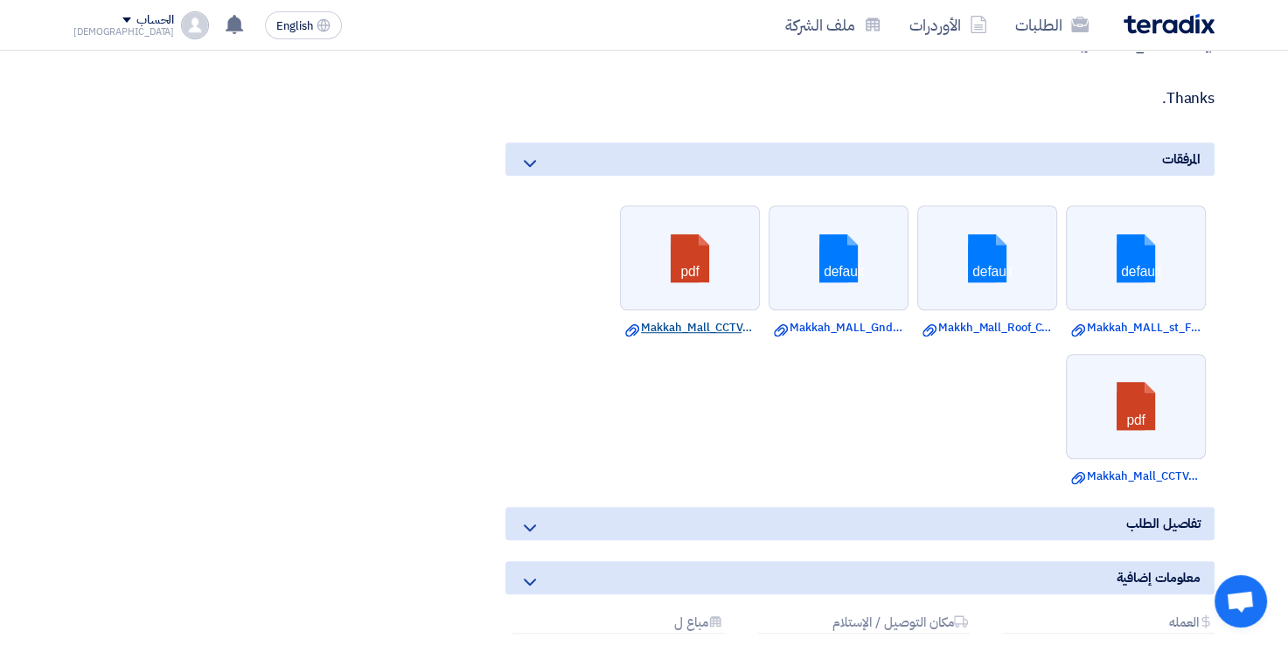
click at [712, 322] on link "Download file Makkah_Mall_CCTV_Project_UTP_Fluke_Test_Report.pdf" at bounding box center [689, 327] width 129 height 17
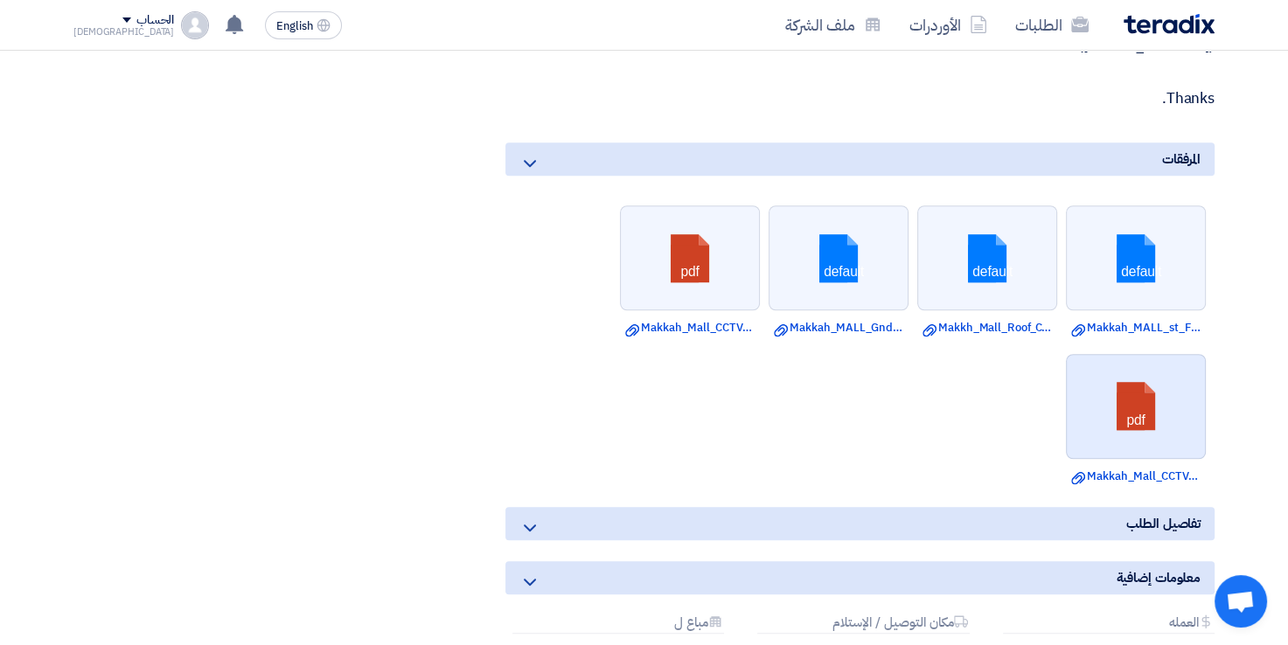
click at [1167, 437] on link at bounding box center [1137, 407] width 140 height 105
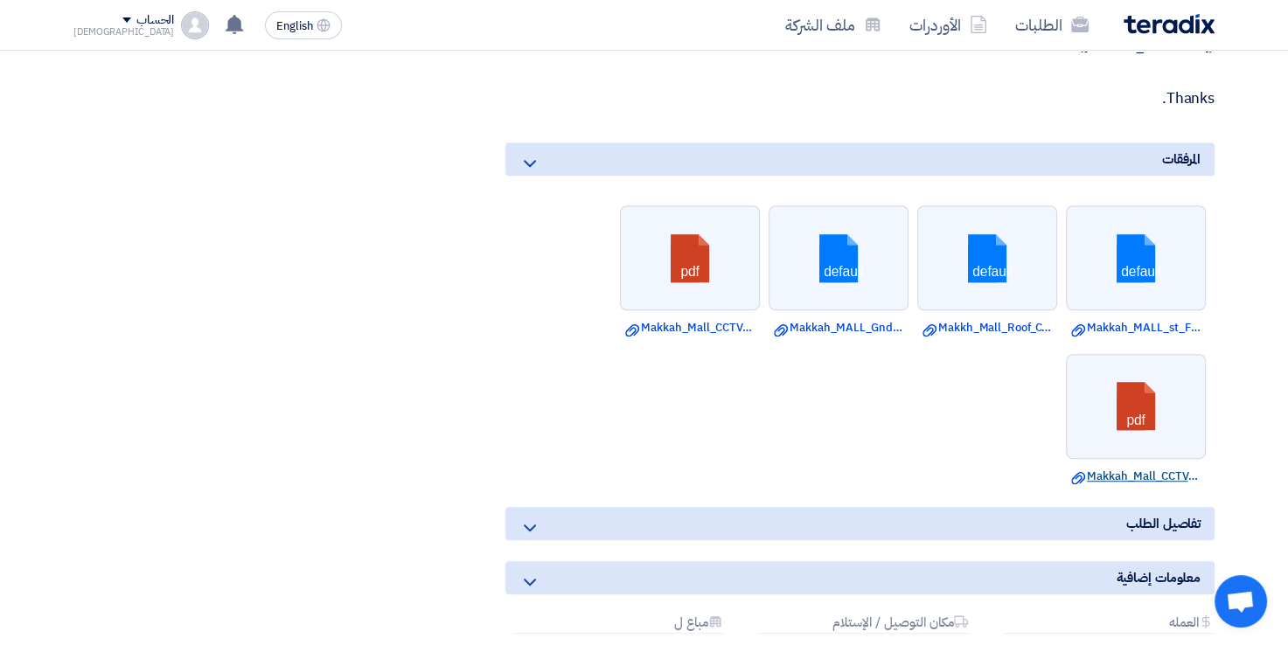
click at [1143, 474] on link "Download file Makkah_Mall_CCTV_Project_Fiber_Cable_Test_Report.pdf" at bounding box center [1135, 476] width 129 height 17
click at [1139, 468] on link "Download file Makkah_Mall_CCTV_Project_Fiber_Cable_Test_Report.pdf" at bounding box center [1135, 476] width 129 height 17
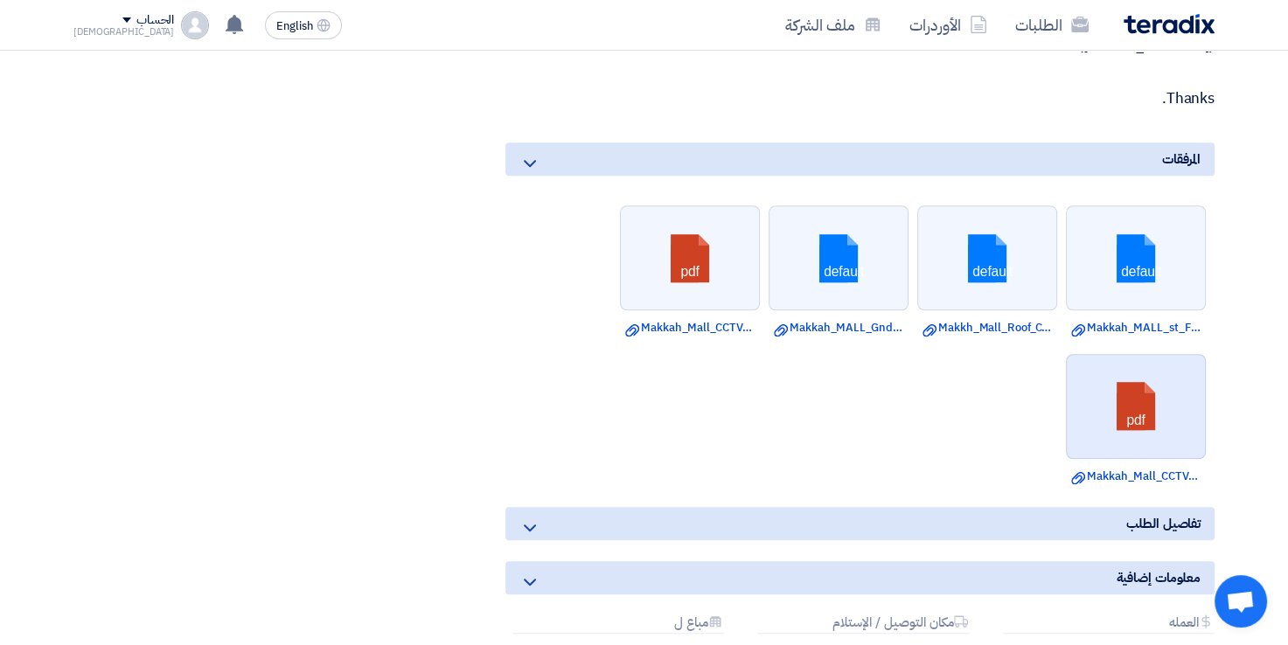
click at [1122, 399] on link at bounding box center [1137, 407] width 140 height 105
click at [1123, 399] on link at bounding box center [1137, 407] width 140 height 105
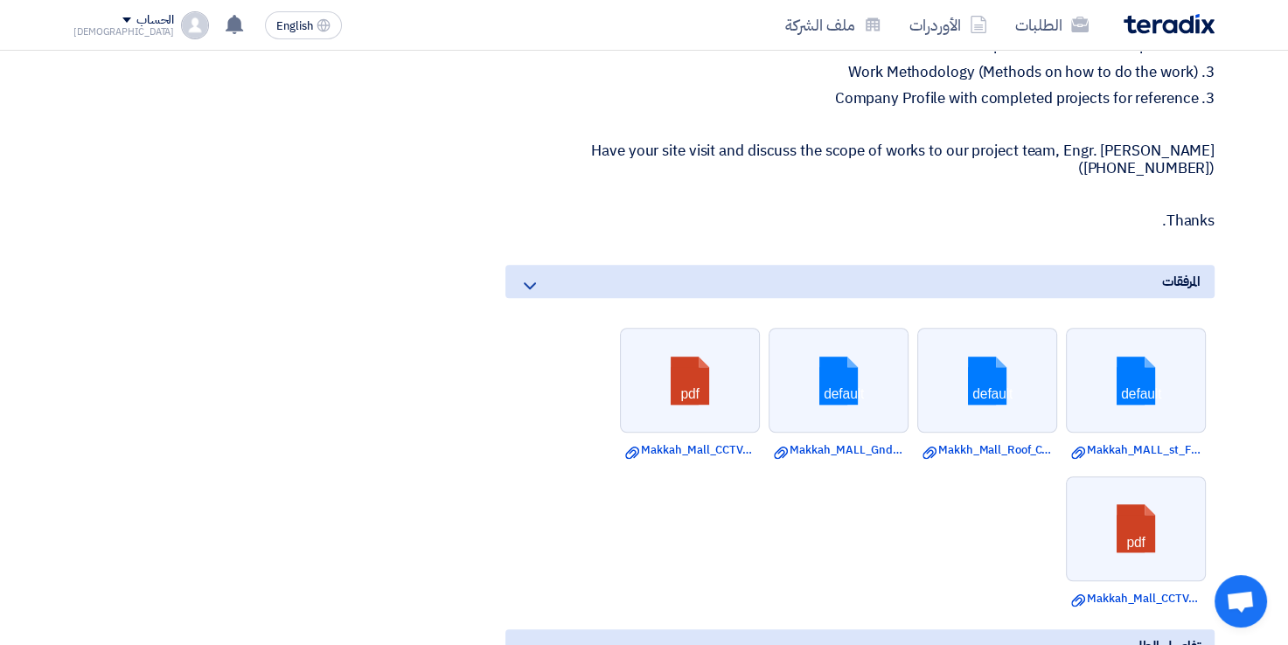
scroll to position [875, 0]
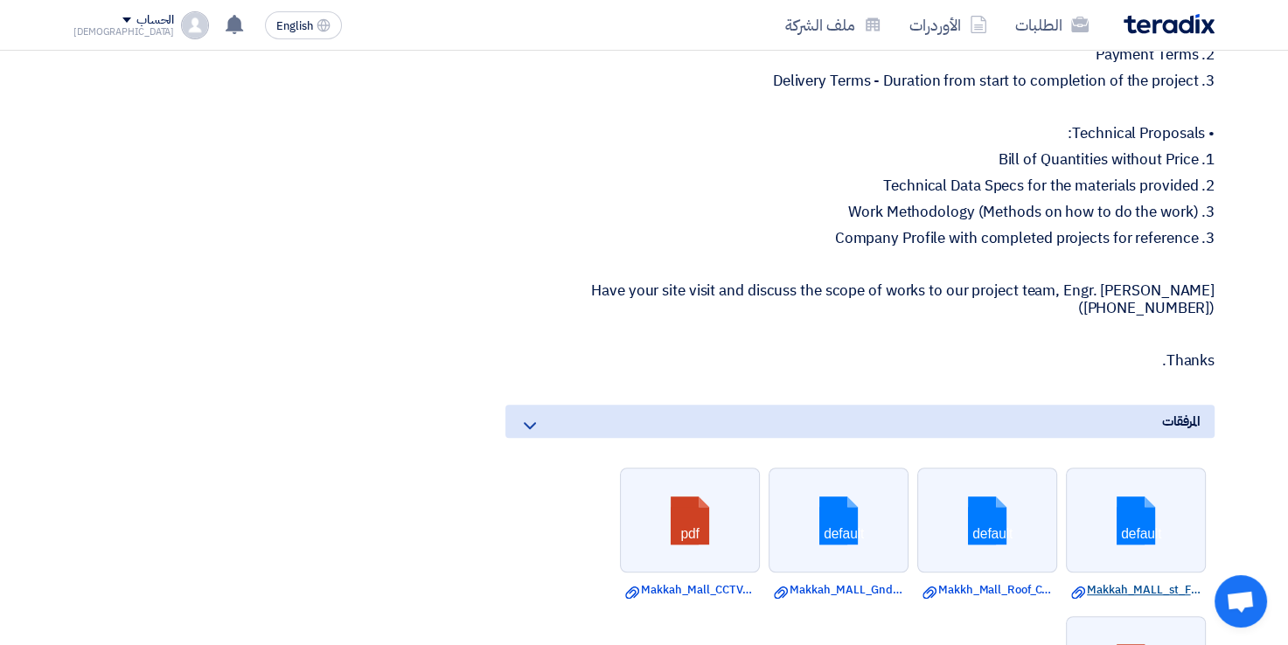
click at [1138, 583] on link "Download file Makkah_MALL_st_Floor_CCTV_Layout_.dwg" at bounding box center [1135, 590] width 129 height 17
click at [644, 157] on p "1. Bill of Quantities without Price" at bounding box center [859, 159] width 709 height 17
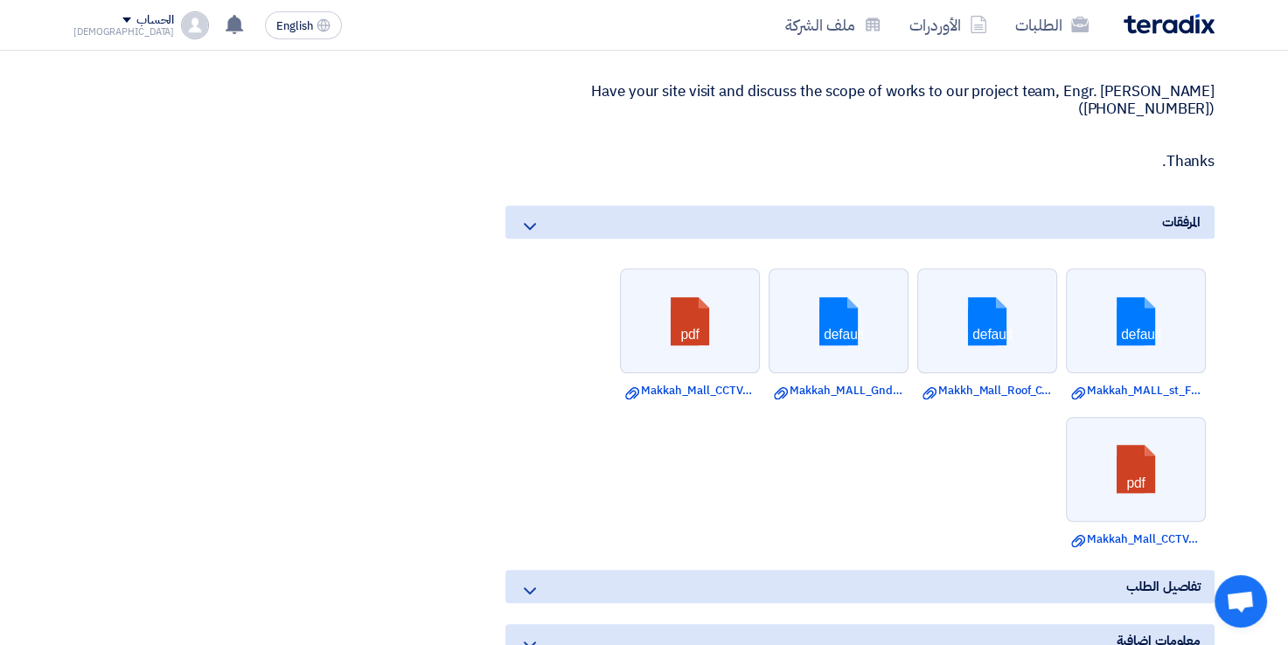
scroll to position [1224, 0]
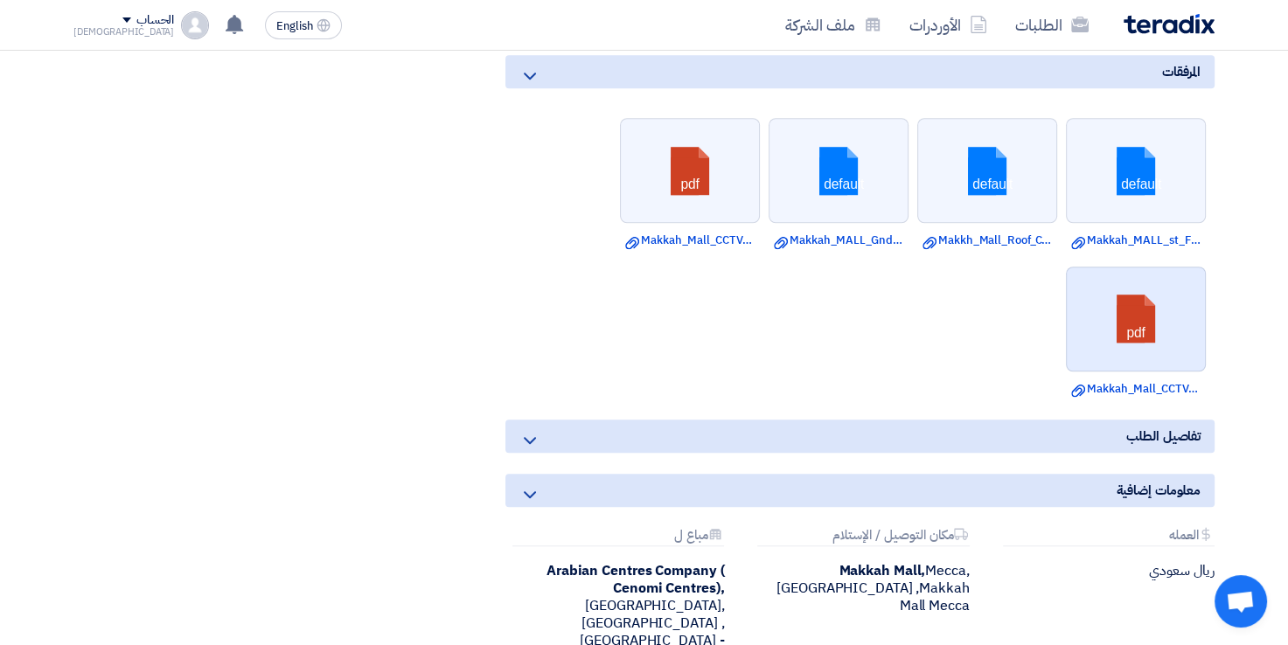
click at [1146, 303] on link at bounding box center [1137, 320] width 140 height 105
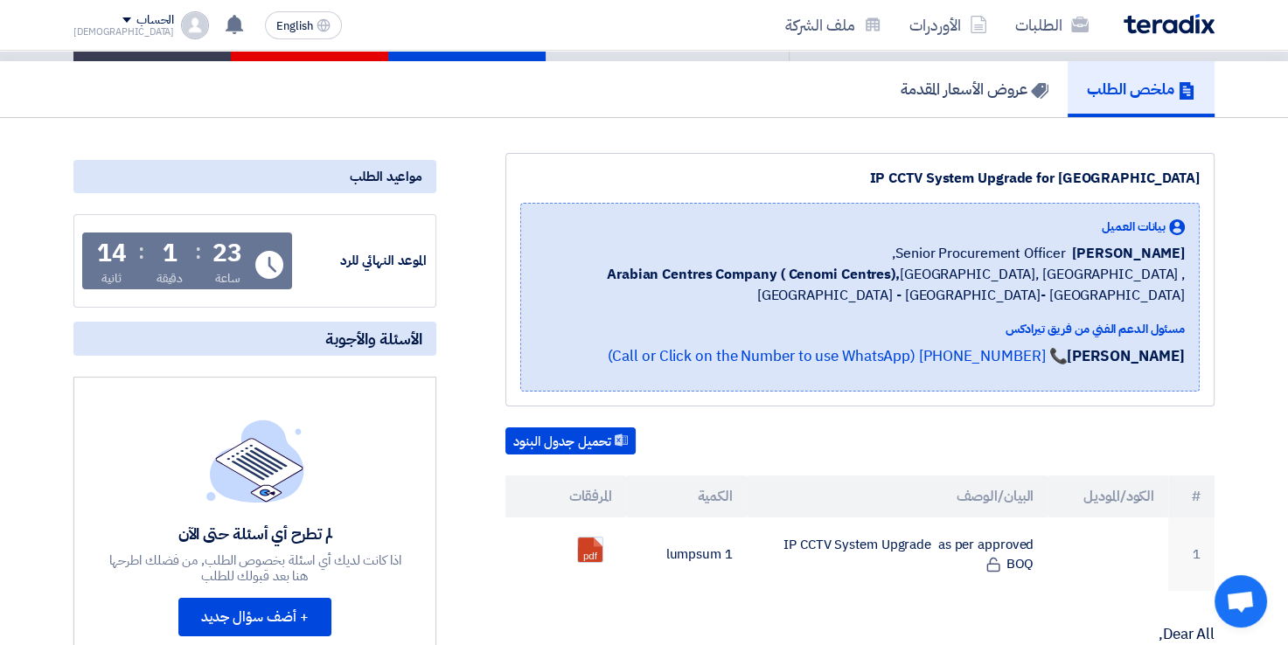
scroll to position [175, 0]
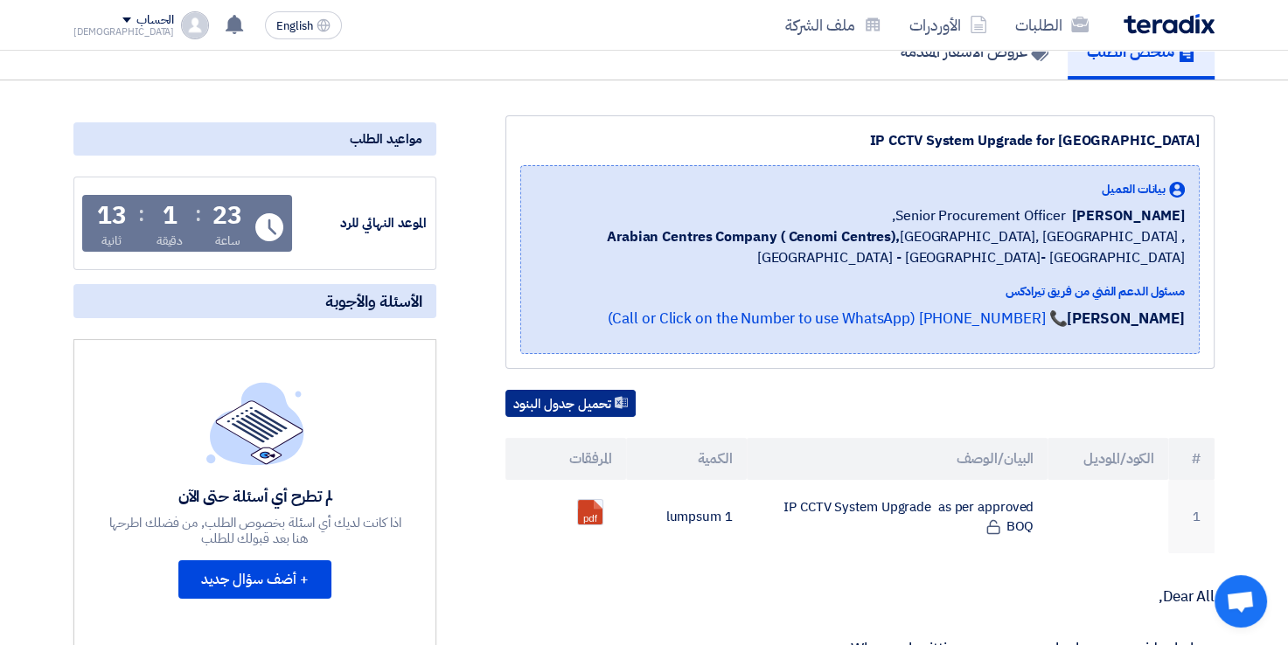
click at [610, 393] on button "تحميل جدول البنود" at bounding box center [570, 404] width 130 height 28
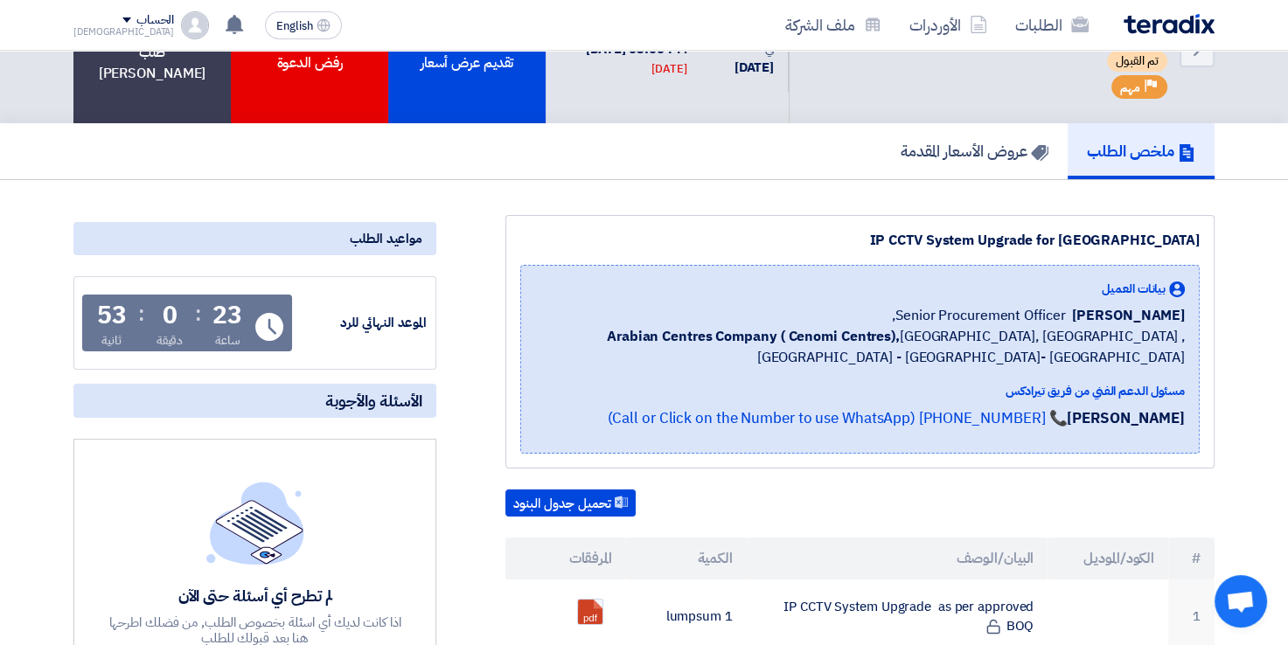
scroll to position [0, 0]
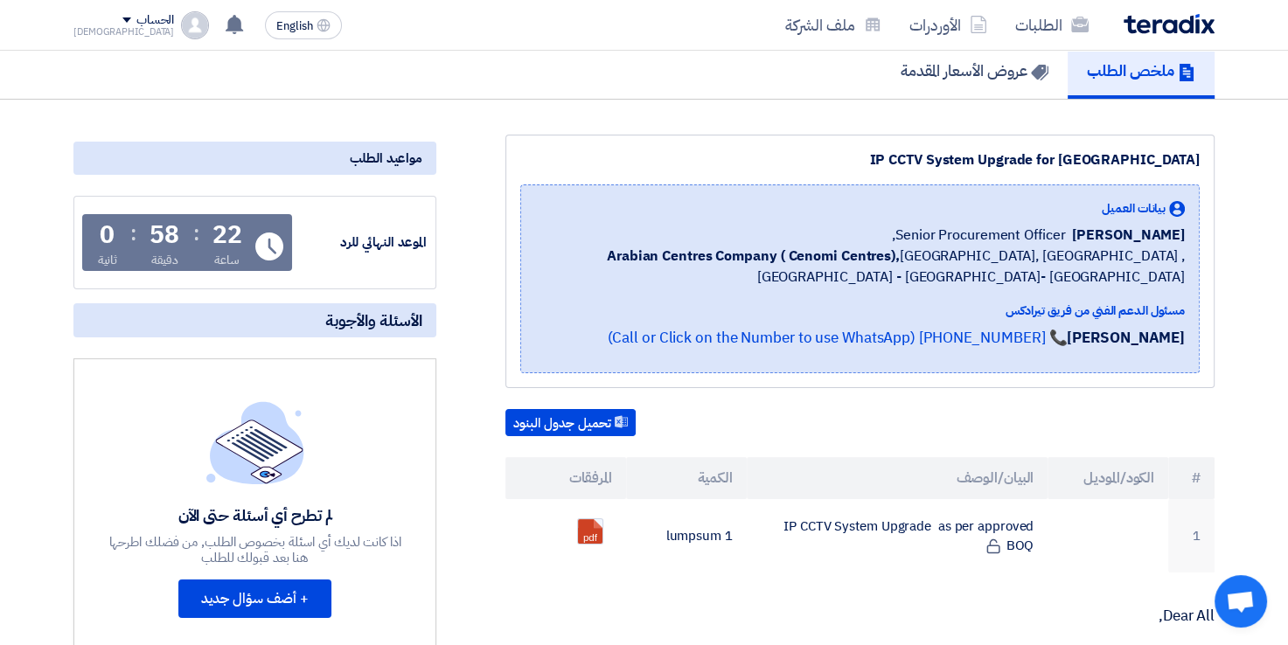
scroll to position [437, 0]
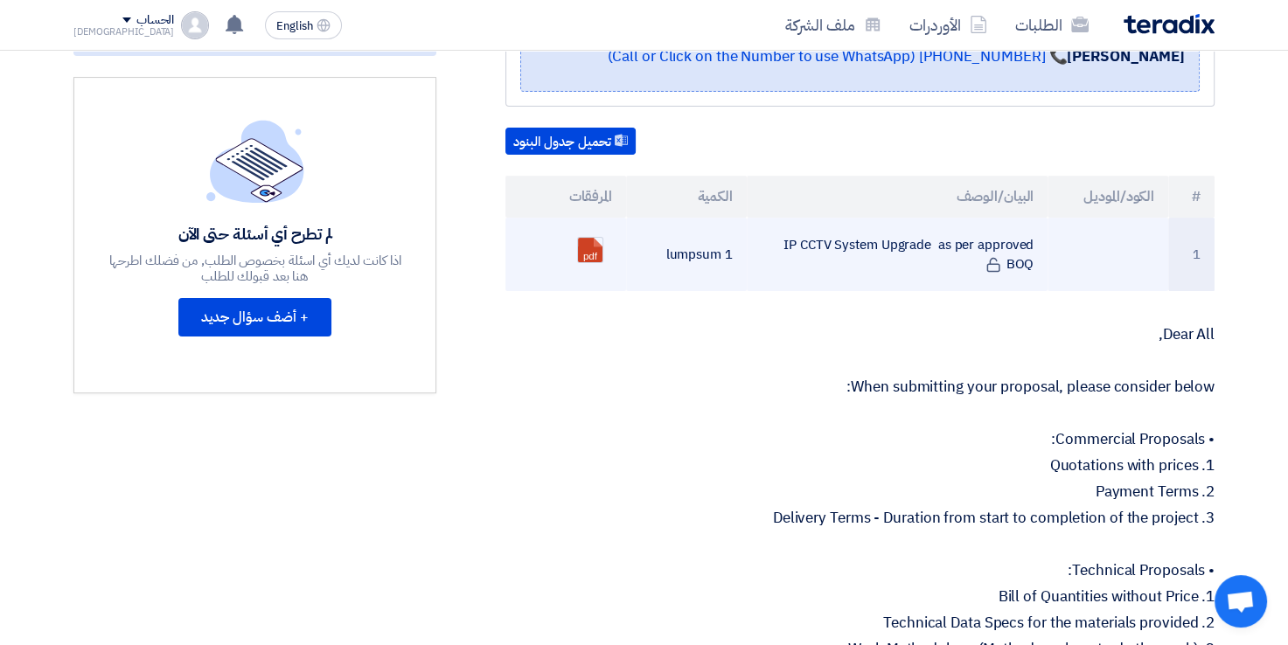
click at [848, 243] on td "IP CCTV System Upgrade as per approved BOQ" at bounding box center [898, 254] width 302 height 73
click at [593, 250] on link at bounding box center [648, 290] width 140 height 105
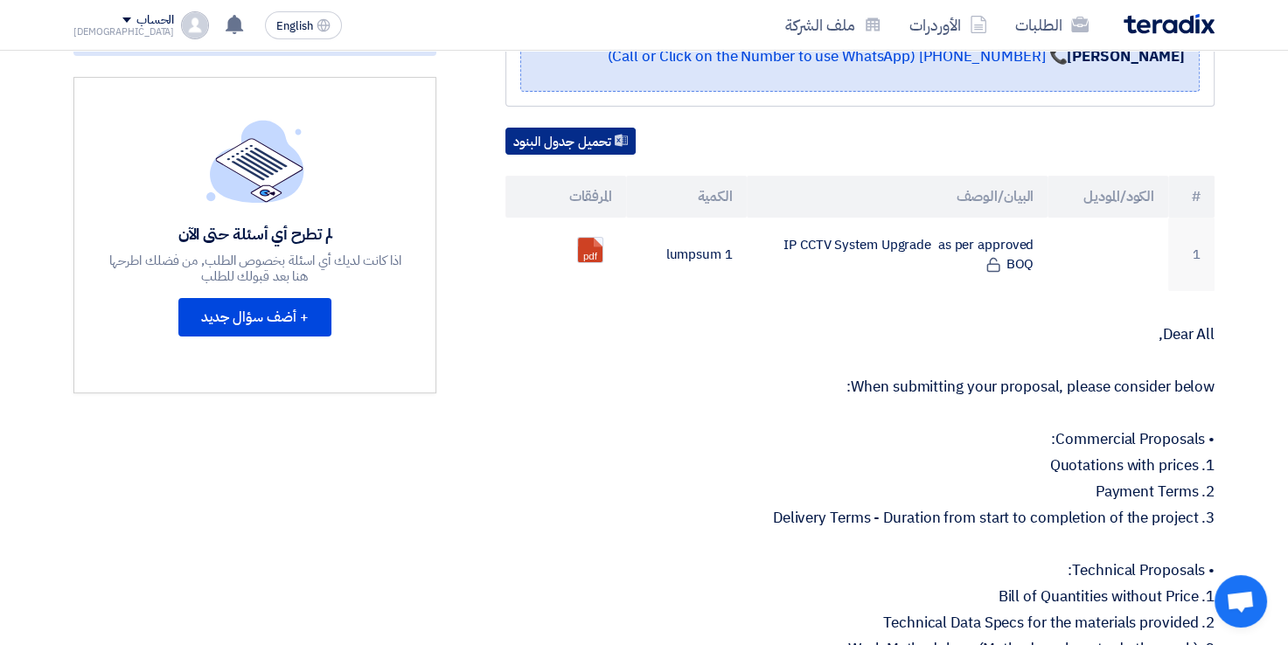
click at [574, 137] on button "تحميل جدول البنود" at bounding box center [570, 142] width 130 height 28
click at [625, 393] on div "Dear All, When submitting your proposal, please consider below: • Commercial Pr…" at bounding box center [859, 566] width 709 height 481
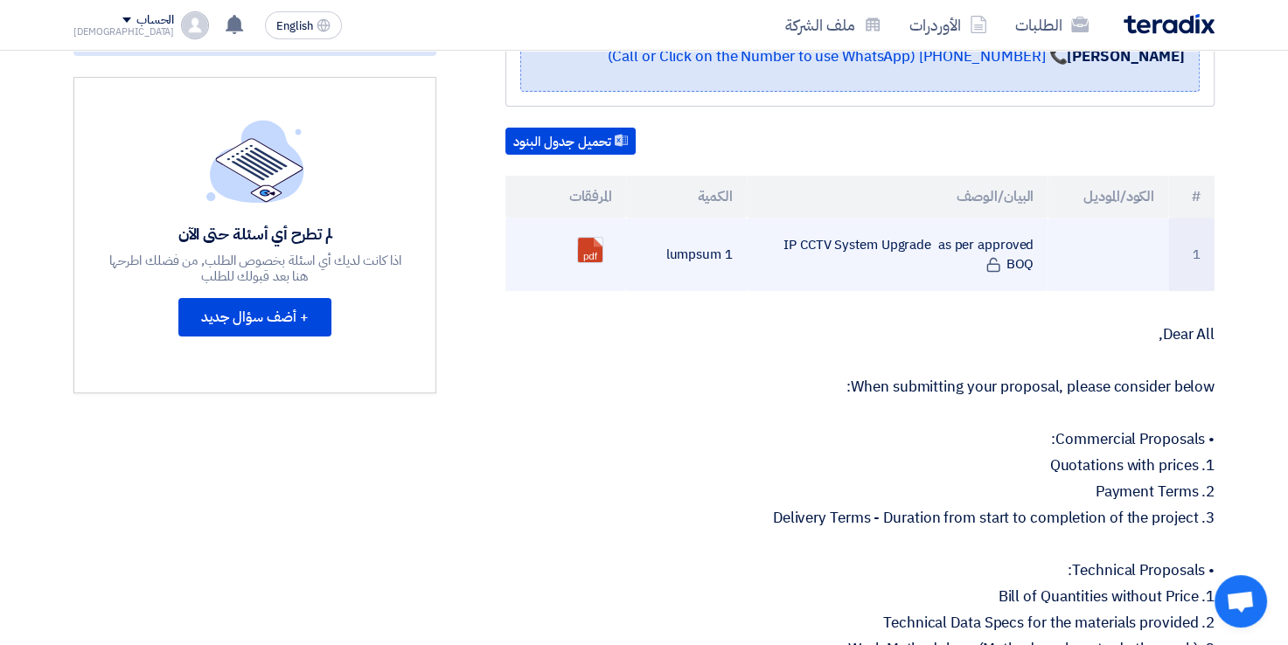
click at [700, 242] on td "1 lumpsum" at bounding box center [686, 254] width 121 height 73
click at [585, 249] on link at bounding box center [648, 290] width 140 height 105
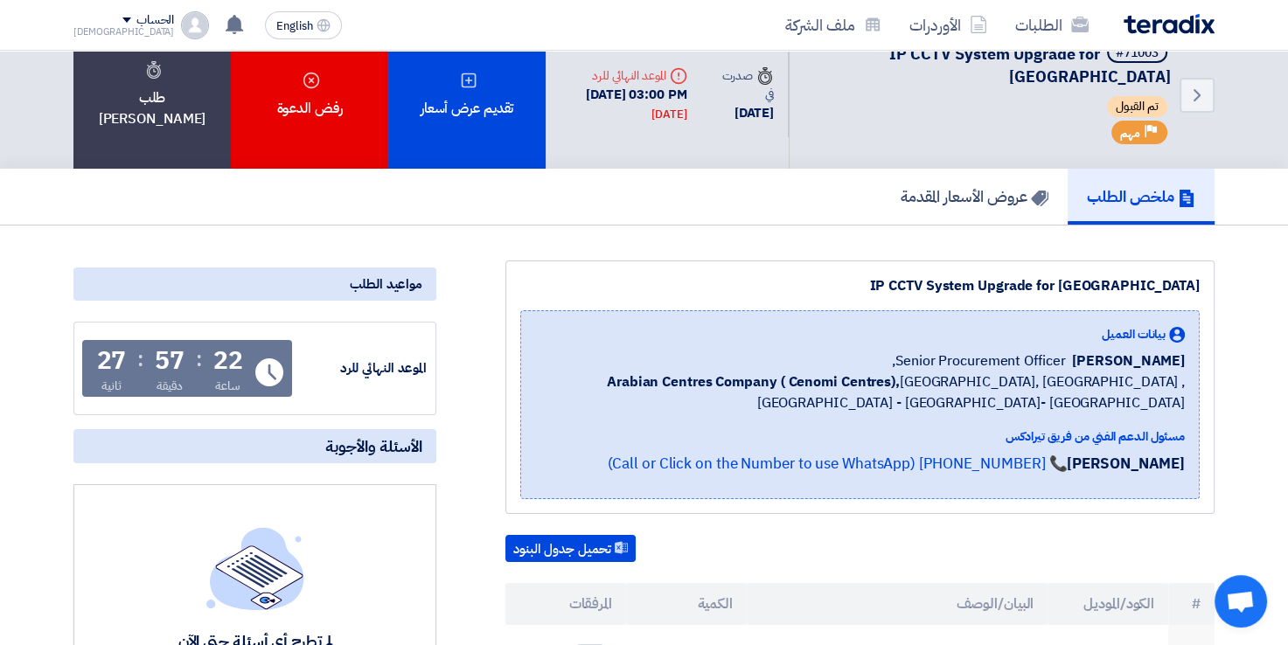
scroll to position [0, 0]
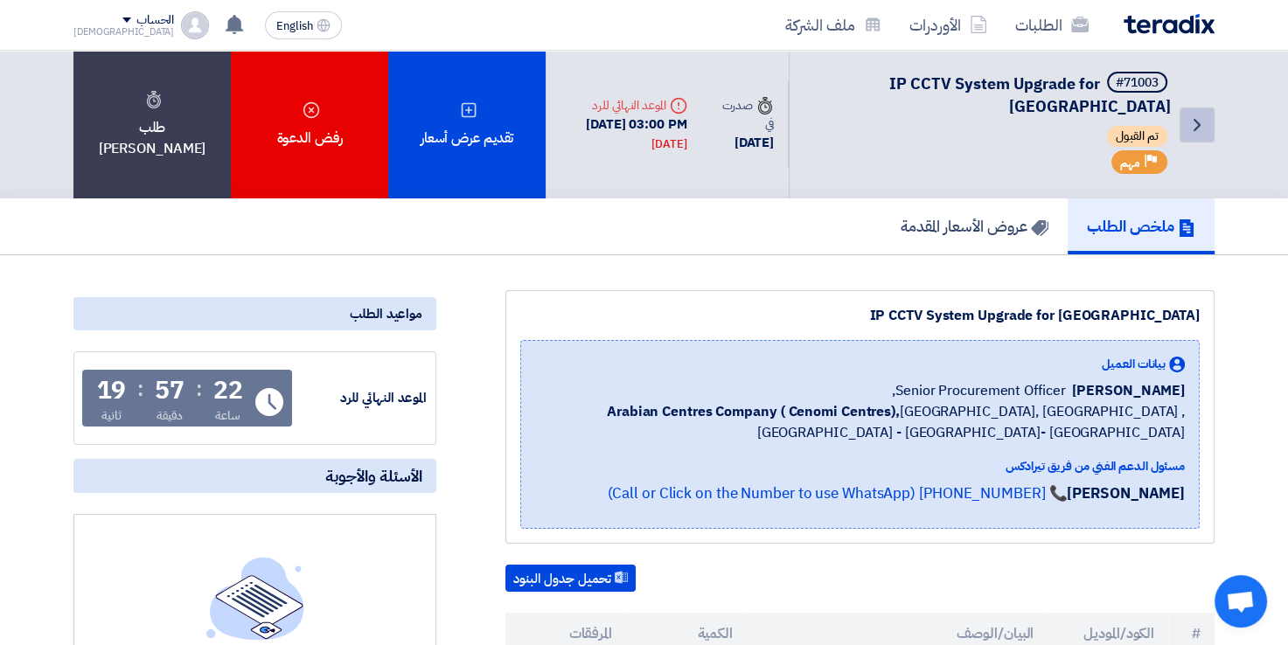
click at [1206, 121] on icon "Back" at bounding box center [1197, 125] width 21 height 21
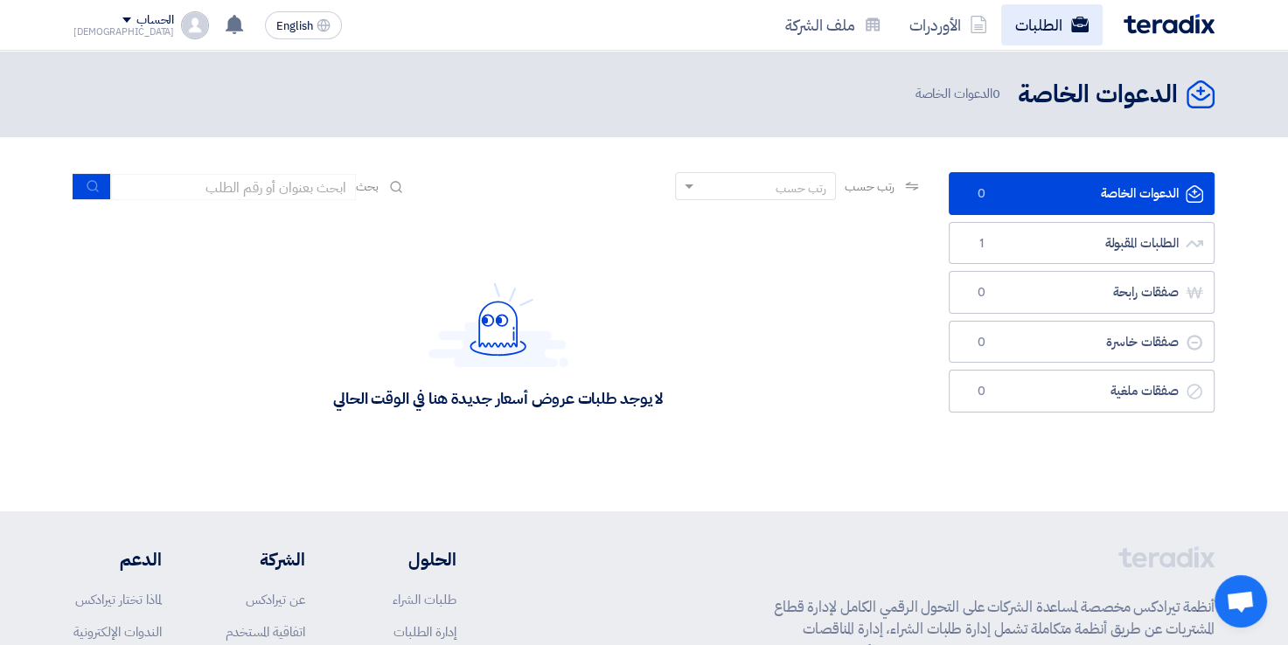
click at [1057, 37] on link "الطلبات" at bounding box center [1051, 24] width 101 height 41
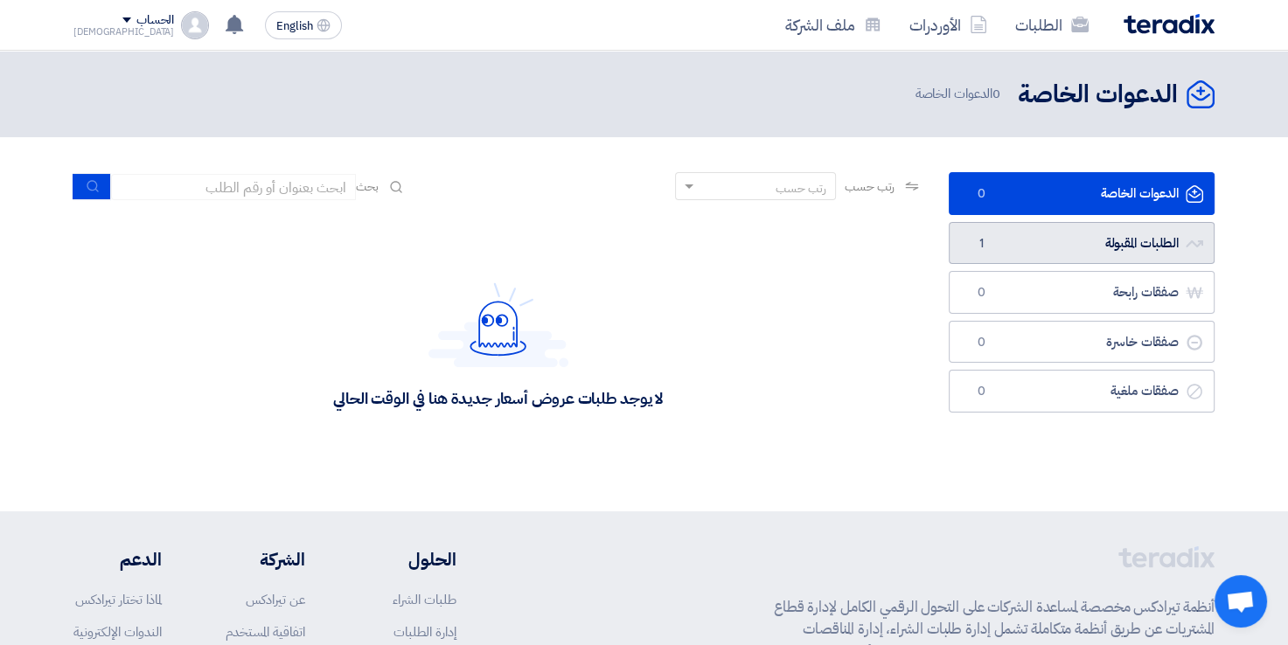
click at [997, 226] on link "الطلبات المقبولة الطلبات المقبولة 1" at bounding box center [1082, 243] width 266 height 43
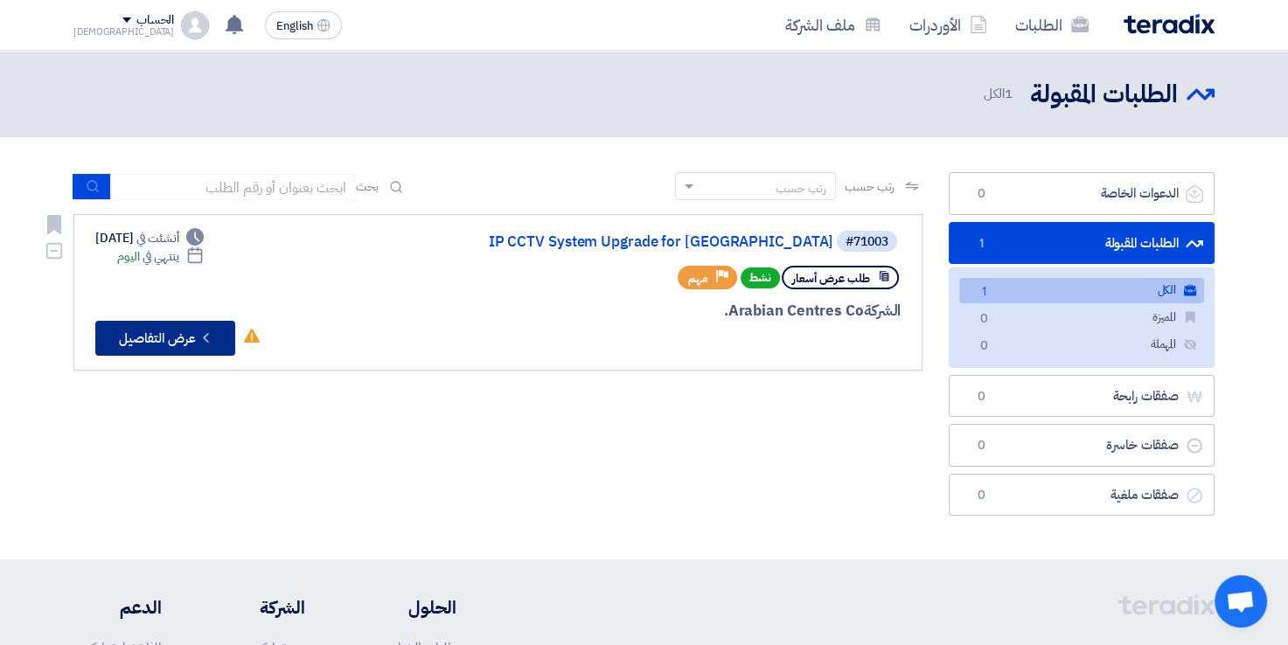
click at [199, 334] on icon "Check details" at bounding box center [206, 338] width 17 height 17
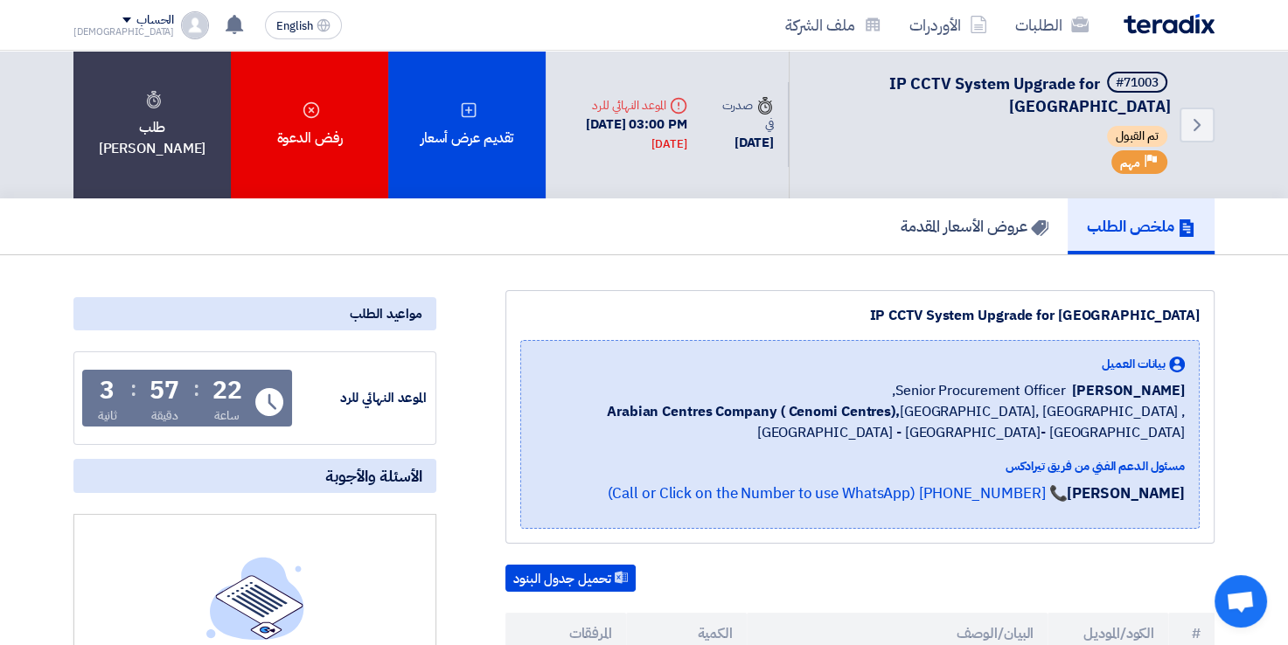
click at [976, 305] on div "IP CCTV System Upgrade for [GEOGRAPHIC_DATA]" at bounding box center [859, 315] width 679 height 21
drag, startPoint x: 976, startPoint y: 304, endPoint x: 931, endPoint y: 317, distance: 46.2
click at [933, 317] on div "IP CCTV System Upgrade for [GEOGRAPHIC_DATA]" at bounding box center [859, 315] width 679 height 21
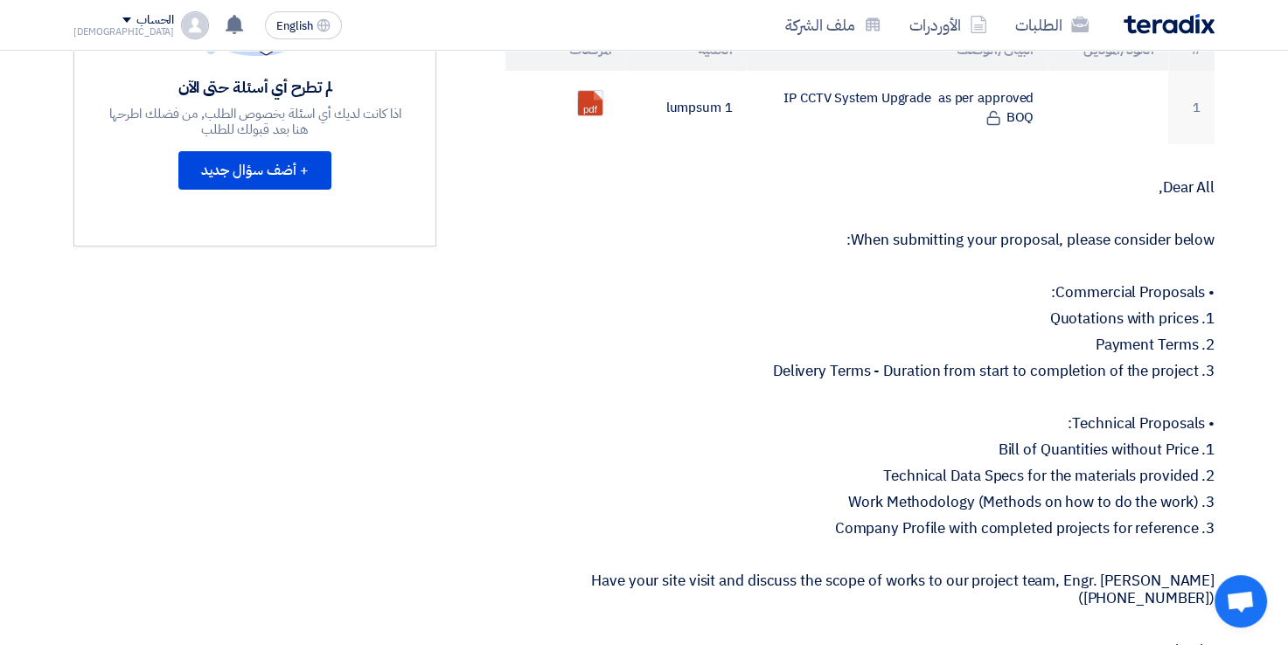
scroll to position [700, 0]
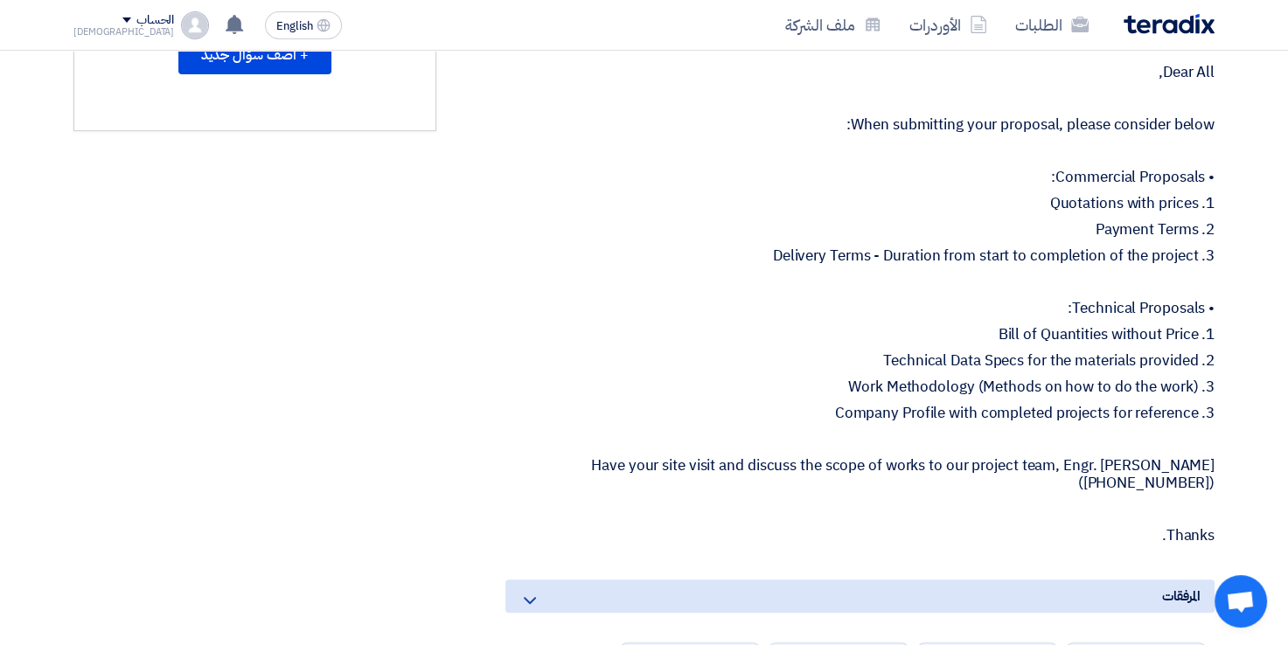
drag, startPoint x: 960, startPoint y: 317, endPoint x: 1051, endPoint y: 394, distance: 119.1
click at [1051, 394] on div "Dear All, When submitting your proposal, please consider below: • Commercial Pr…" at bounding box center [859, 304] width 709 height 481
drag, startPoint x: 1051, startPoint y: 394, endPoint x: 1111, endPoint y: 384, distance: 60.2
click at [1111, 384] on p "3. Work Methodology (Methods on how to do the work)" at bounding box center [859, 387] width 709 height 17
click at [1217, 360] on div "IP CCTV System Upgrade for [GEOGRAPHIC_DATA] بيانات العميل [PERSON_NAME] Senior…" at bounding box center [838, 421] width 778 height 1661
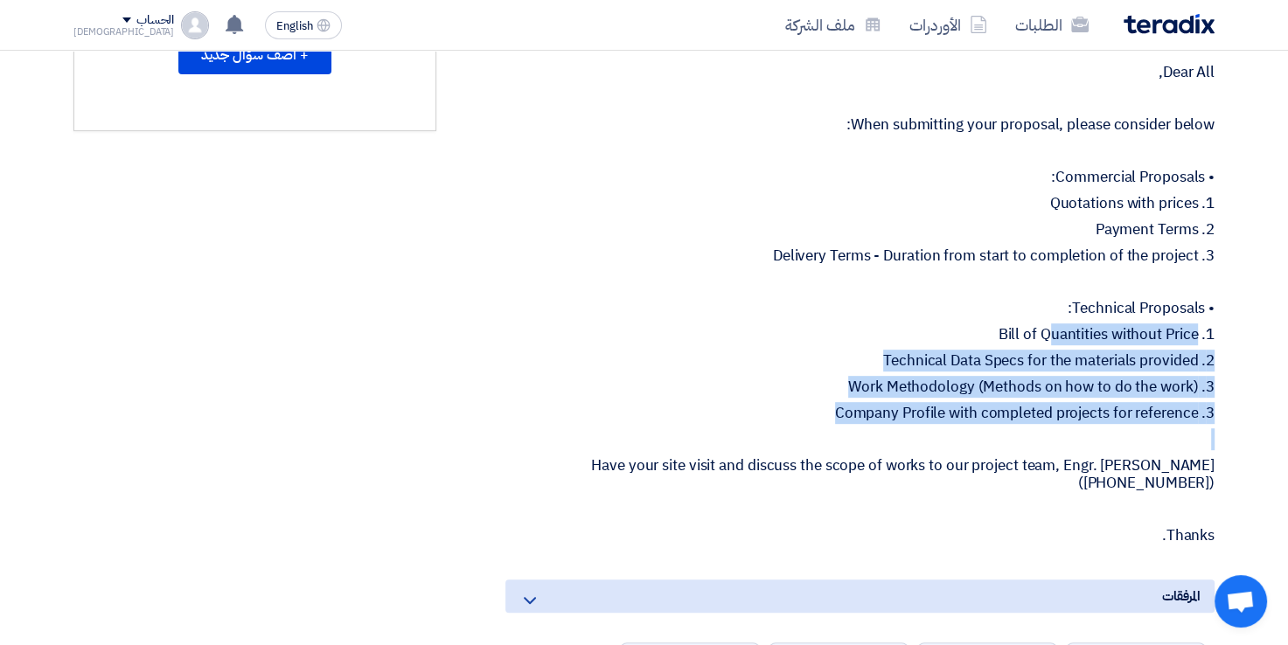
drag, startPoint x: 1167, startPoint y: 329, endPoint x: 1165, endPoint y: 428, distance: 98.8
click at [1165, 428] on div "Dear All, When submitting your proposal, please consider below: • Commercial Pr…" at bounding box center [859, 304] width 709 height 481
drag, startPoint x: 934, startPoint y: 373, endPoint x: 785, endPoint y: 331, distance: 154.5
click at [785, 331] on p "1. Bill of Quantities without Price" at bounding box center [859, 334] width 709 height 17
